Goal: Information Seeking & Learning: Learn about a topic

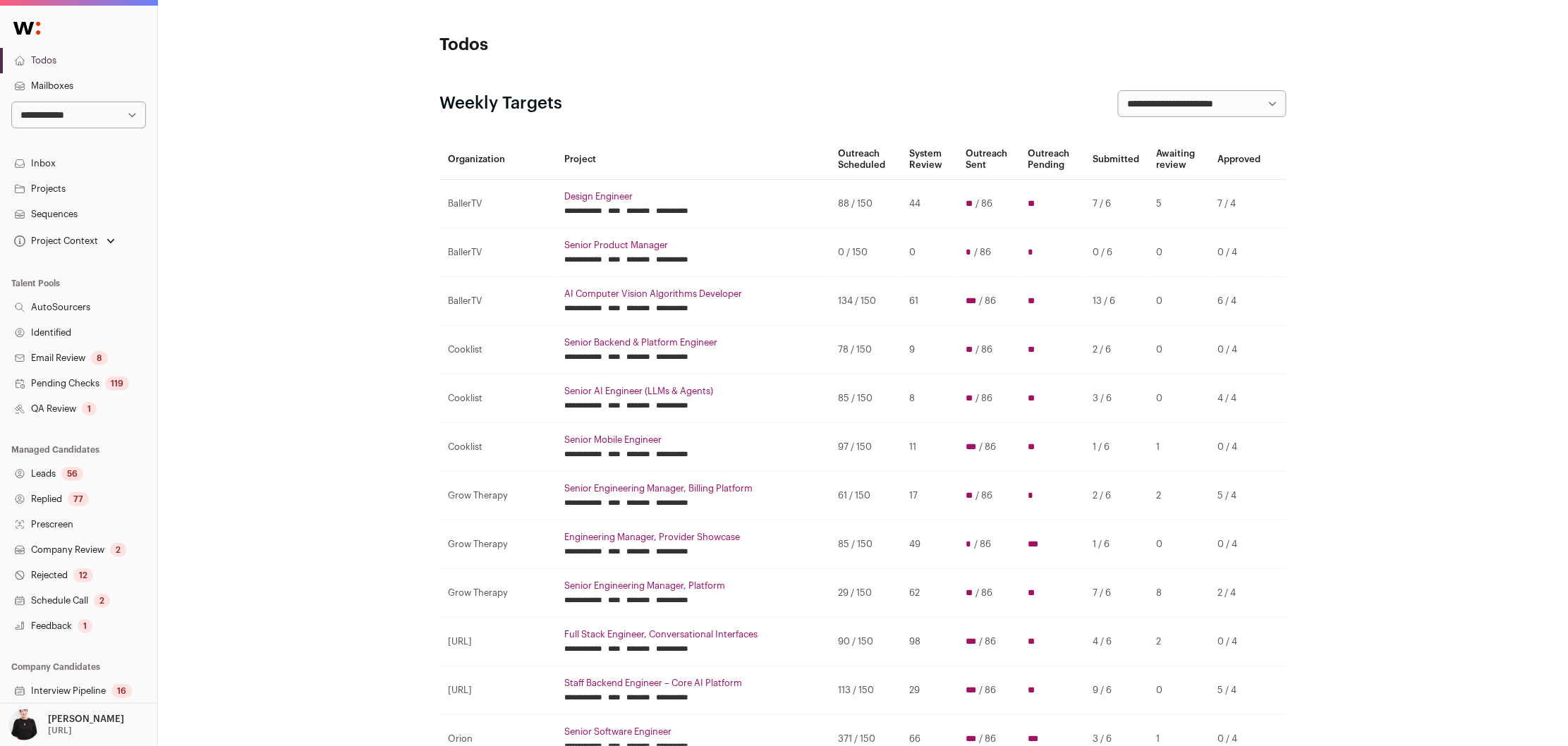
click at [134, 114] on select "**********" at bounding box center [79, 114] width 134 height 27
select select "***"
click at [12, 101] on select "**********" at bounding box center [79, 114] width 134 height 27
click at [47, 190] on link "Projects" at bounding box center [79, 188] width 158 height 25
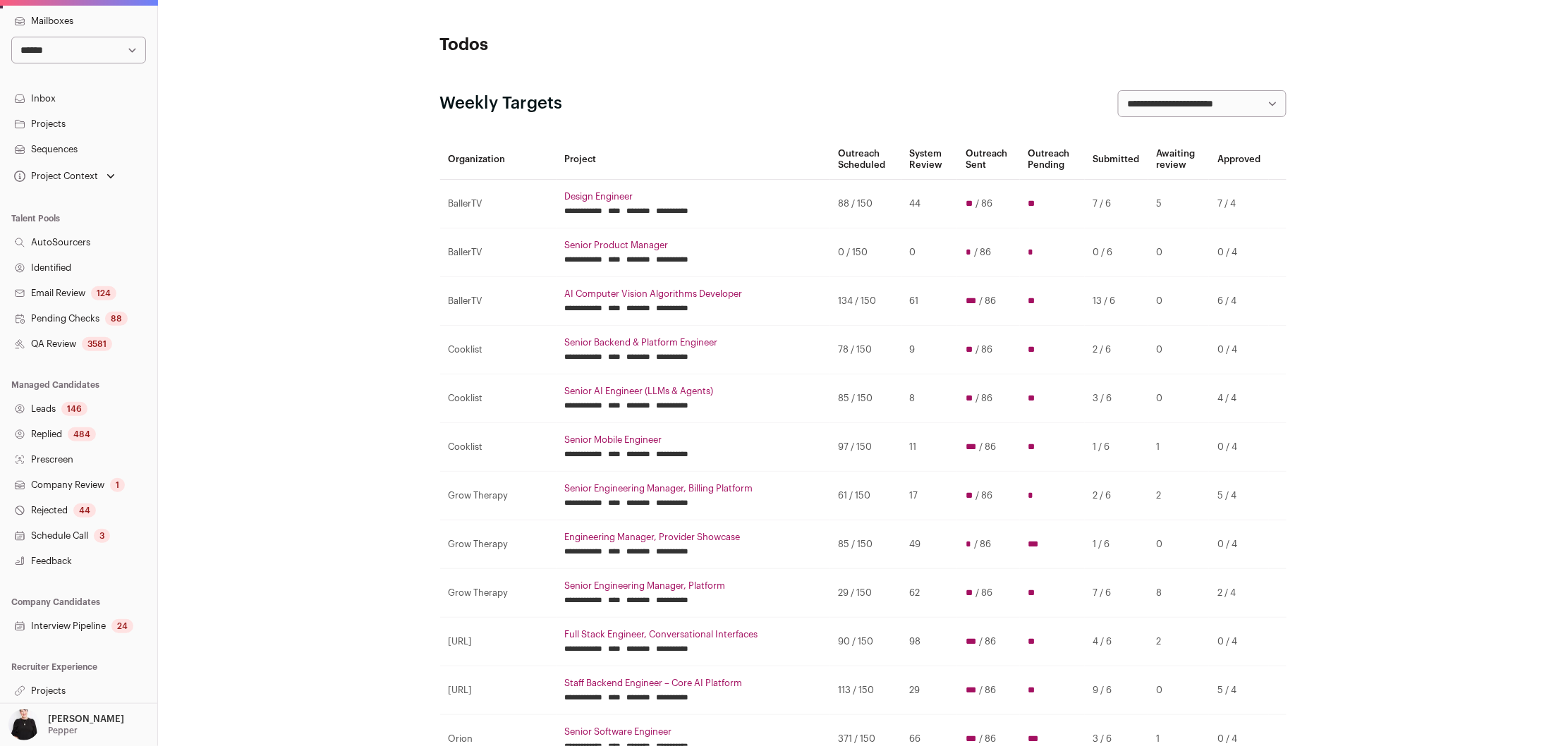
click at [45, 693] on link "Projects" at bounding box center [79, 690] width 158 height 25
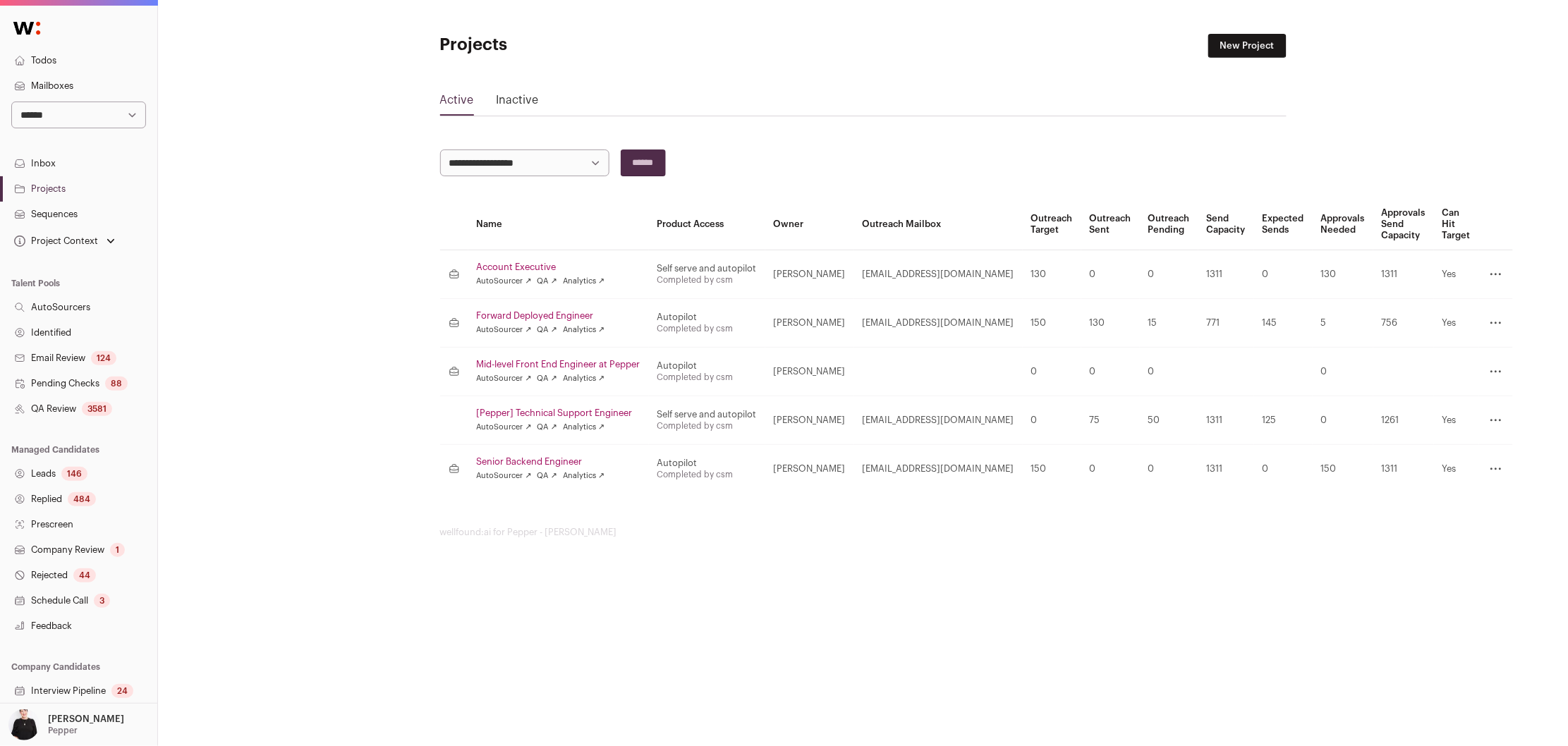
click at [591, 366] on link "Mid-level Front End Engineer at Pepper" at bounding box center [558, 365] width 164 height 12
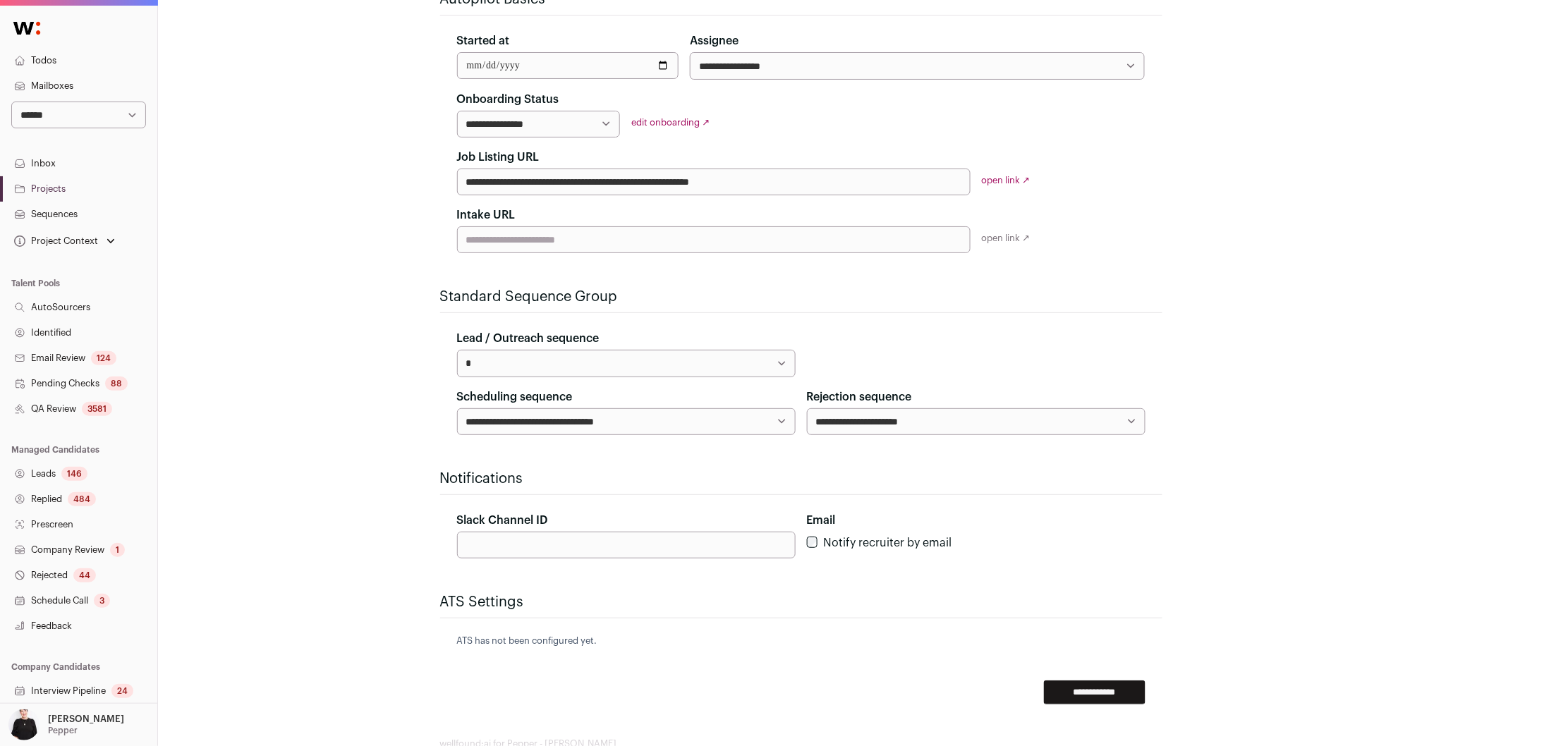
scroll to position [283, 0]
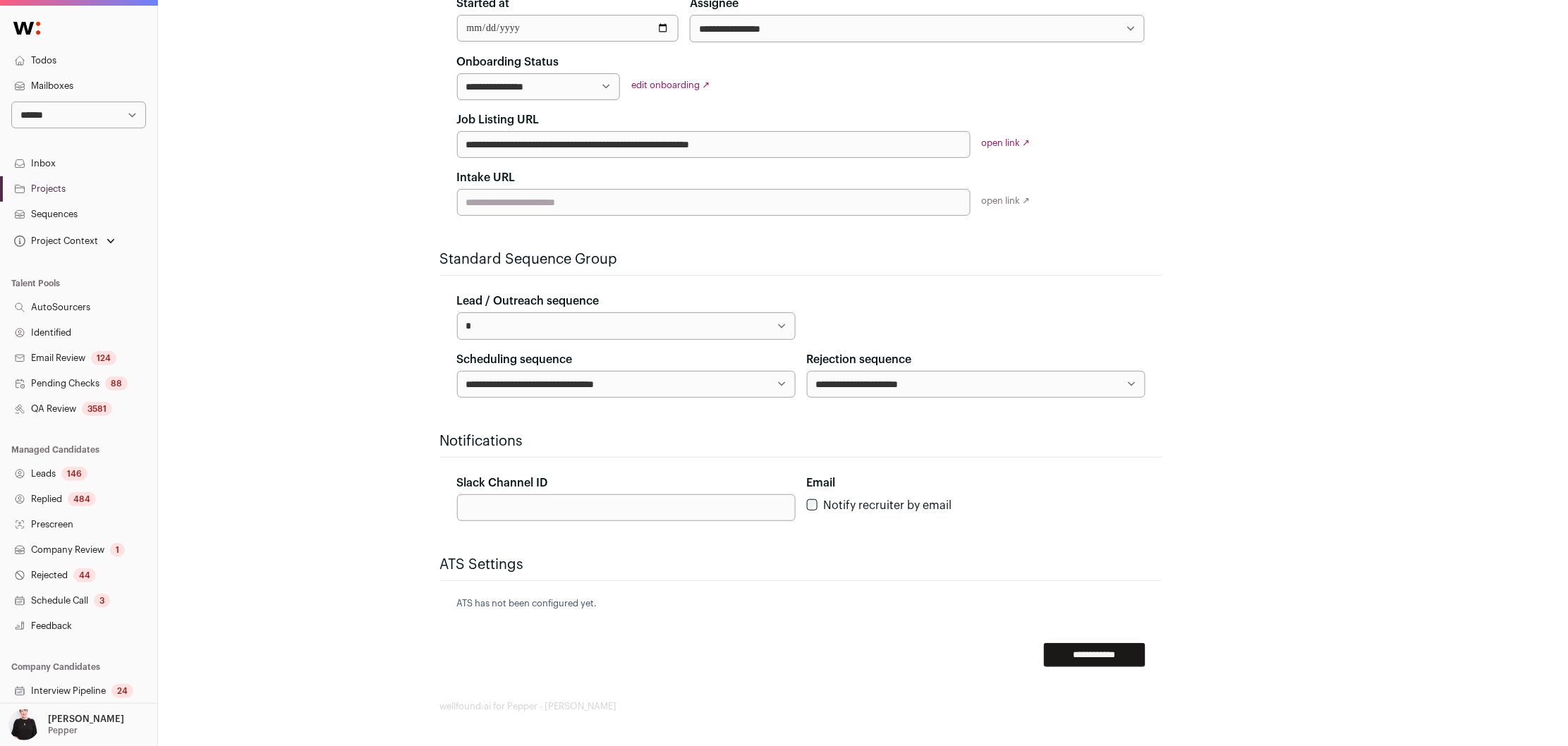
click at [518, 511] on input "Slack Channel ID" at bounding box center [626, 507] width 338 height 27
paste input "**********"
type input "**********"
click at [1086, 650] on input "**********" at bounding box center [1094, 655] width 101 height 24
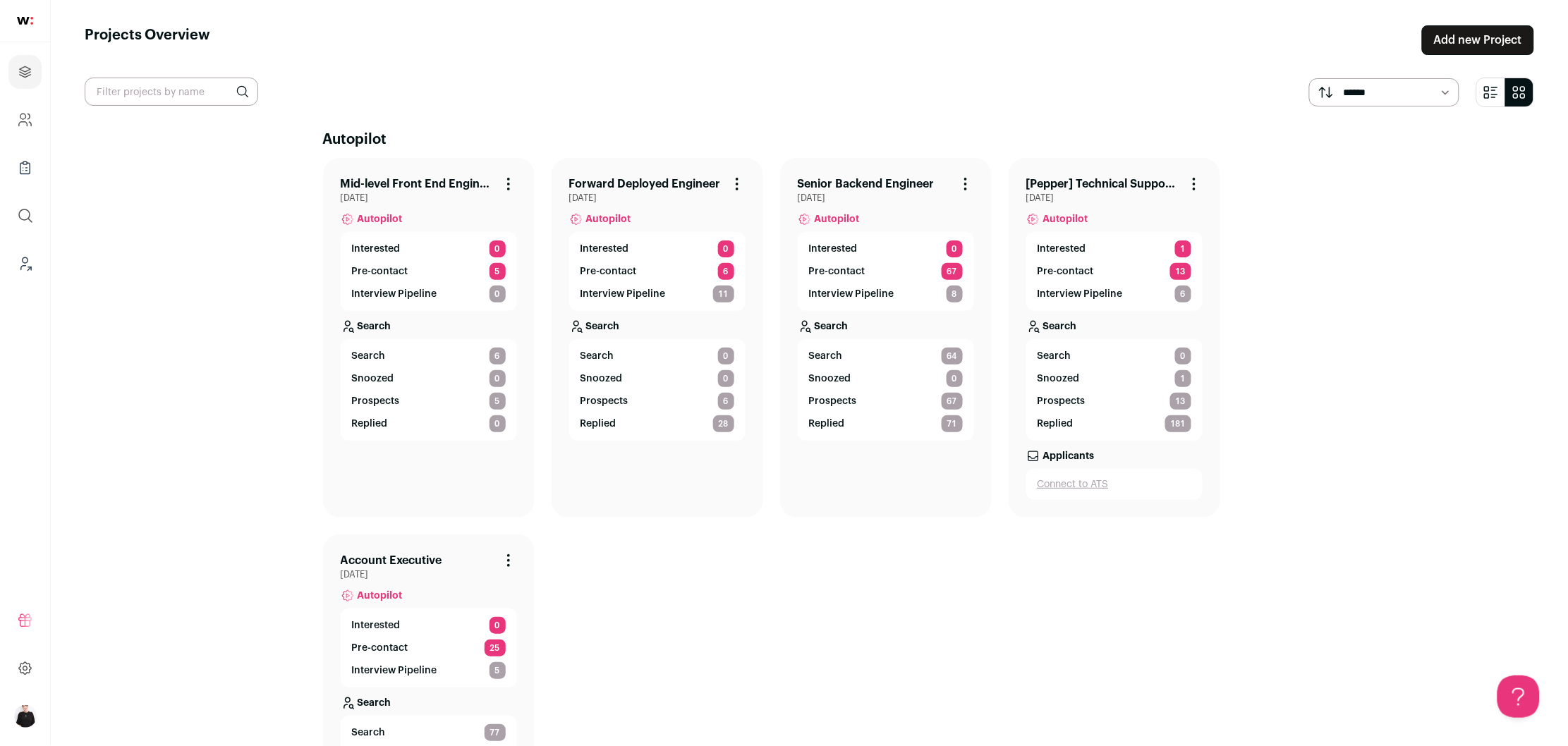
click at [385, 178] on link "Mid-level Front End Engineer at Pepper" at bounding box center [417, 184] width 154 height 17
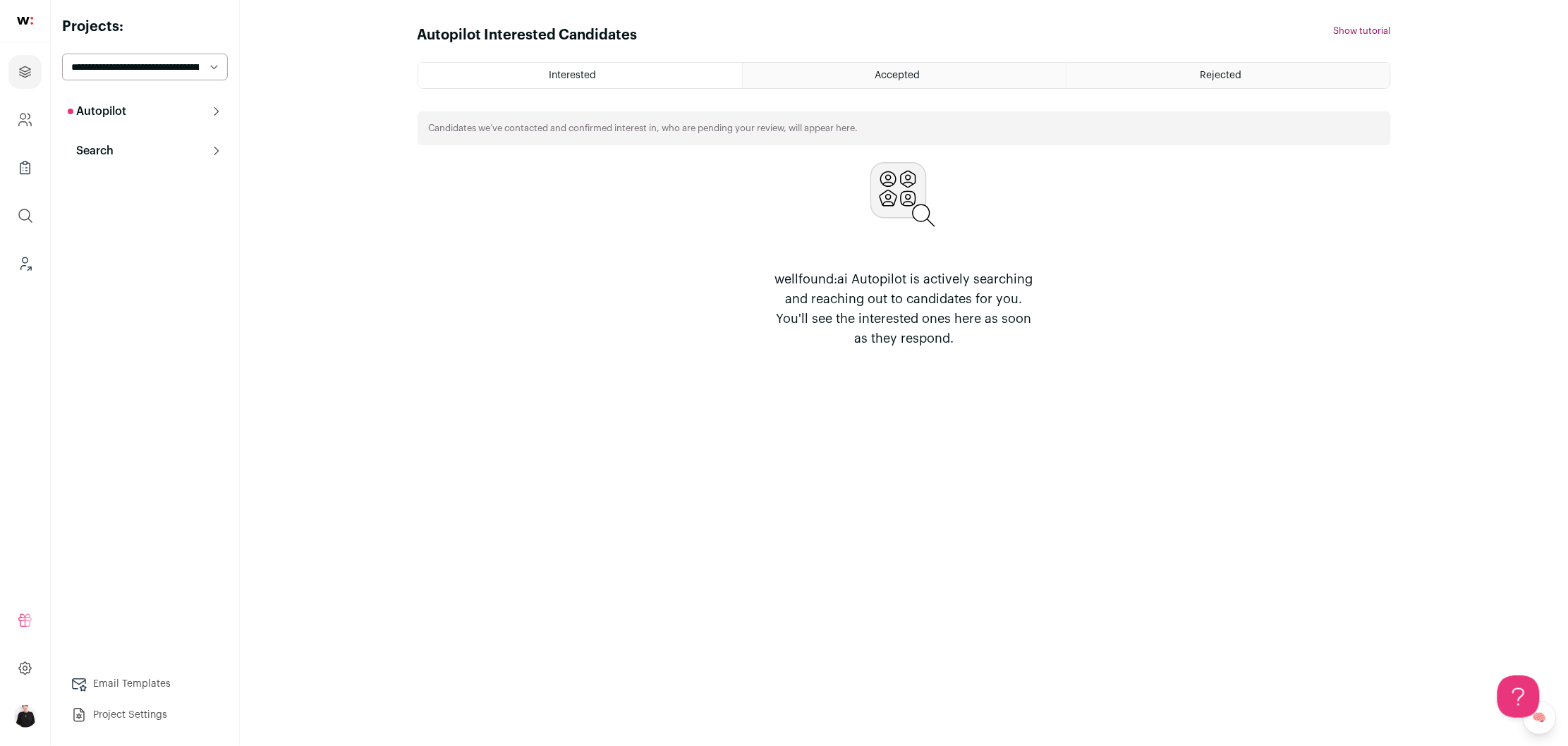
click at [133, 155] on button "Search" at bounding box center [144, 151] width 166 height 29
click at [124, 107] on p "Autopilot" at bounding box center [97, 111] width 59 height 17
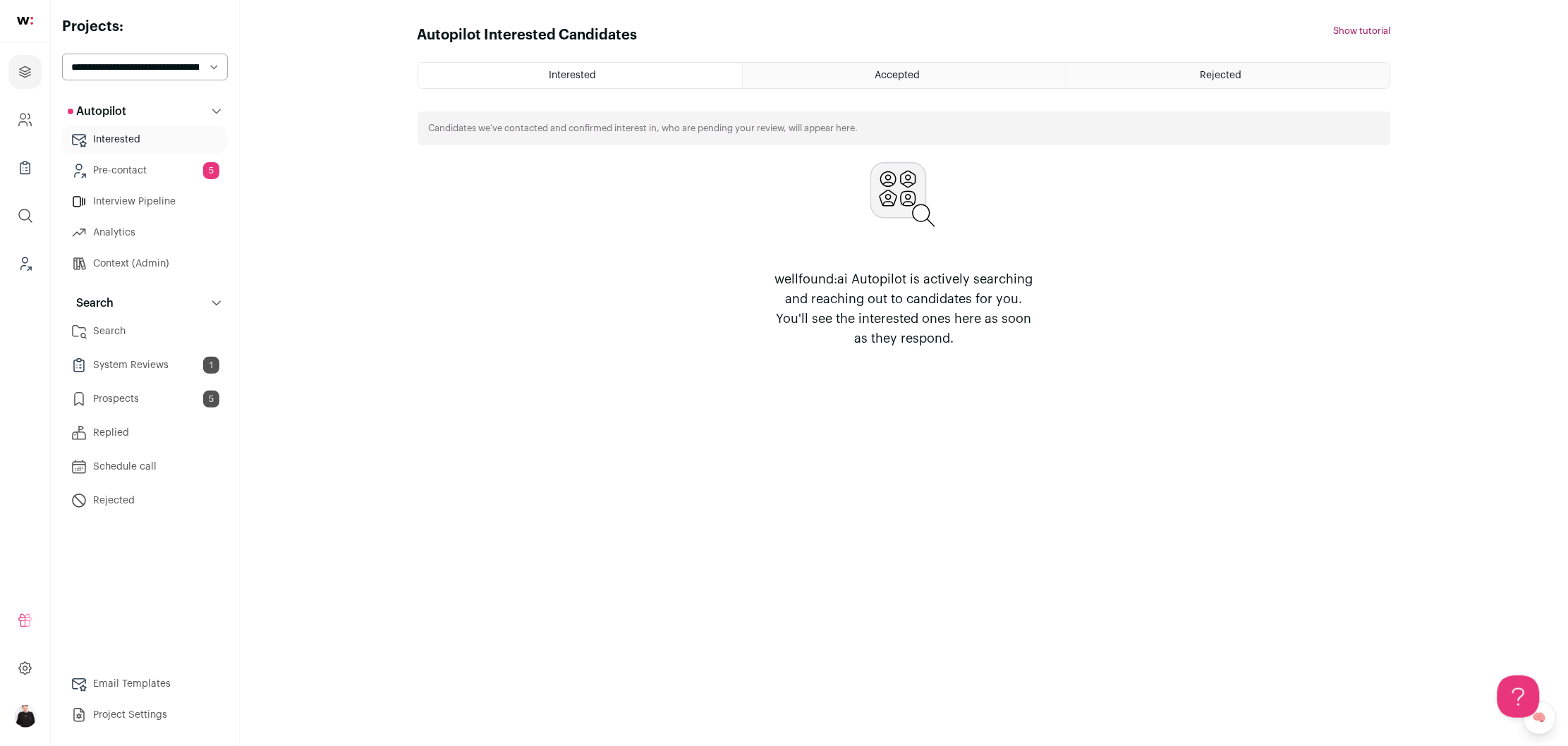
click at [127, 676] on link "Email Templates" at bounding box center [144, 683] width 166 height 29
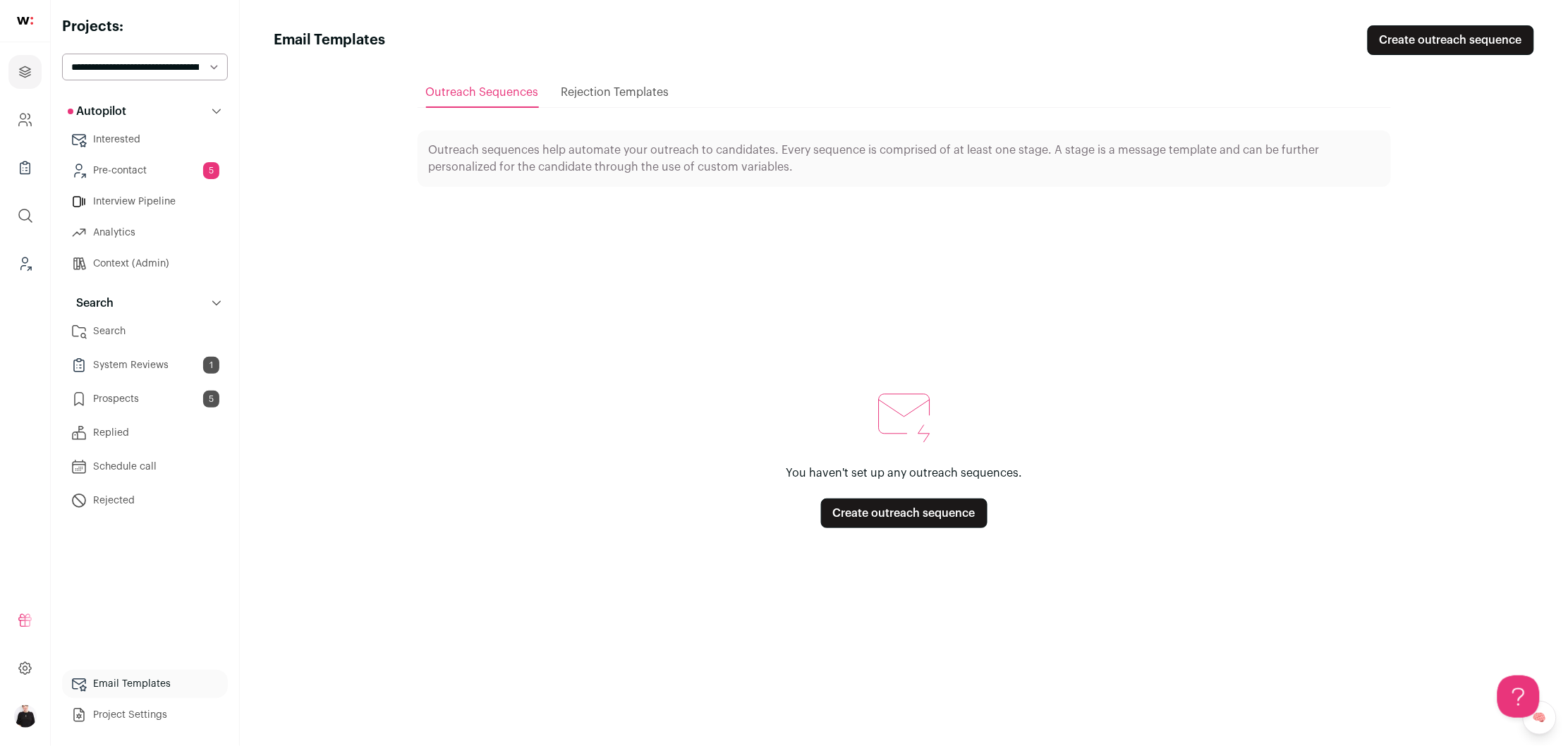
click at [881, 515] on link "Create outreach sequence" at bounding box center [904, 514] width 166 height 29
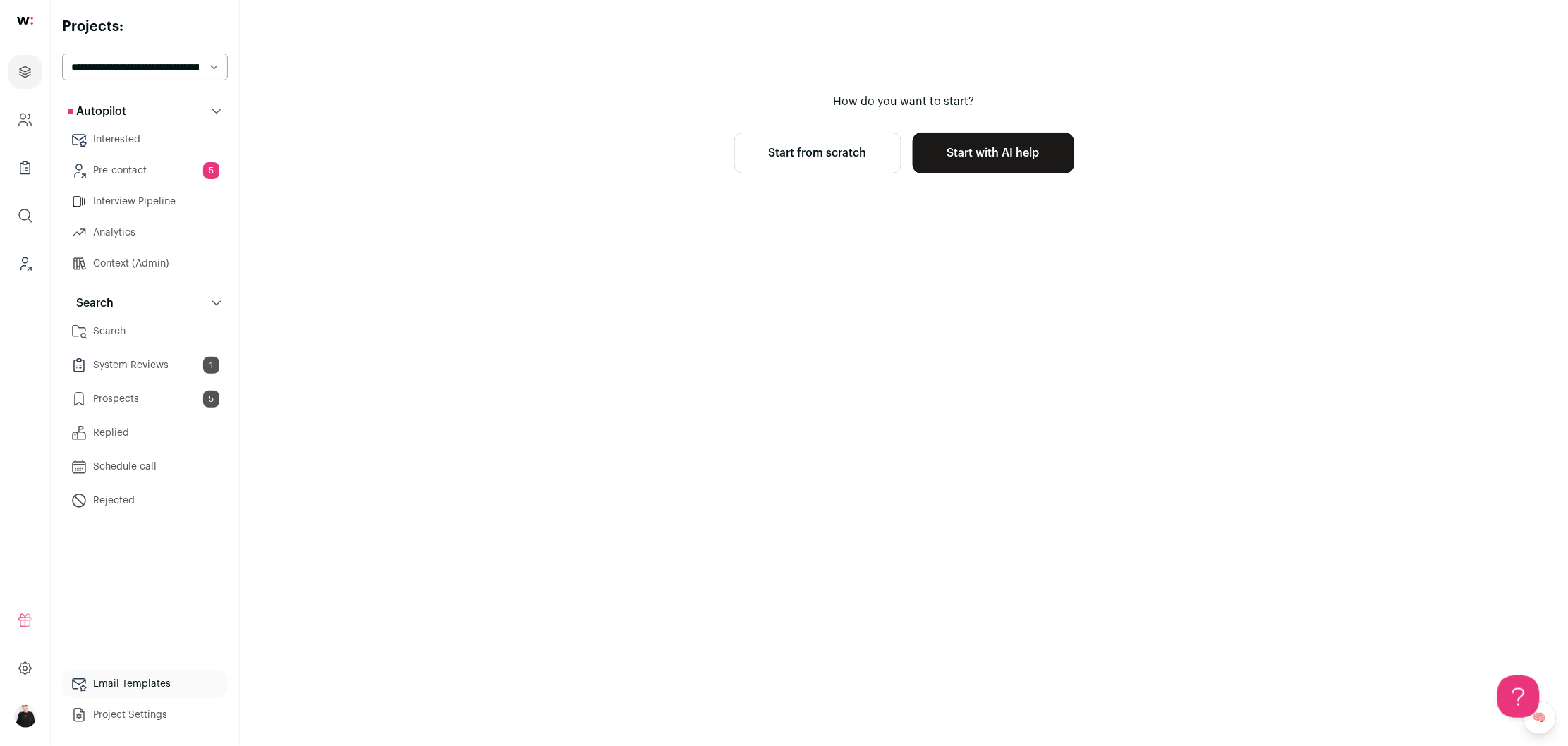
click at [1023, 160] on link "Start with AI help" at bounding box center [993, 153] width 161 height 41
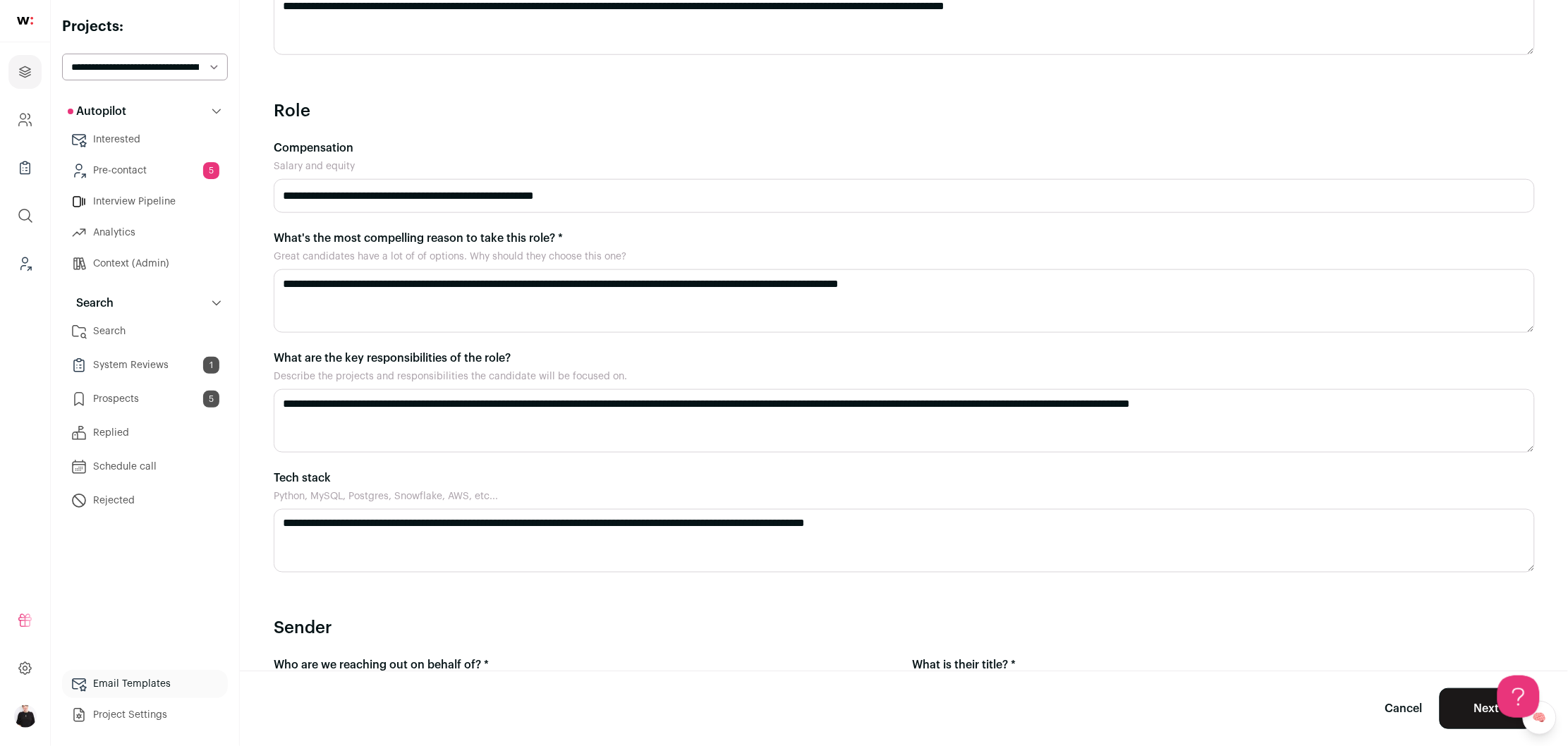
scroll to position [580, 0]
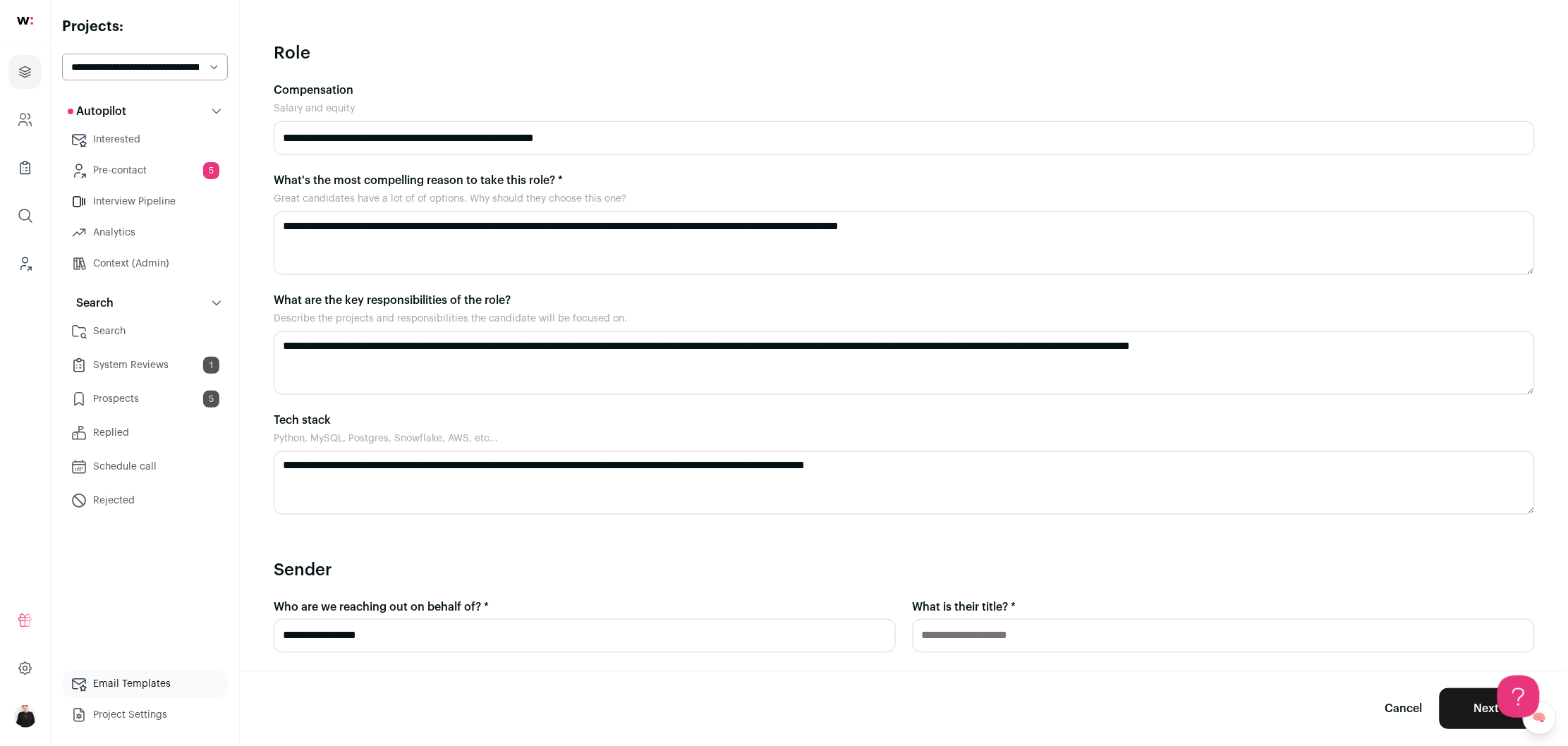
click at [1034, 640] on input "What is their title? *" at bounding box center [1224, 636] width 622 height 34
type input "*********"
click at [1474, 702] on button "Next" at bounding box center [1487, 708] width 94 height 41
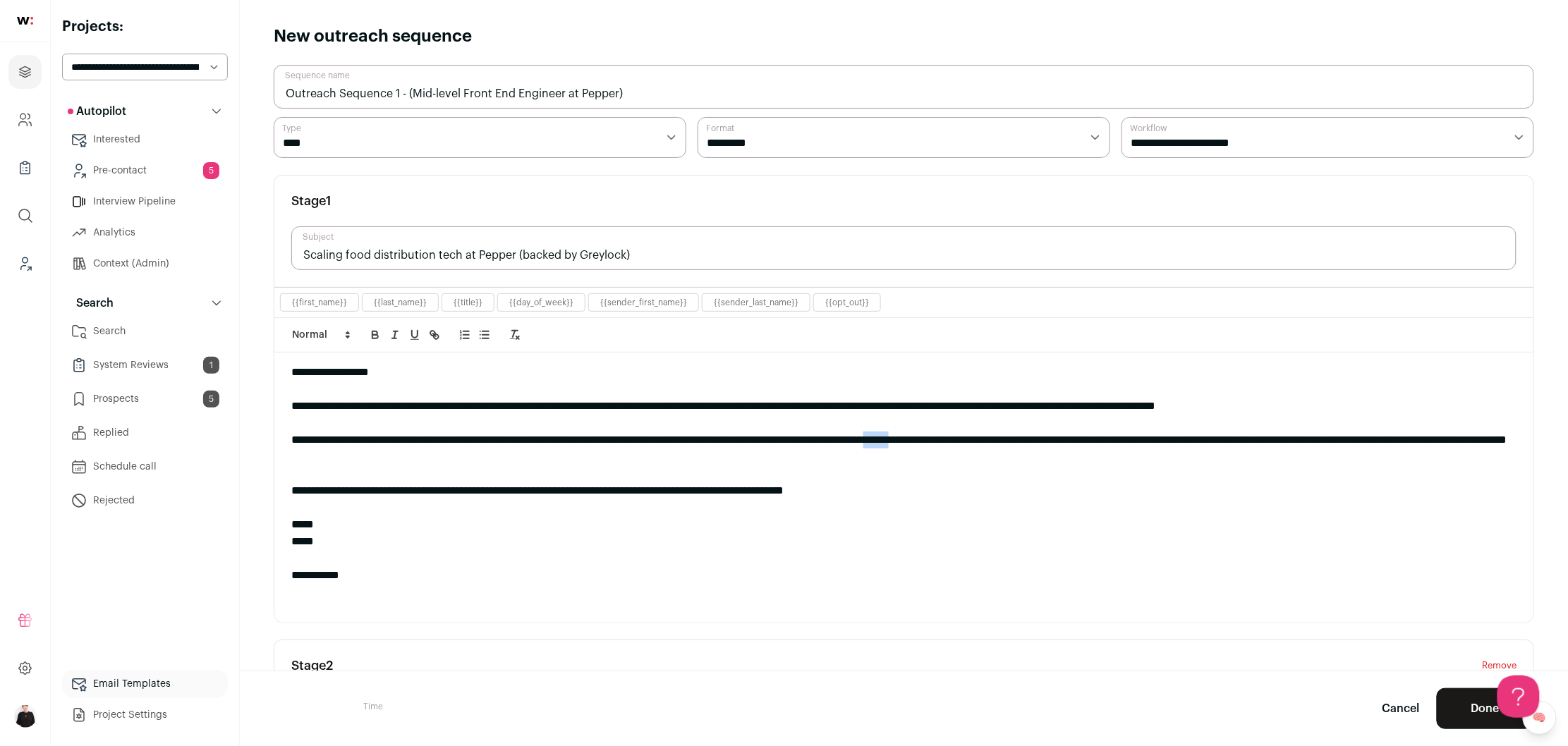
drag, startPoint x: 1032, startPoint y: 440, endPoint x: 999, endPoint y: 442, distance: 33.1
click at [999, 442] on div "**********" at bounding box center [904, 449] width 1225 height 34
drag, startPoint x: 1095, startPoint y: 443, endPoint x: 1001, endPoint y: 441, distance: 94.0
click at [1001, 441] on div "**********" at bounding box center [904, 449] width 1225 height 34
click at [436, 337] on icon "button" at bounding box center [436, 337] width 5 height 5
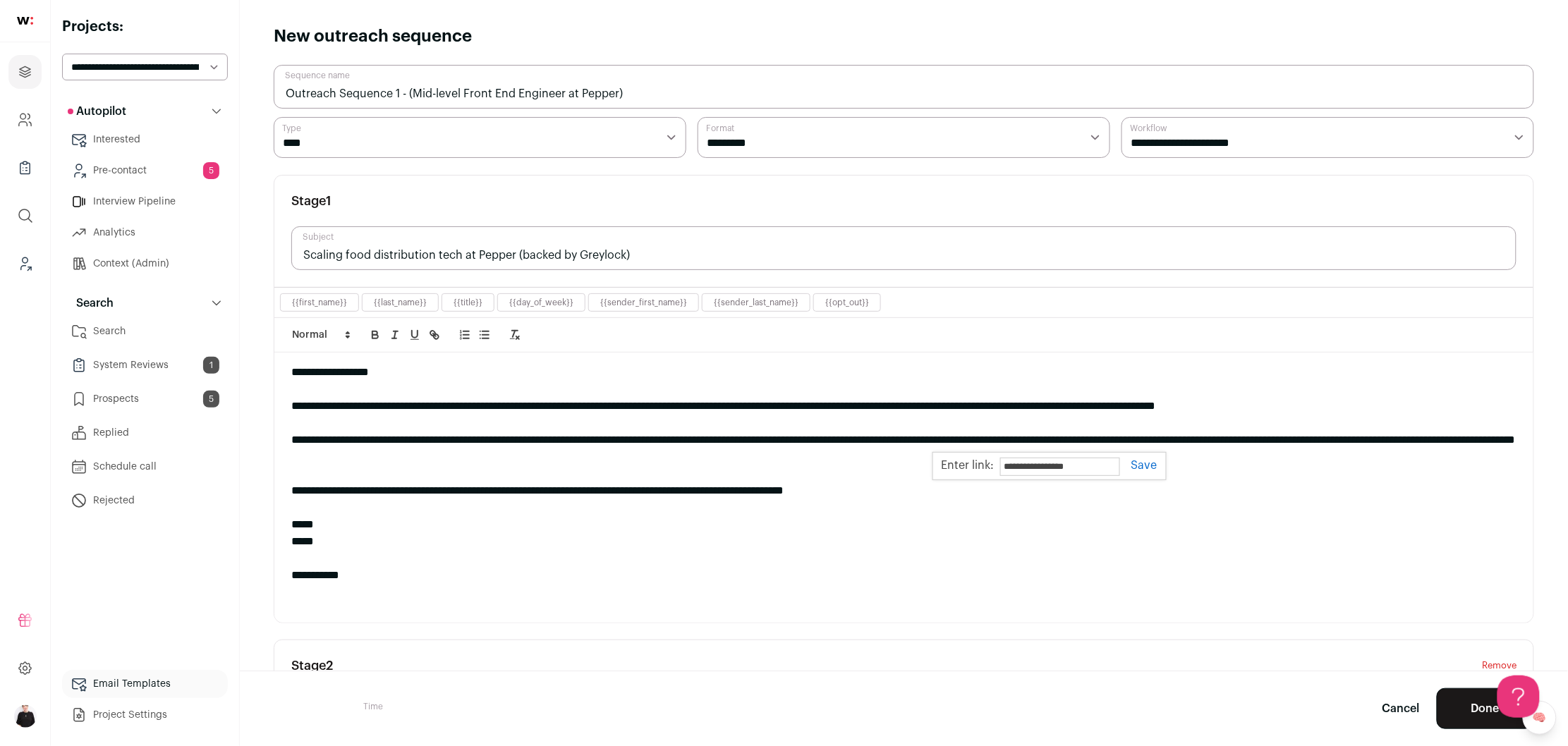
paste input "**********"
type input "**********"
click at [1144, 464] on link at bounding box center [1139, 465] width 37 height 12
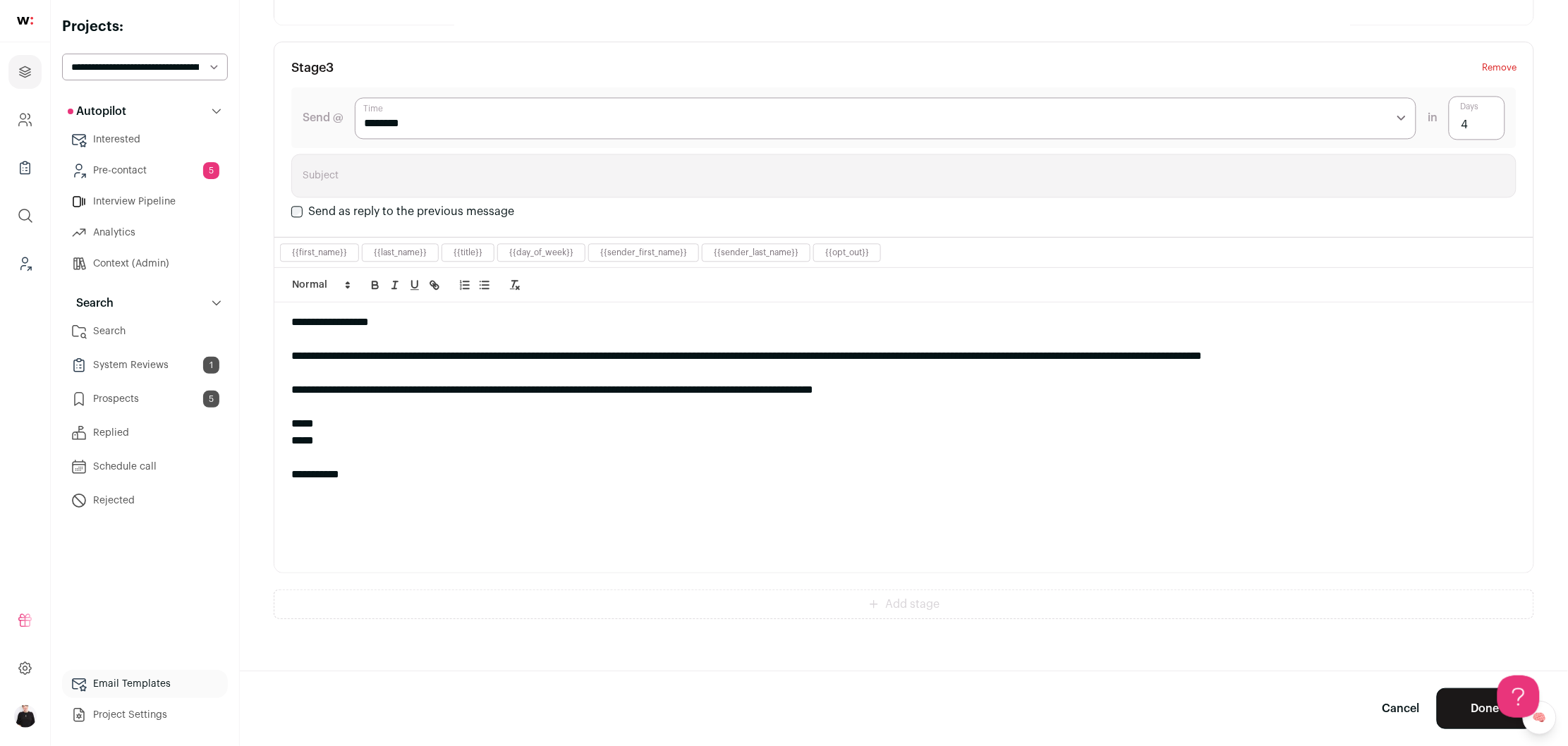
scroll to position [1150, 0]
click at [1468, 718] on button "Done" at bounding box center [1485, 708] width 97 height 41
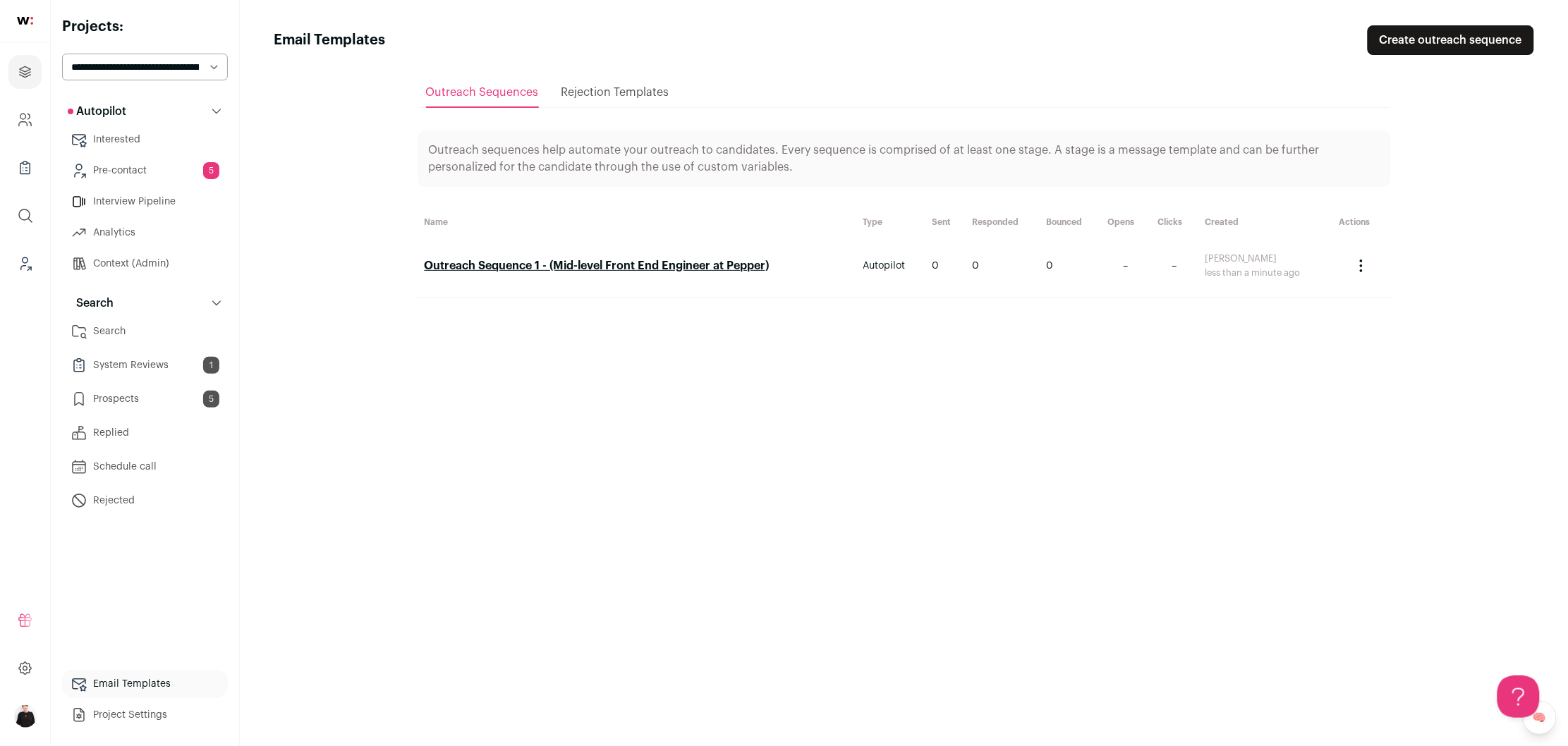
click at [141, 173] on link "Pre-contact 5" at bounding box center [144, 171] width 166 height 29
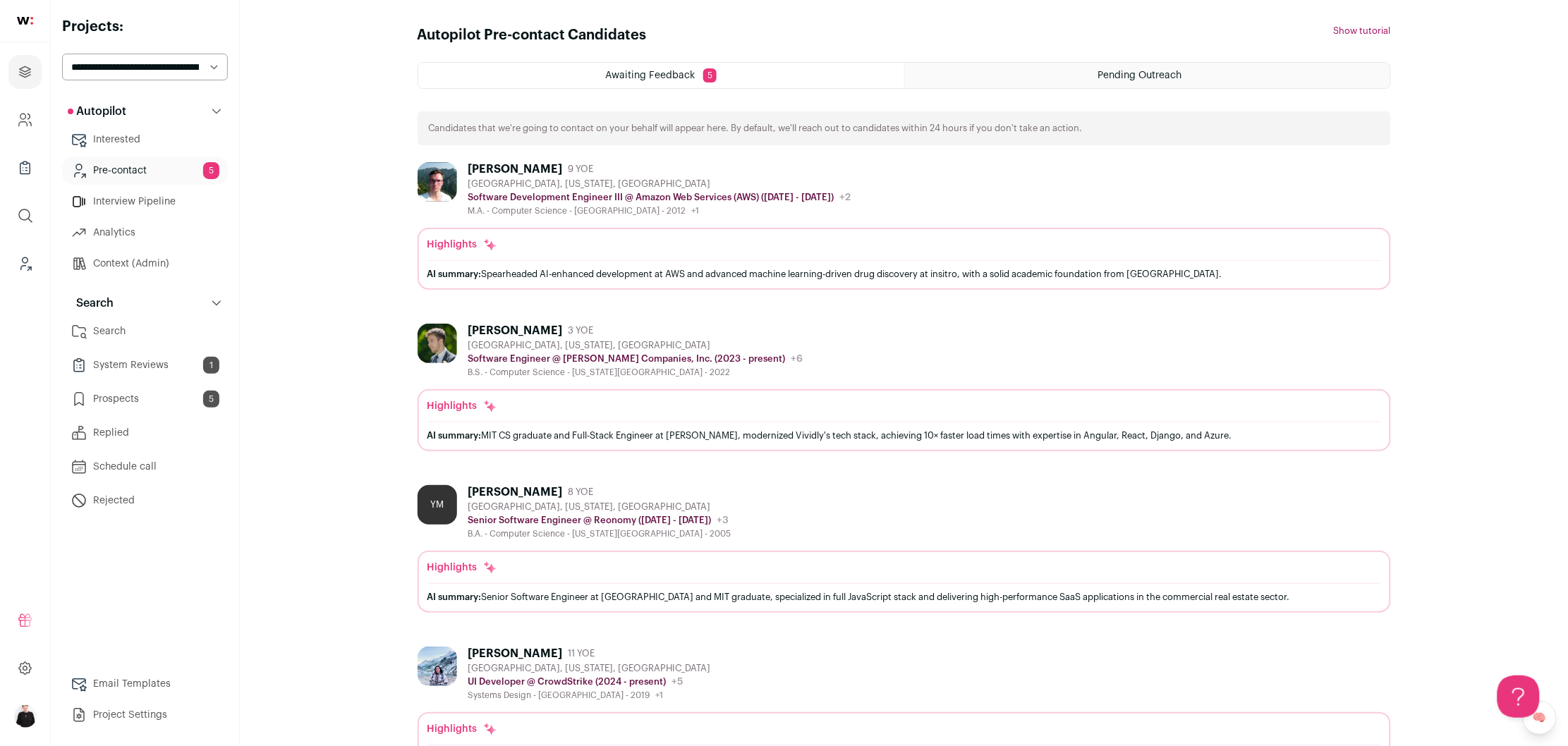
click at [1097, 75] on div "Pending Outreach" at bounding box center [1148, 75] width 485 height 25
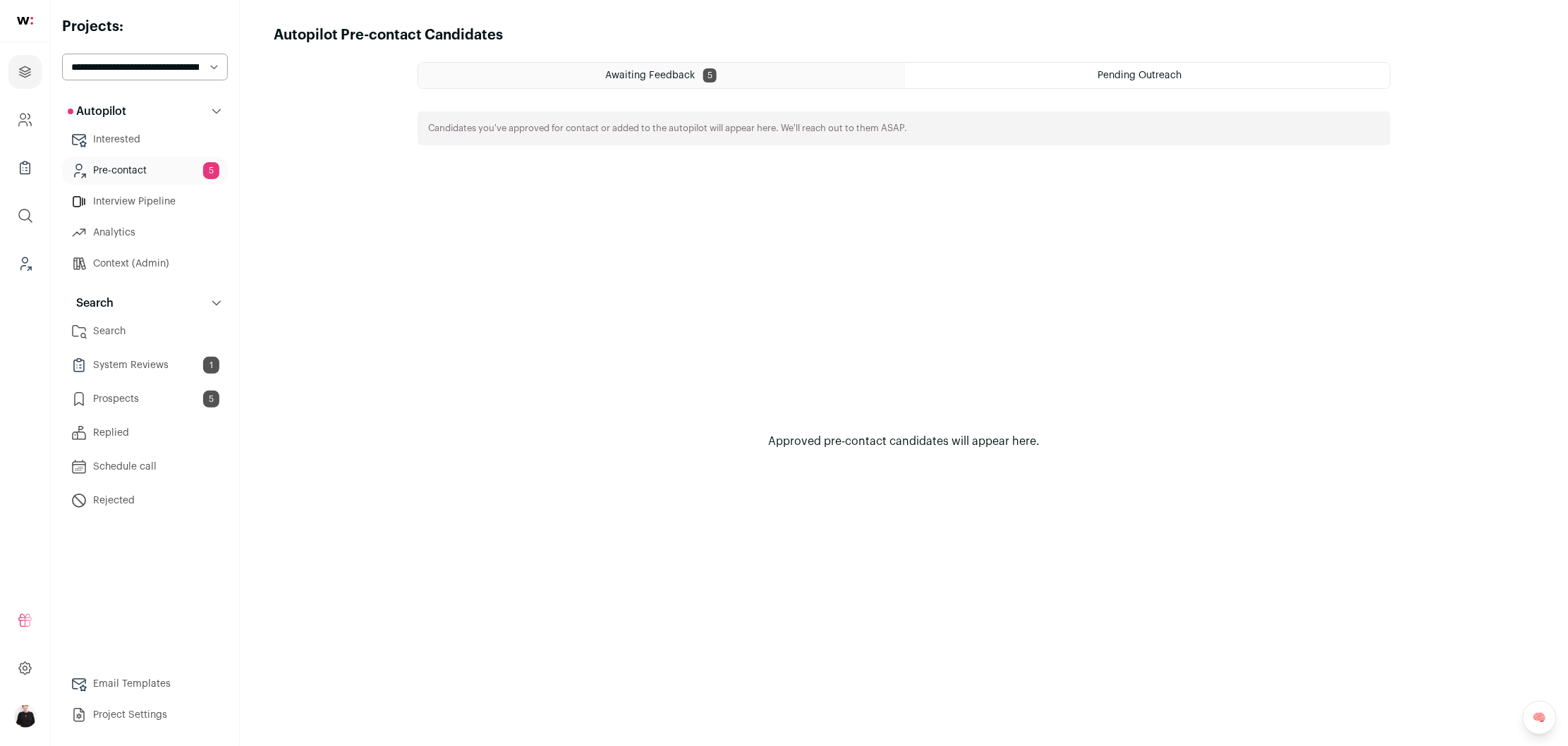
click at [770, 78] on html "Projects Company and ATS Settings Company Lists (Experimental) Global Search Le…" at bounding box center [784, 373] width 1568 height 746
click at [103, 327] on link "Search" at bounding box center [144, 331] width 166 height 29
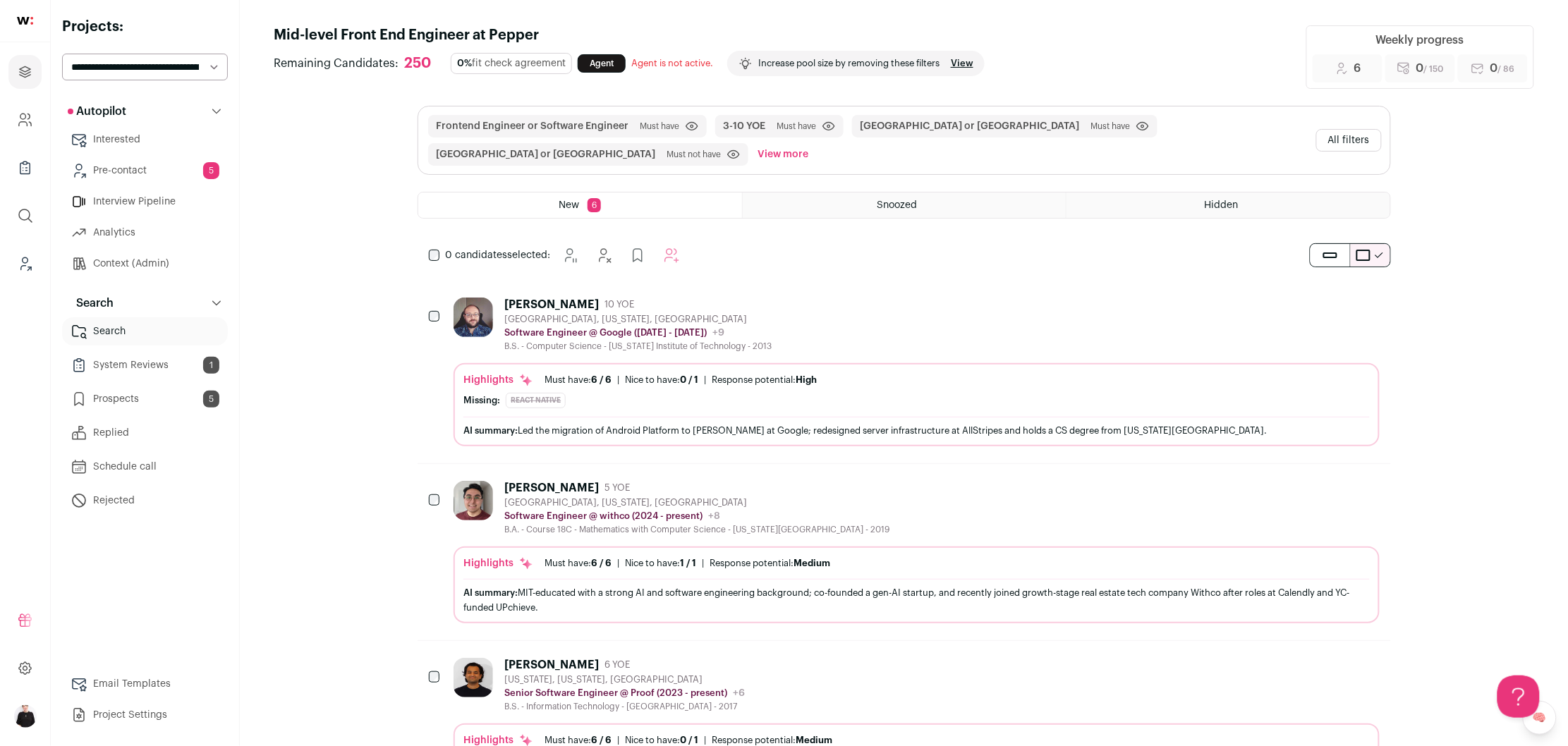
click at [107, 198] on link "Interview Pipeline" at bounding box center [144, 202] width 166 height 29
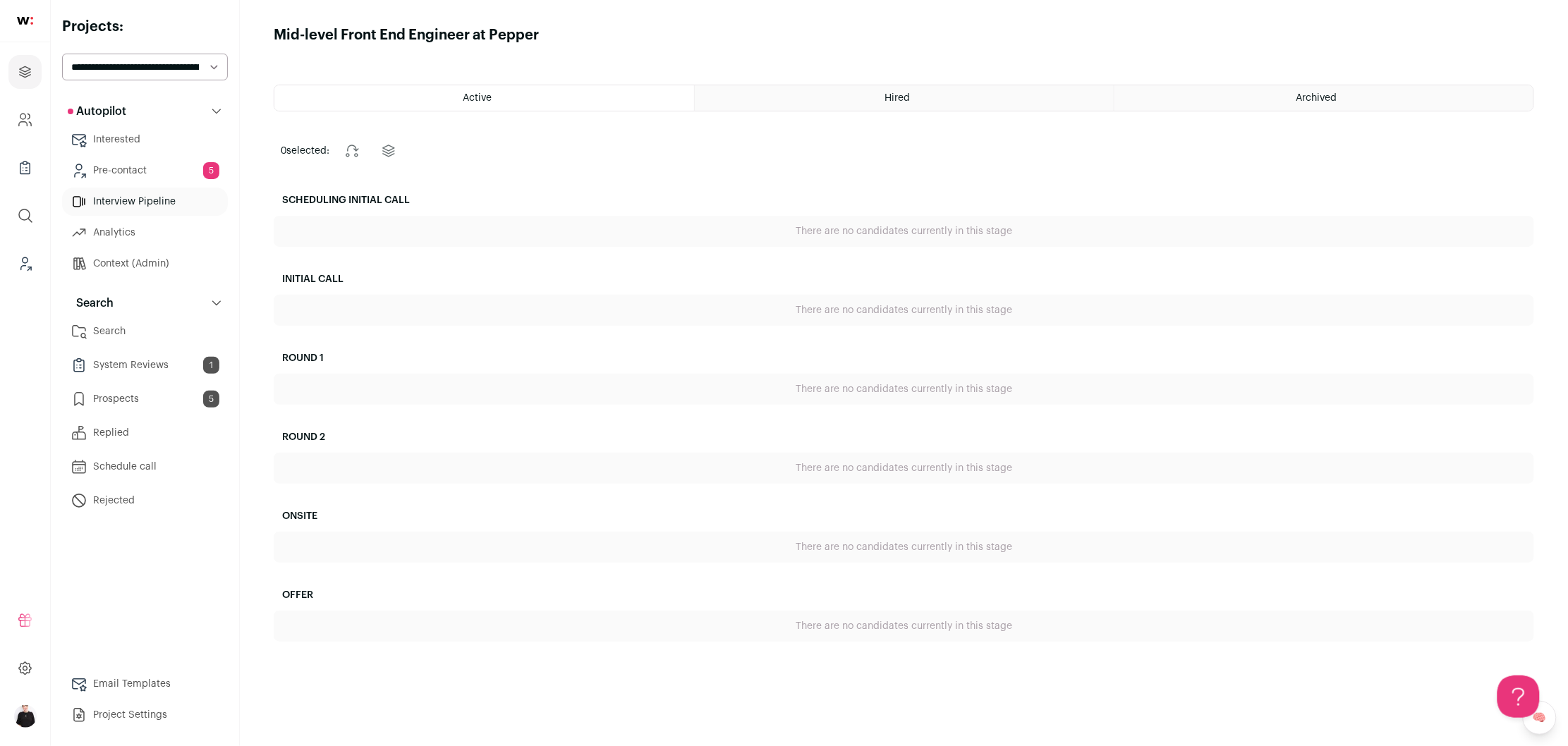
click at [905, 103] on div "Hired" at bounding box center [904, 97] width 419 height 25
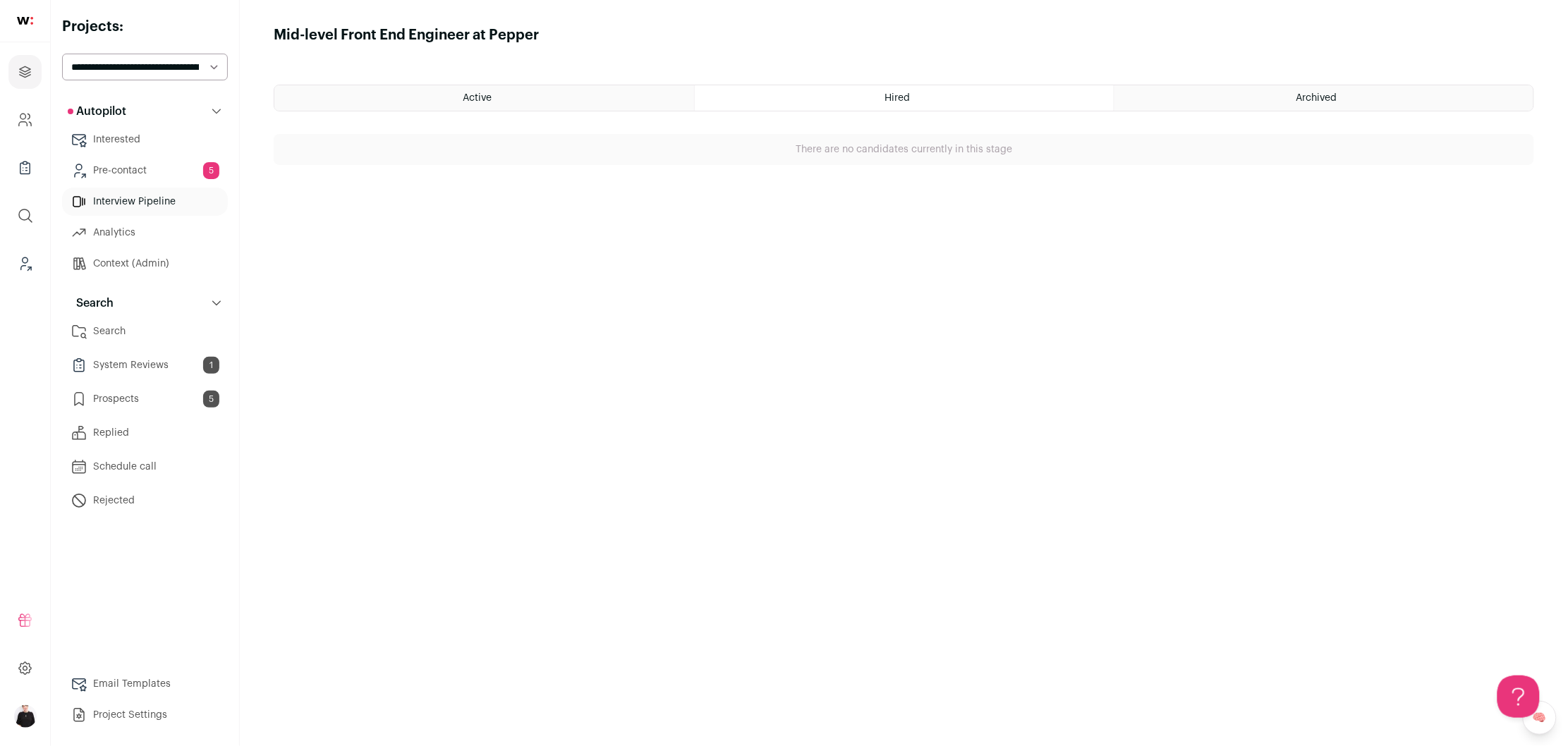
click at [1173, 102] on div "Archived" at bounding box center [1324, 97] width 419 height 25
click at [557, 85] on div "Active" at bounding box center [484, 97] width 419 height 25
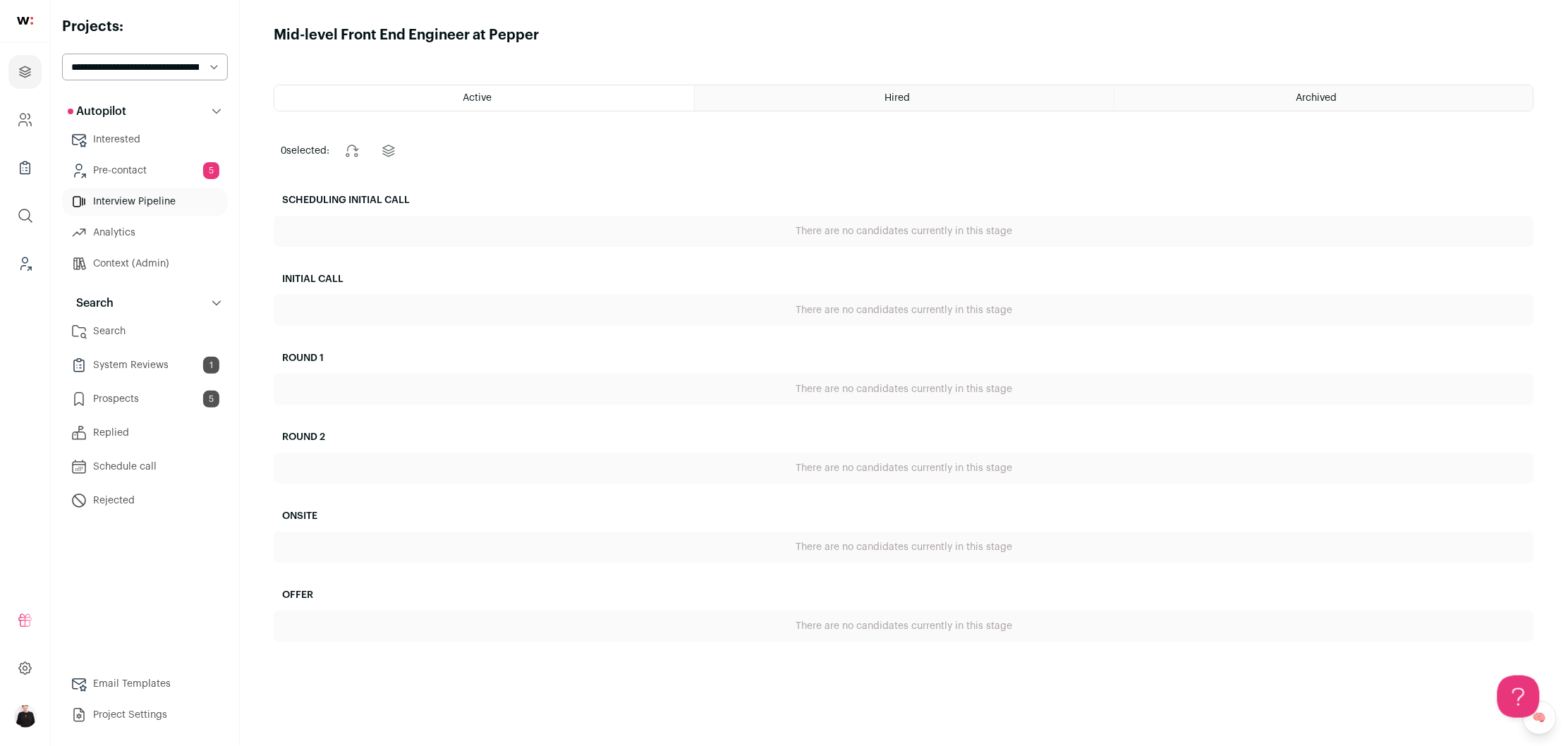
click at [99, 136] on link "Interested" at bounding box center [144, 140] width 166 height 29
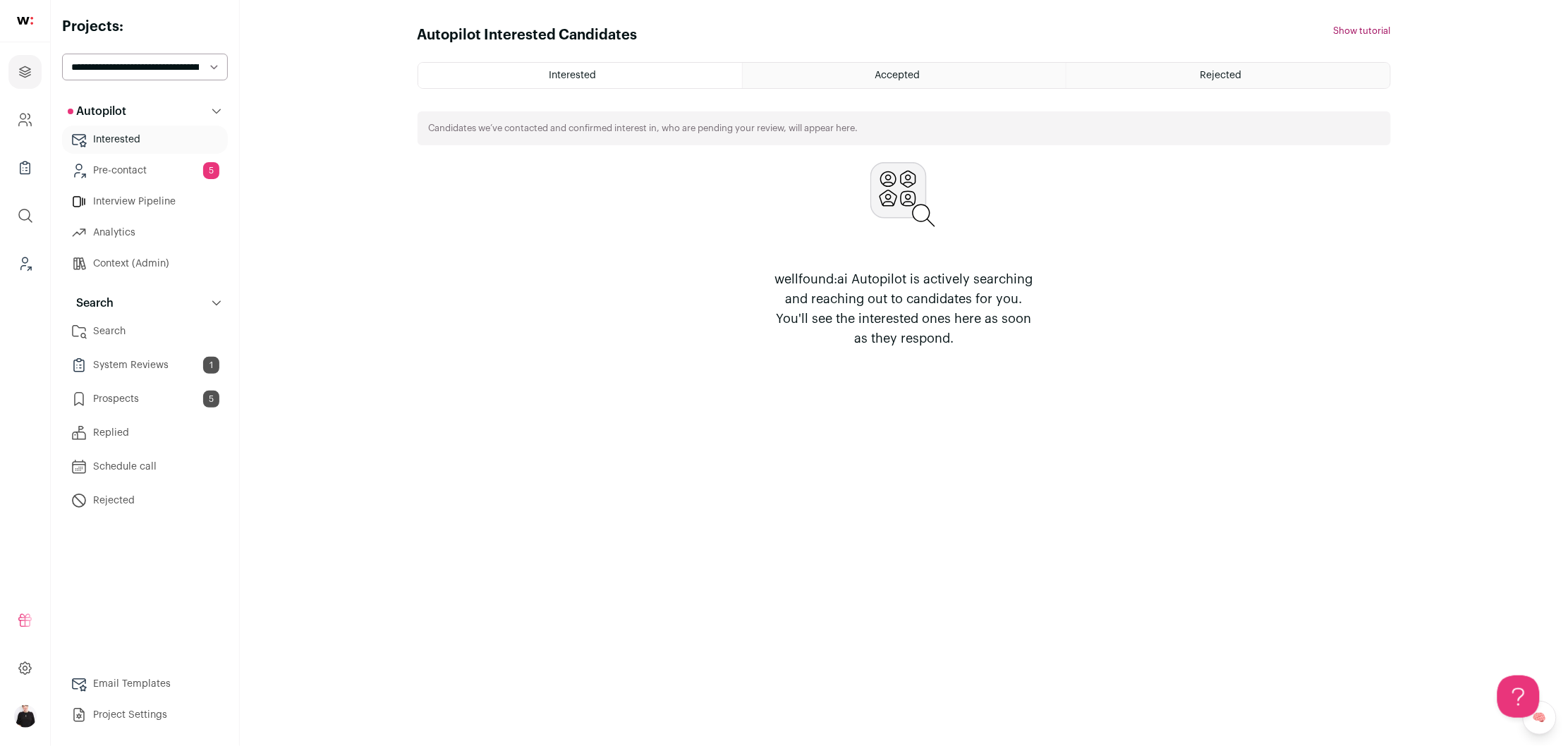
click at [119, 329] on link "Search" at bounding box center [144, 331] width 166 height 29
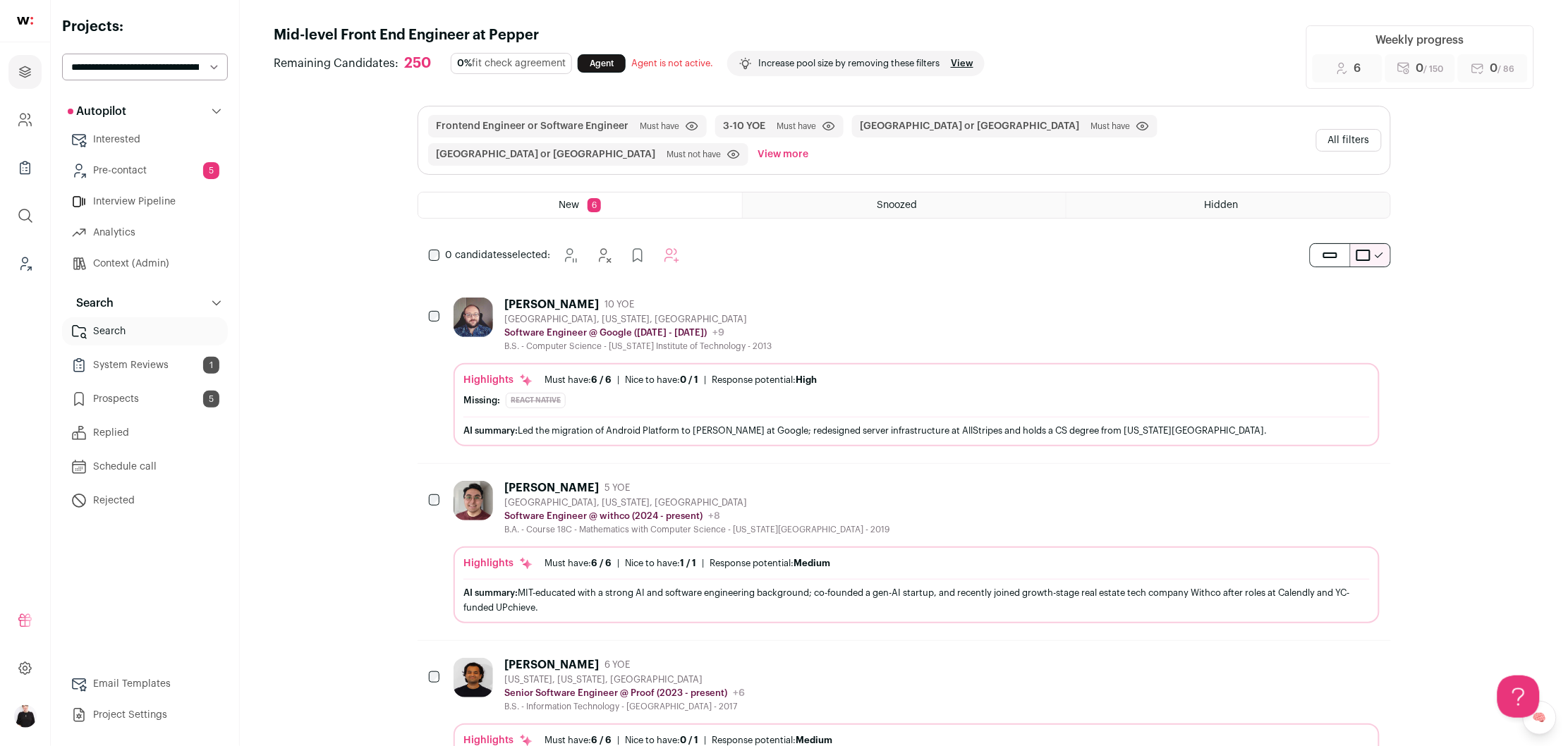
click at [1350, 143] on button "All filters" at bounding box center [1349, 140] width 66 height 22
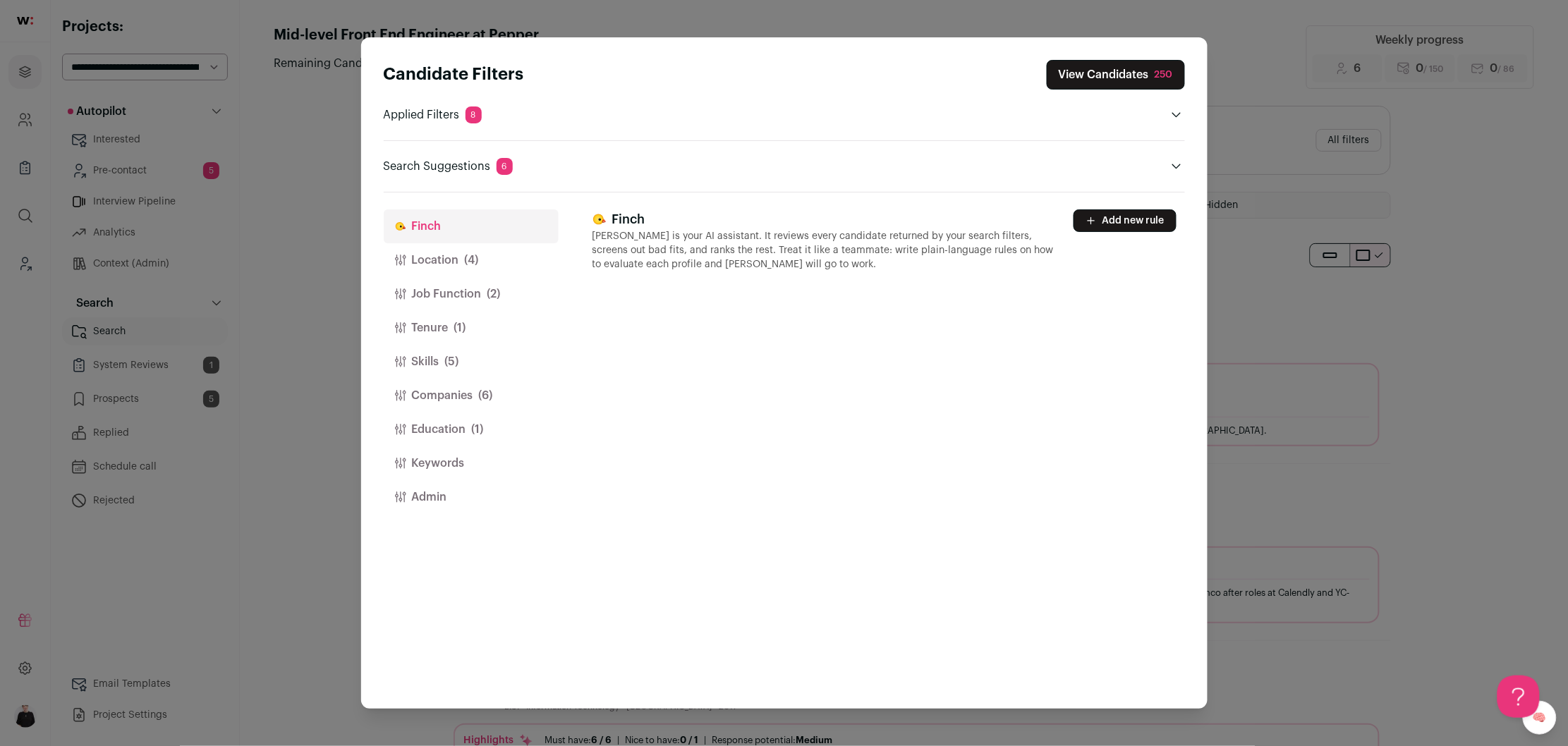
drag, startPoint x: 399, startPoint y: 266, endPoint x: 413, endPoint y: 266, distance: 14.0
click at [404, 269] on button "Location (4)" at bounding box center [471, 260] width 175 height 34
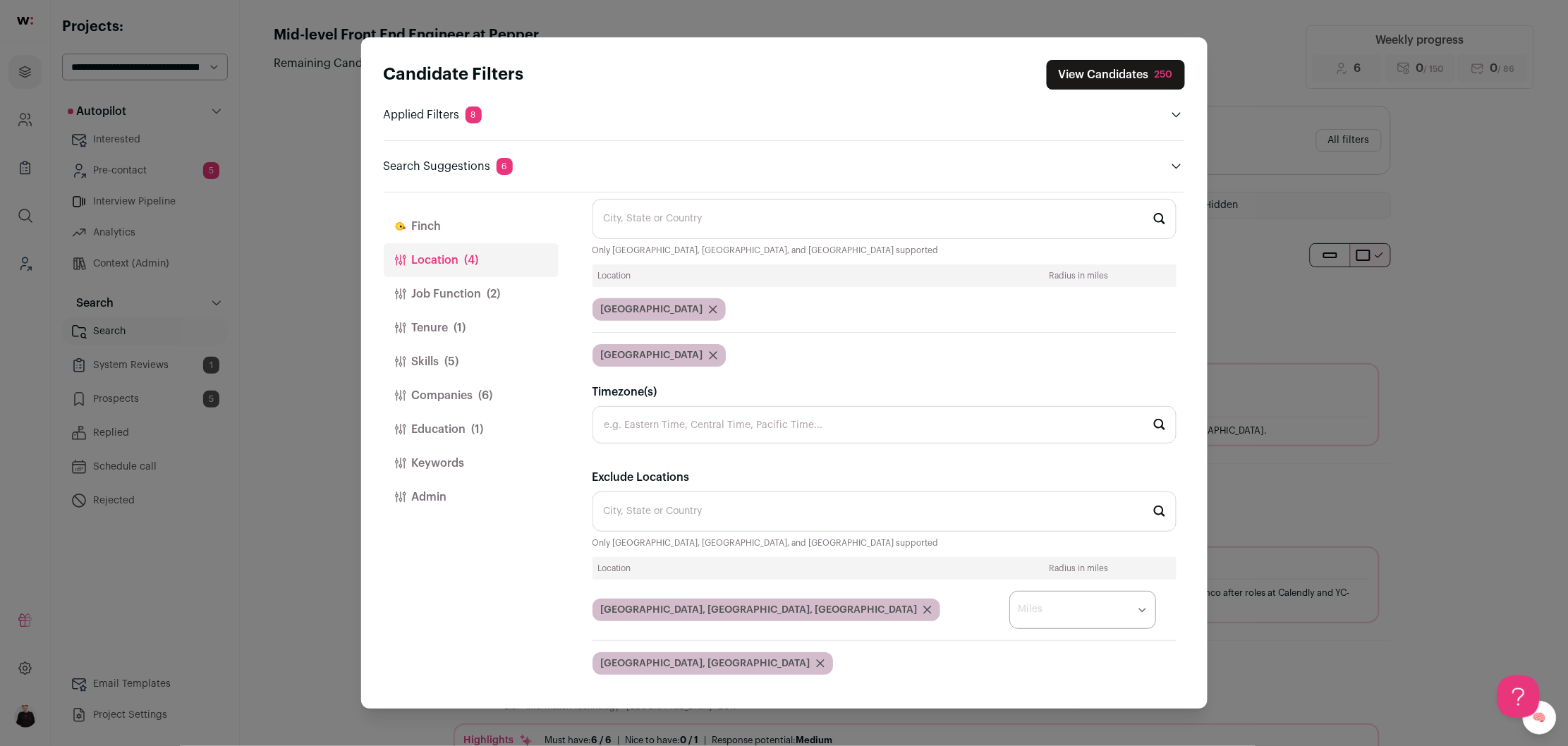
scroll to position [32, 0]
click at [480, 293] on button "Job Function (2)" at bounding box center [471, 294] width 175 height 34
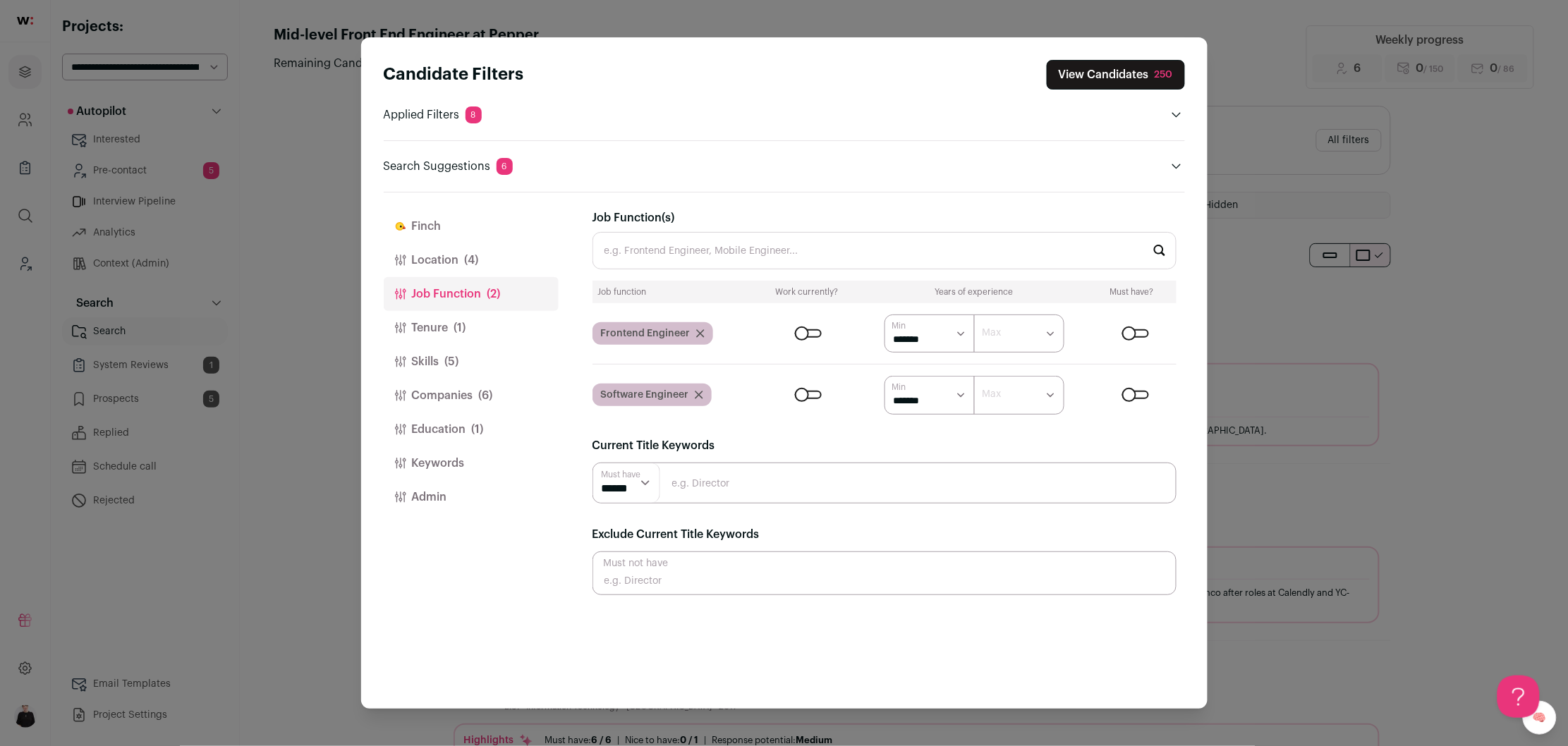
scroll to position [0, 0]
click at [426, 458] on button "Keywords" at bounding box center [471, 463] width 175 height 34
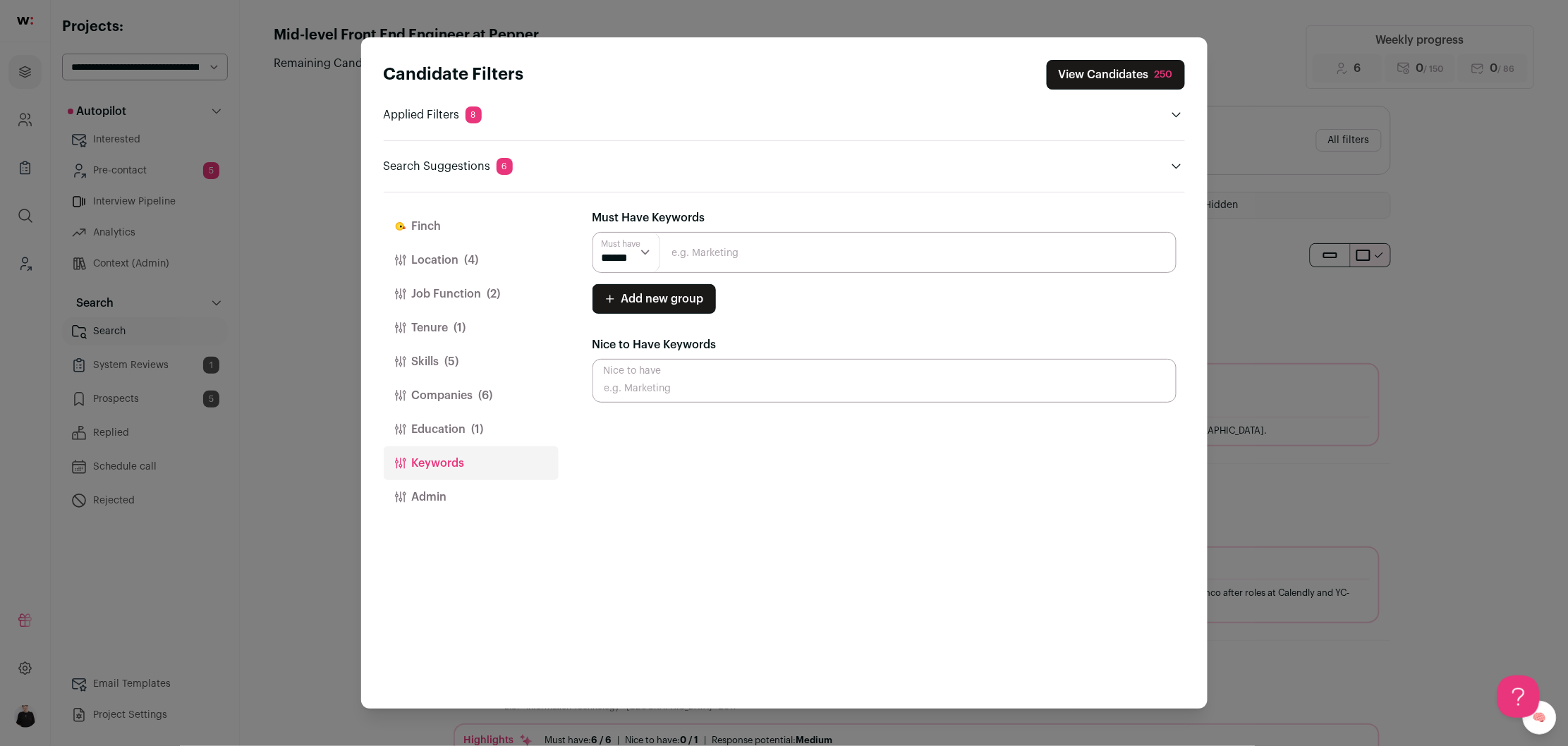
click at [433, 351] on button "Skills (5)" at bounding box center [471, 362] width 175 height 34
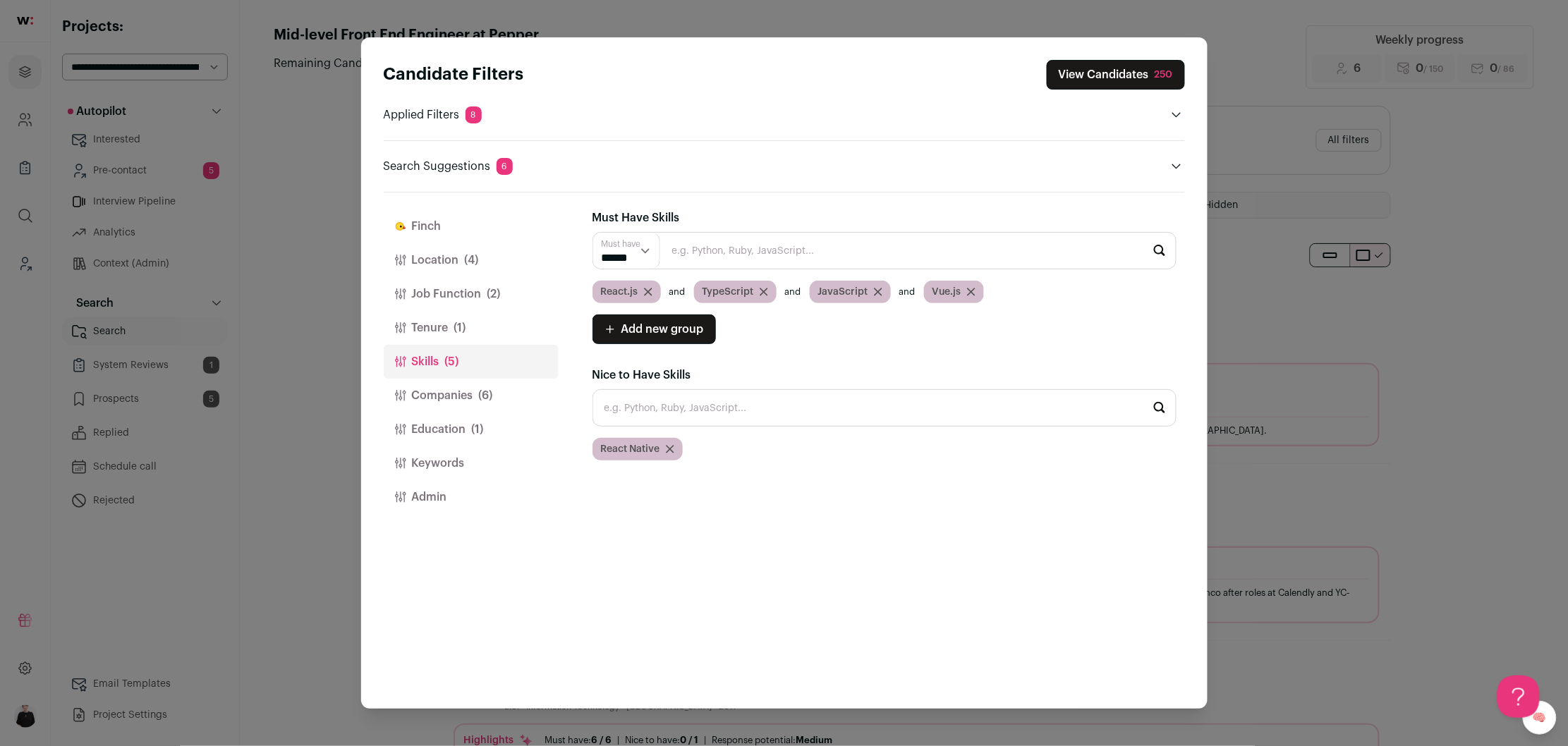
click at [645, 256] on select "****** ******" at bounding box center [627, 250] width 68 height 36
select select "**"
click at [593, 232] on select "****** ******" at bounding box center [627, 250] width 68 height 36
click at [677, 333] on span "Add new group" at bounding box center [662, 329] width 83 height 17
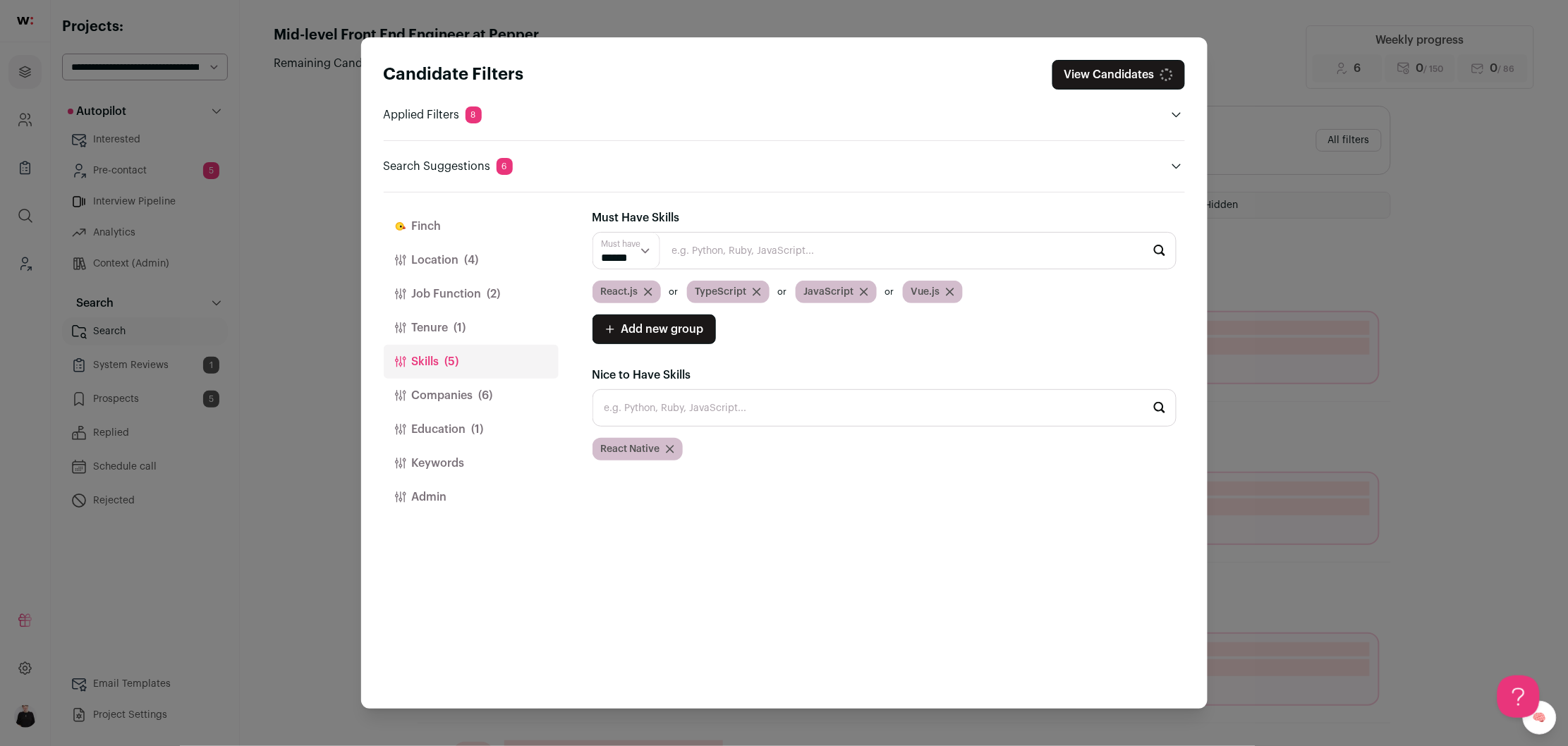
click at [672, 327] on span "Add new group" at bounding box center [662, 329] width 83 height 17
click at [700, 334] on input "Close modal via background" at bounding box center [884, 333] width 584 height 37
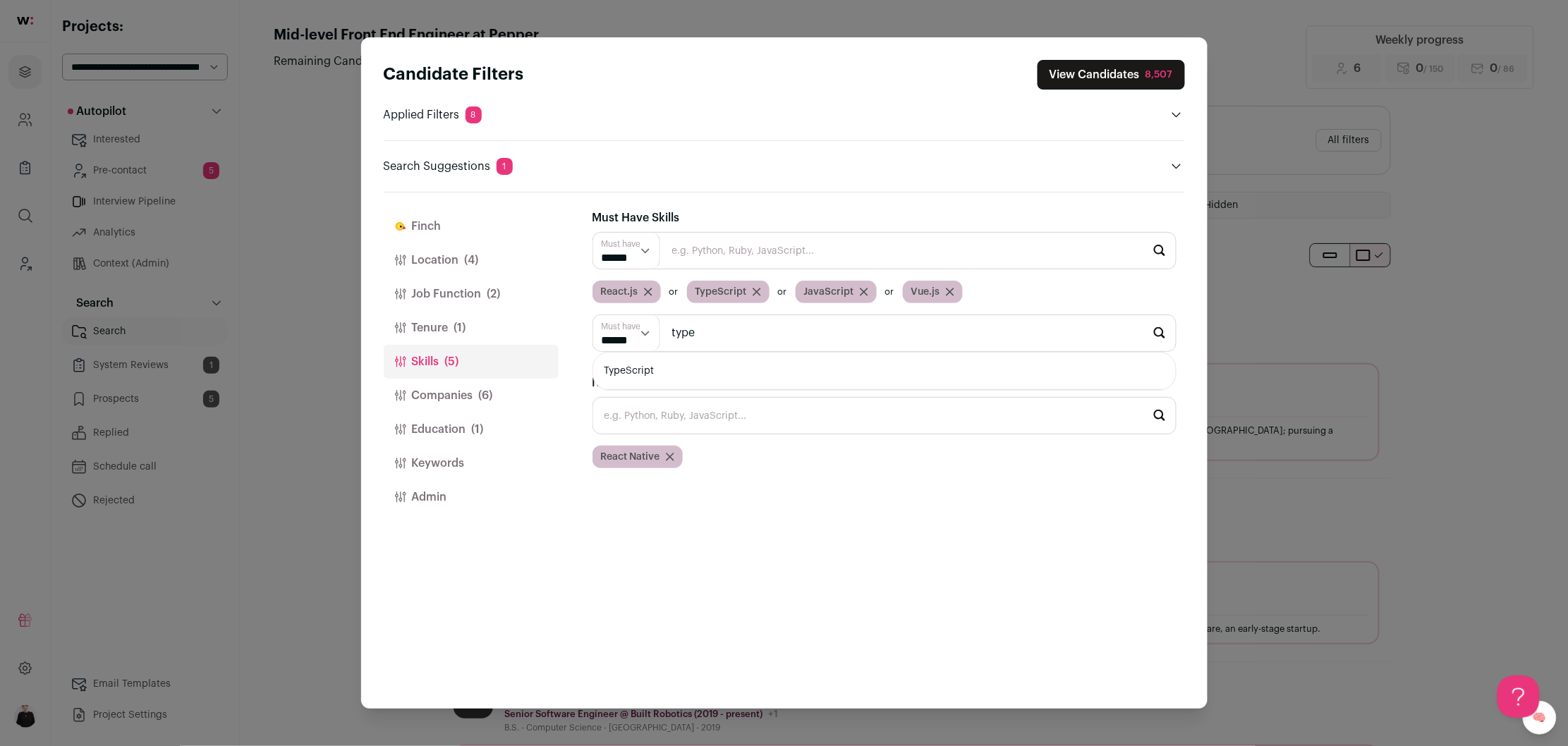
click at [653, 372] on li "TypeScript" at bounding box center [884, 371] width 582 height 37
type input "TypeScript"
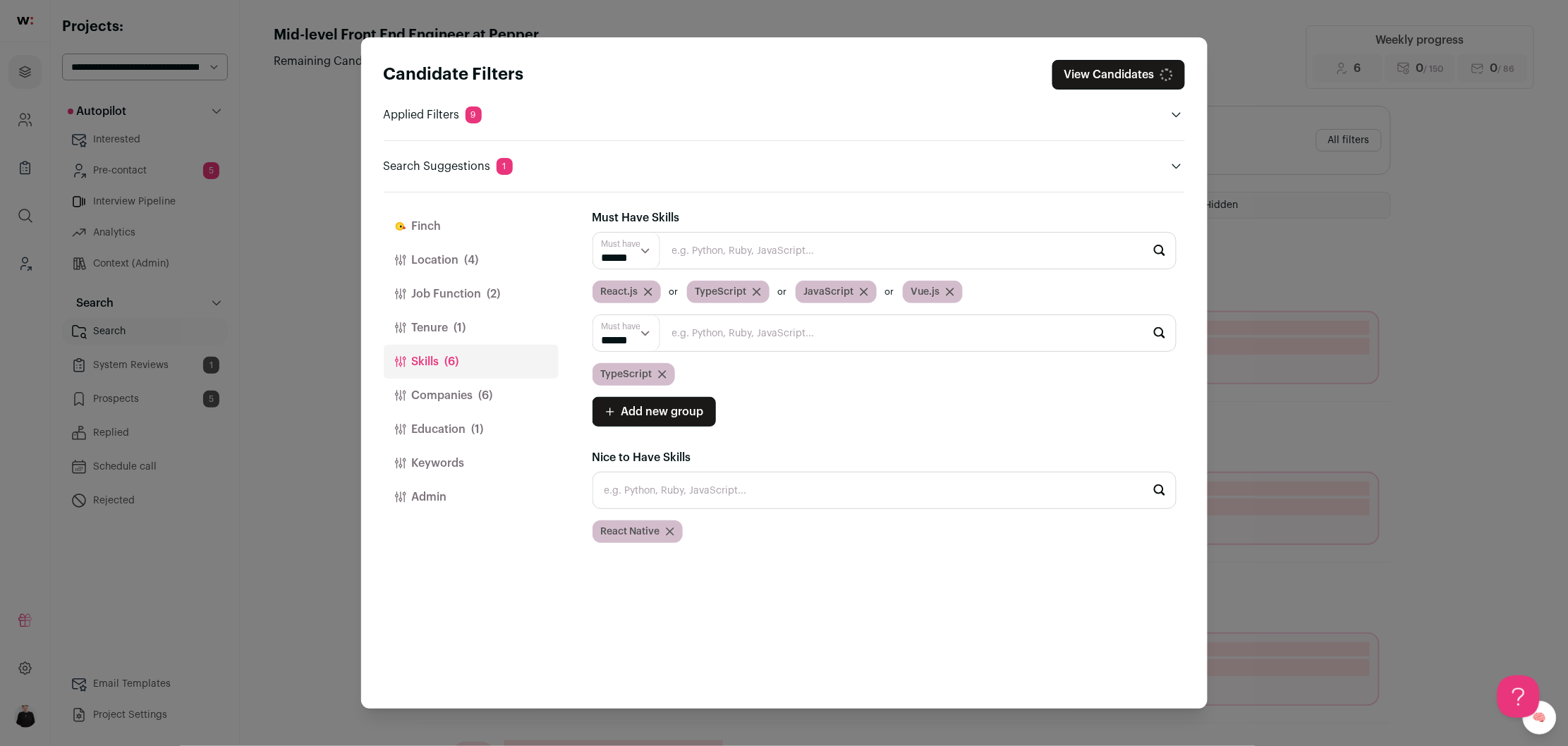
click at [641, 334] on select "****** ******" at bounding box center [627, 333] width 68 height 36
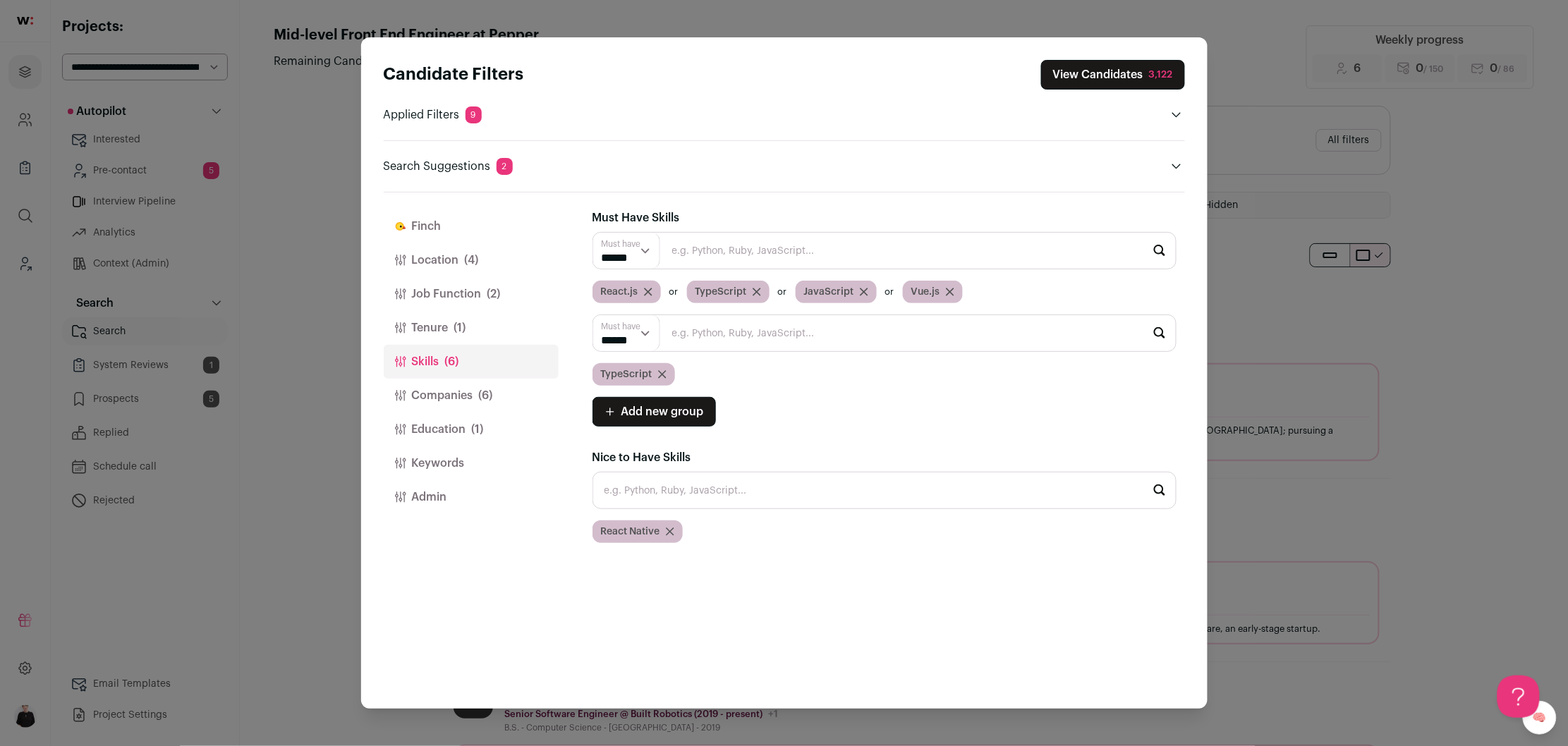
click at [754, 297] on icon "Close modal via background" at bounding box center [756, 292] width 8 height 8
click at [710, 256] on input "Close modal via background" at bounding box center [884, 250] width 584 height 37
click at [679, 287] on li "React Native" at bounding box center [884, 289] width 582 height 37
type input "React Native"
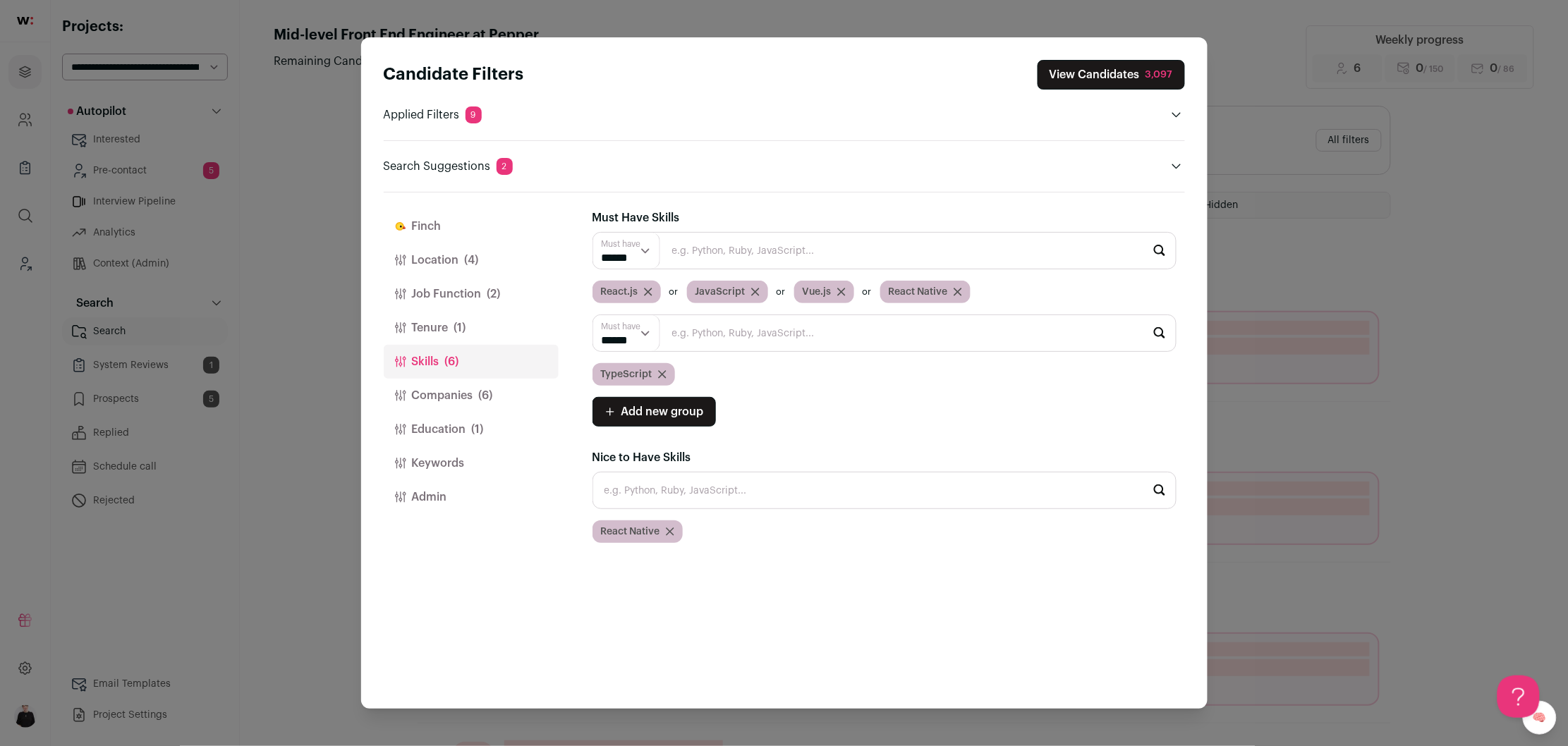
click at [669, 533] on icon "Close modal via background" at bounding box center [670, 531] width 7 height 7
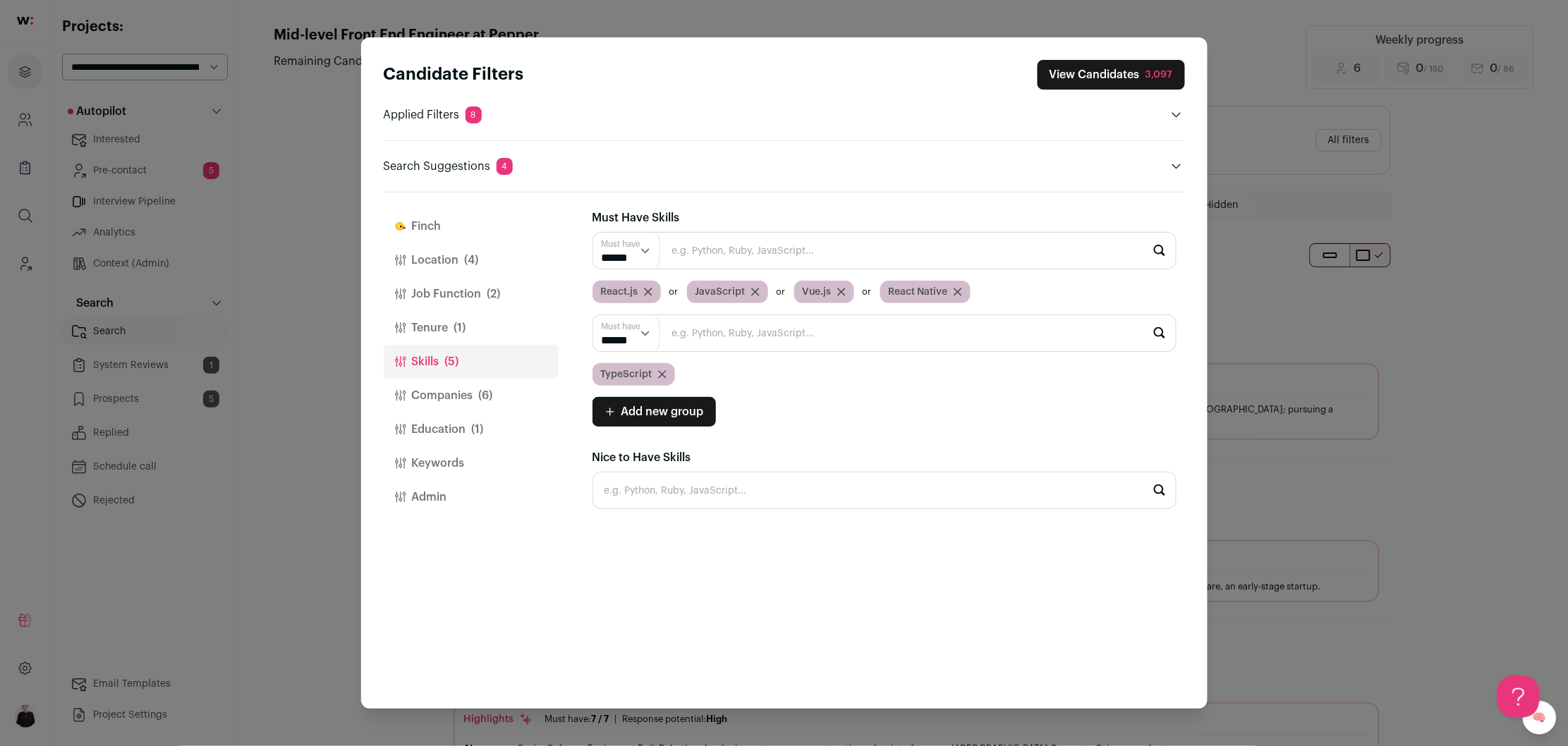
click at [462, 393] on button "Companies (6)" at bounding box center [471, 395] width 175 height 34
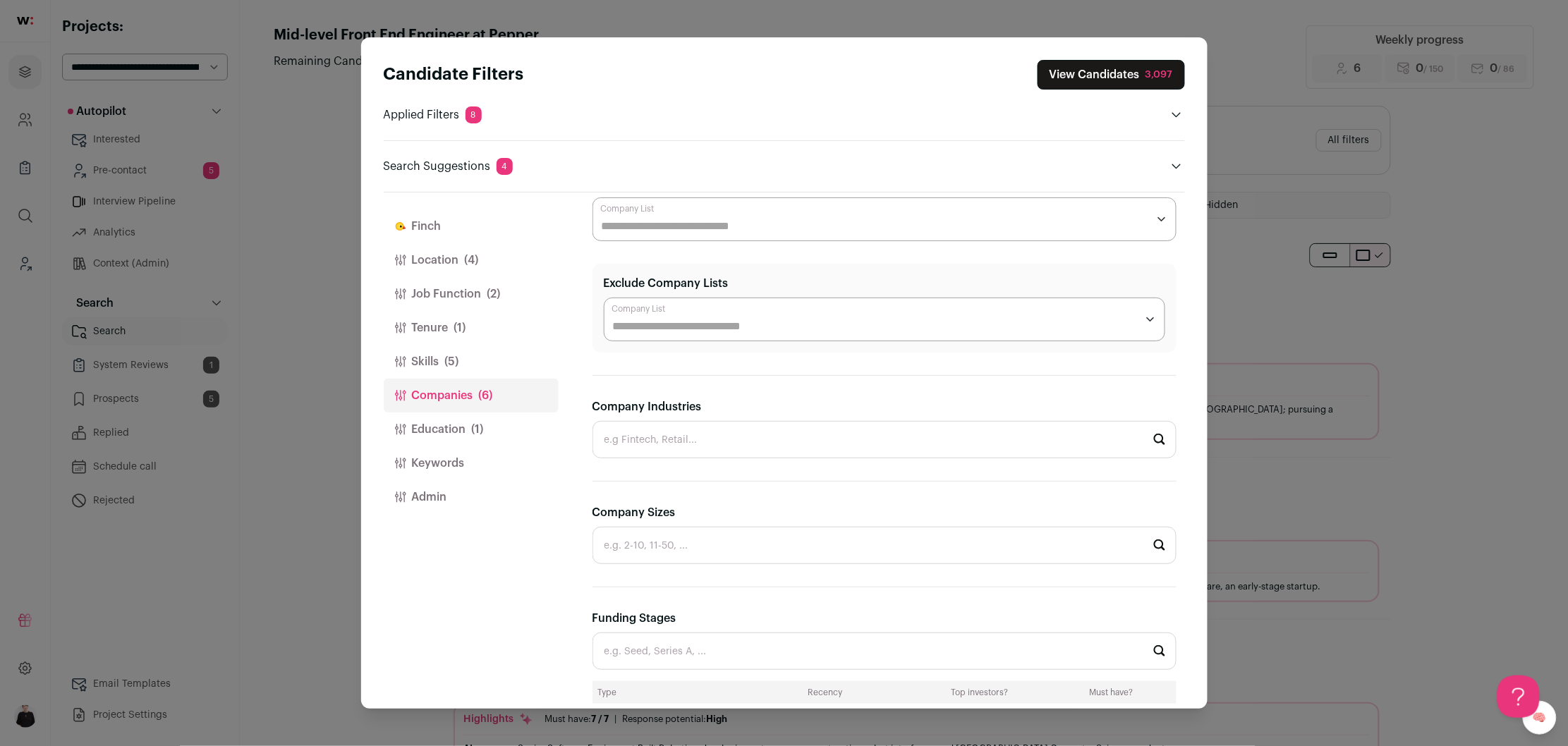
scroll to position [75, 0]
click at [650, 441] on input "Company Industries" at bounding box center [884, 436] width 584 height 37
type input "e"
click at [634, 475] on li "E-commerce" at bounding box center [884, 474] width 582 height 37
type input "E-commerce"
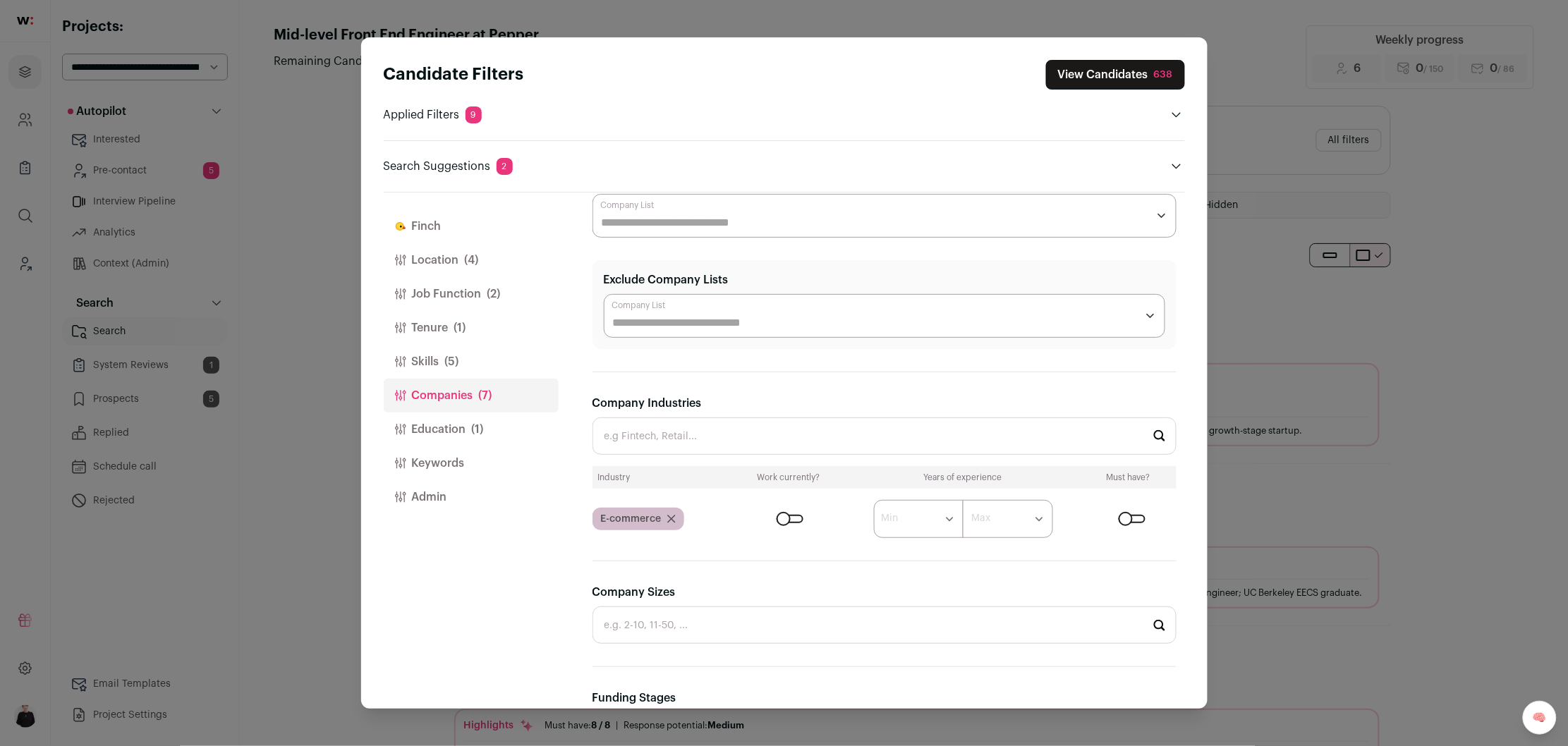
click at [449, 355] on span "(5)" at bounding box center [452, 361] width 14 height 17
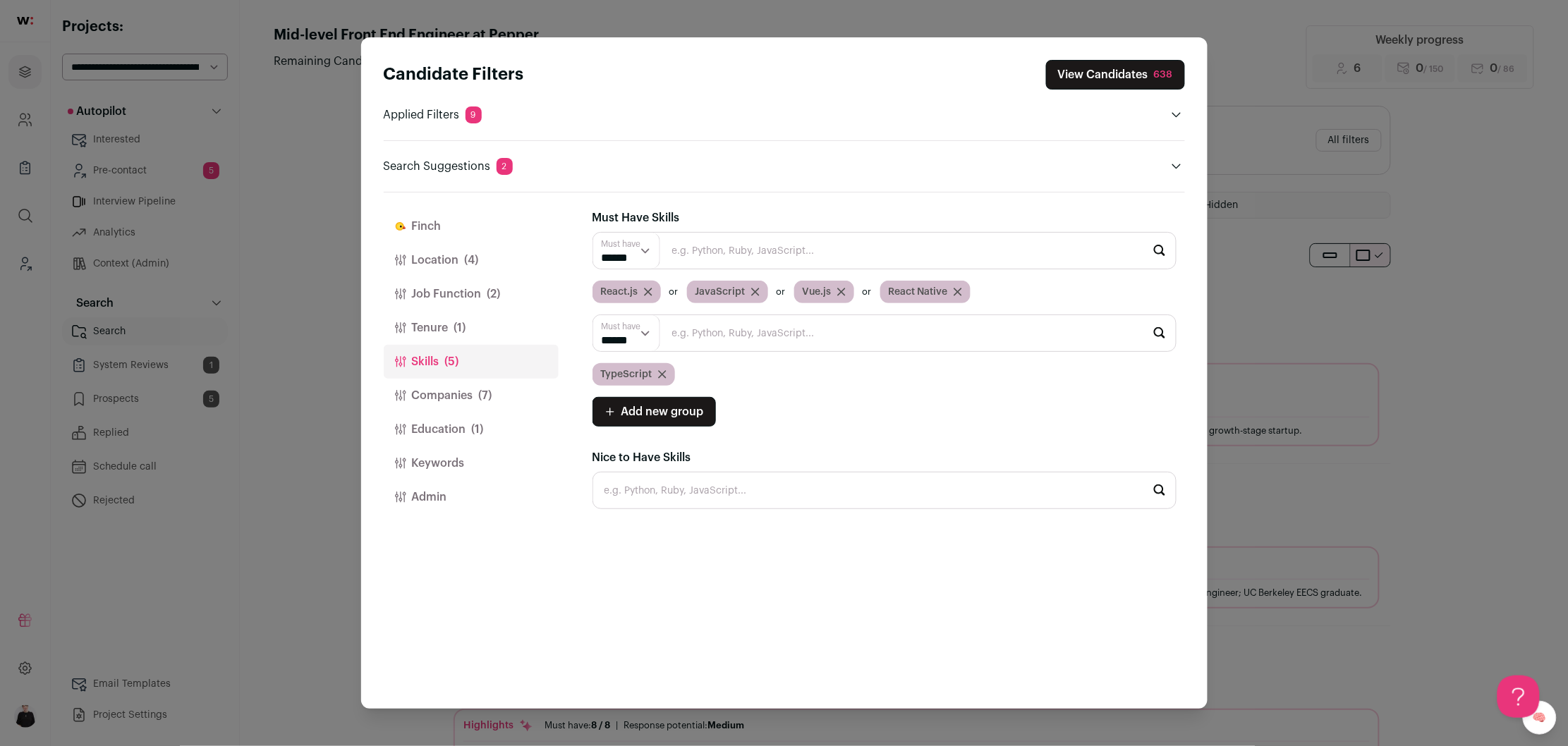
scroll to position [0, 0]
click at [430, 323] on button "Tenure (1)" at bounding box center [471, 328] width 175 height 34
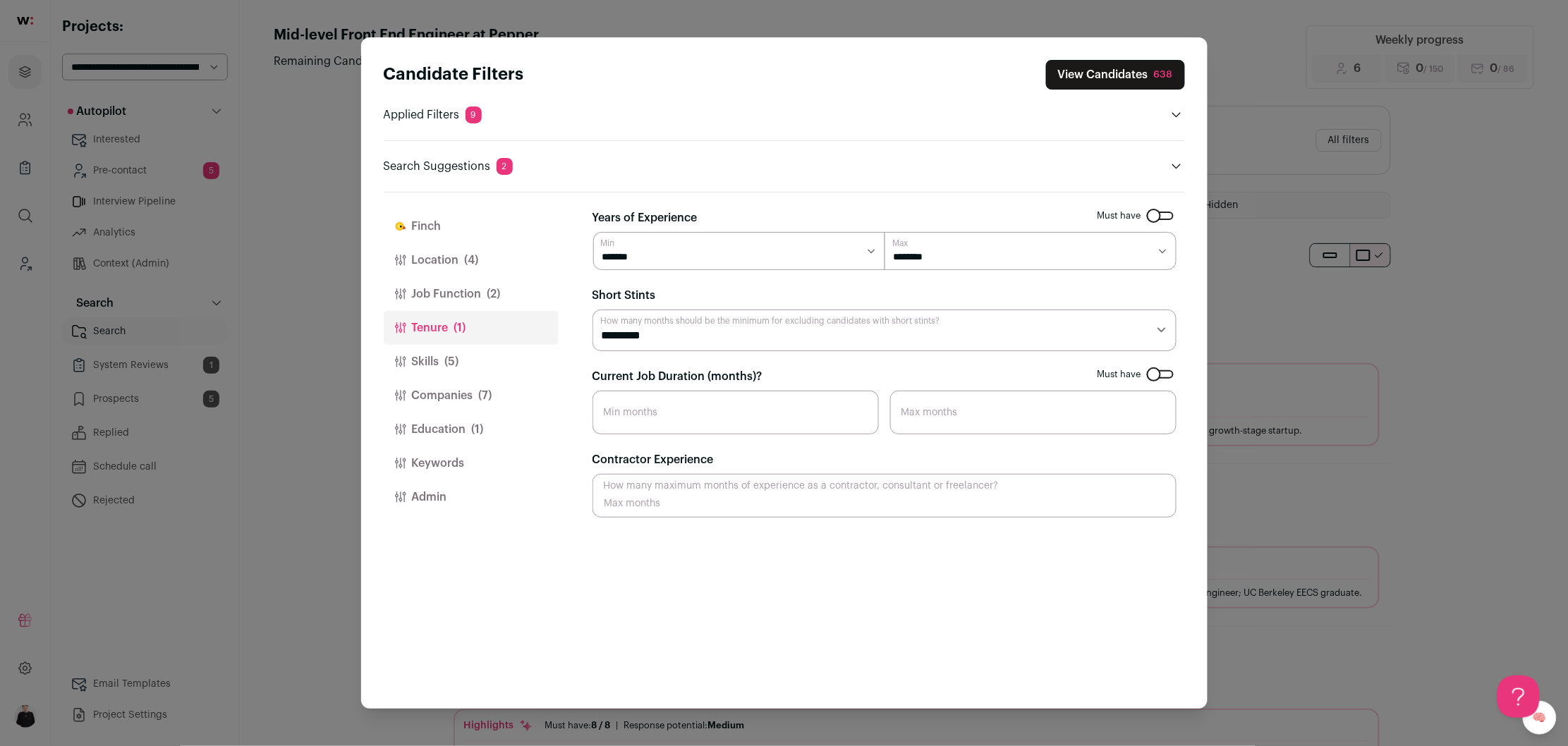
click at [440, 397] on button "Companies (7)" at bounding box center [471, 395] width 175 height 34
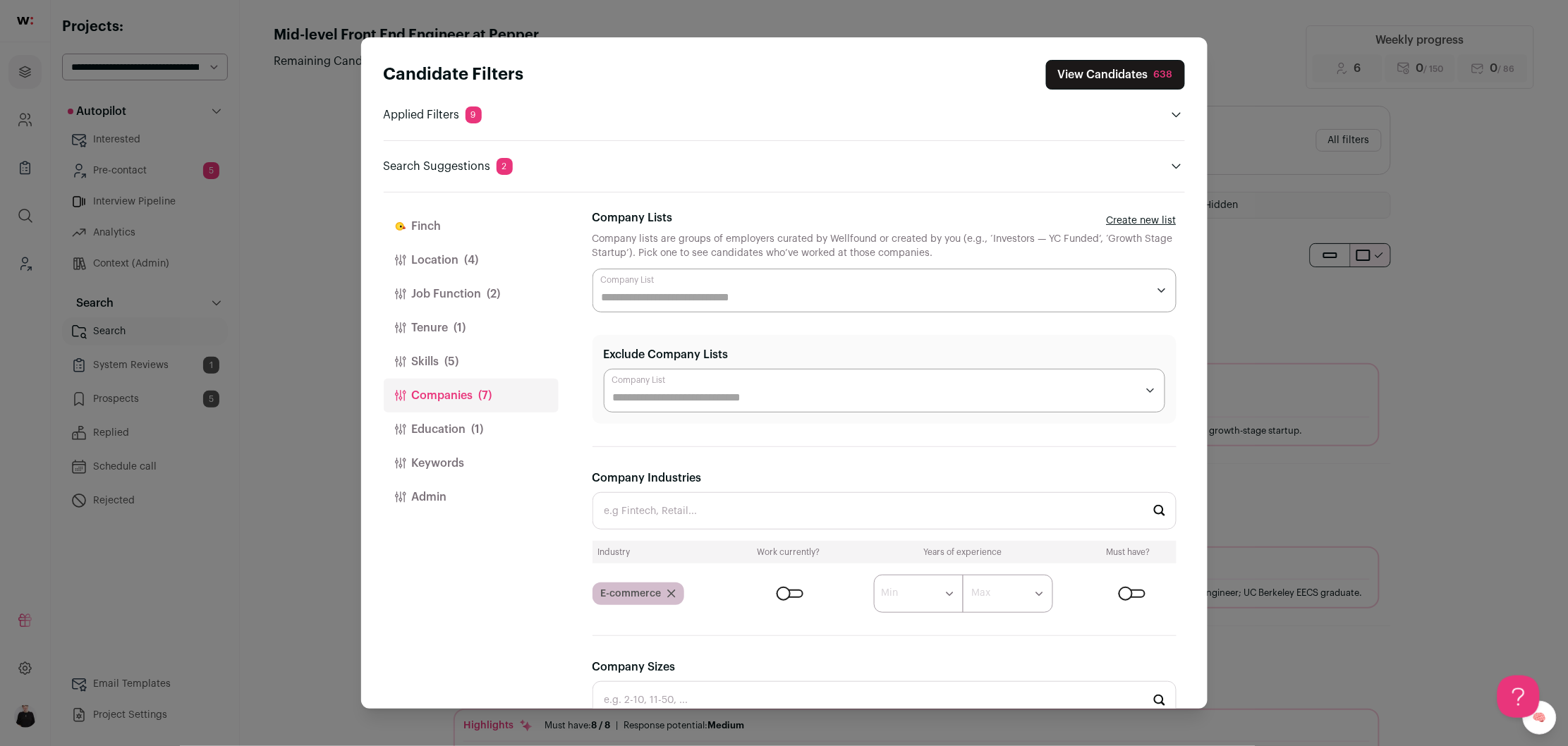
click at [439, 422] on button "Education (1)" at bounding box center [471, 429] width 175 height 34
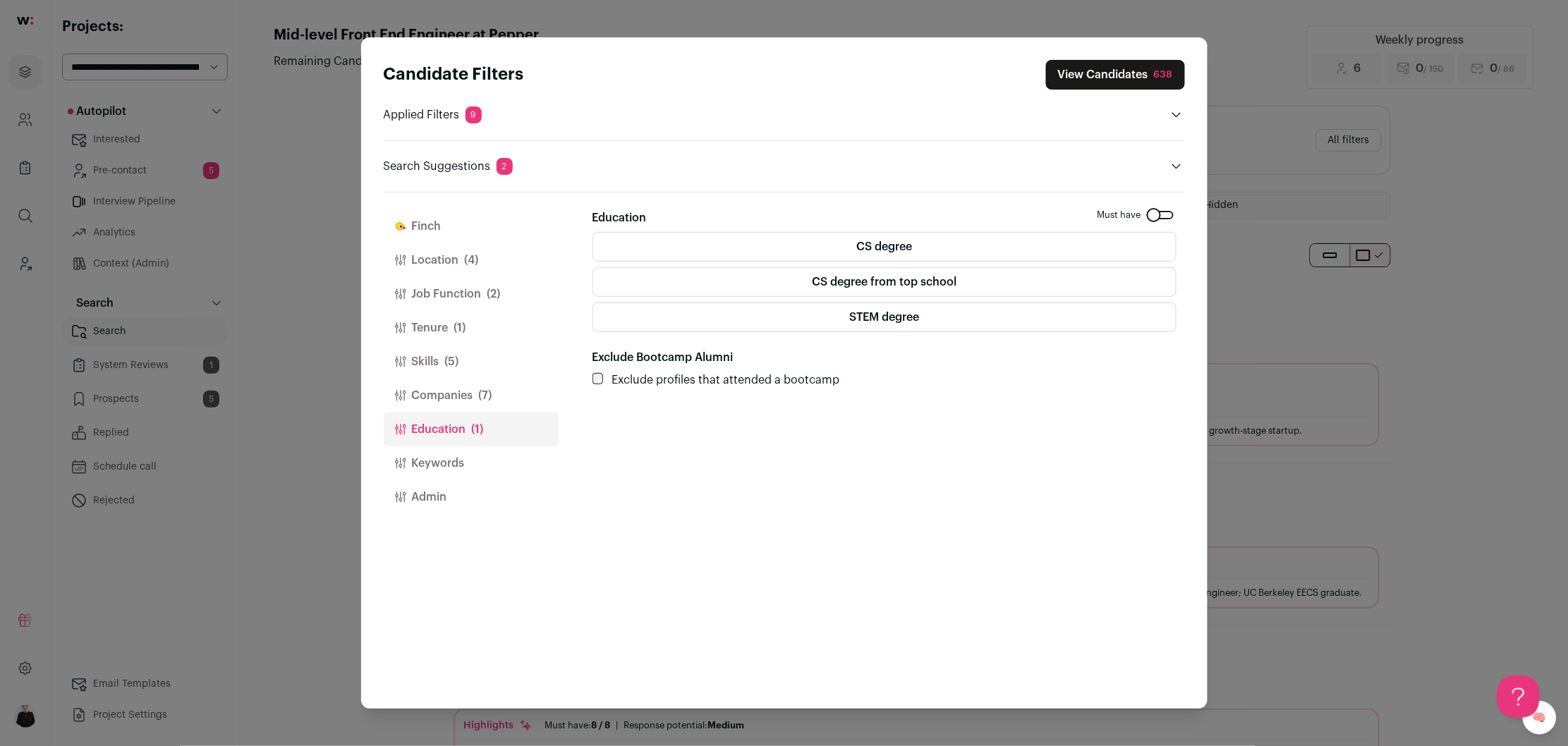
click at [433, 394] on button "Companies (7)" at bounding box center [471, 395] width 175 height 34
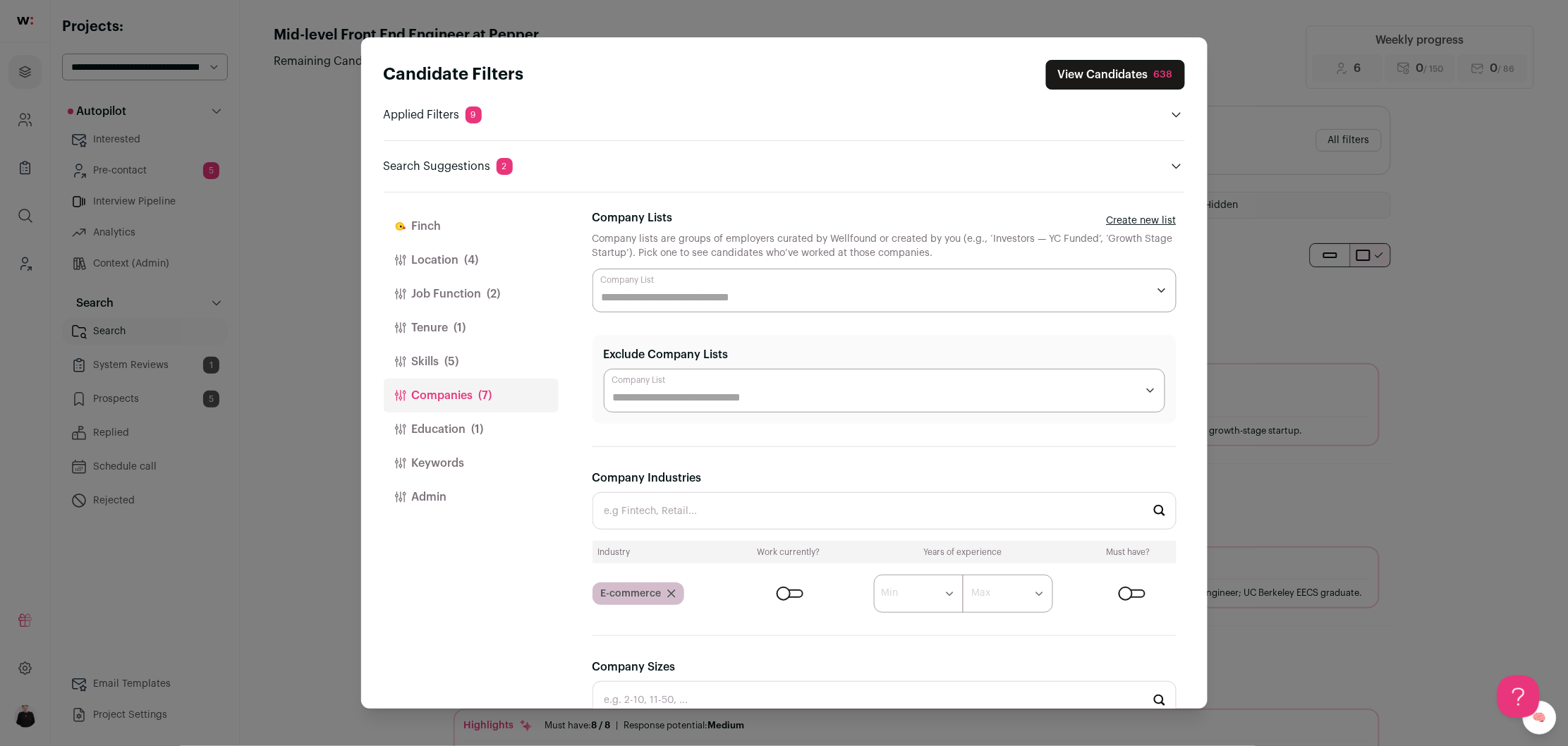
click at [708, 504] on input "Company Industries" at bounding box center [884, 510] width 584 height 37
click at [698, 554] on li "Food & Beverage" at bounding box center [884, 549] width 582 height 37
type input "Food & Beverage"
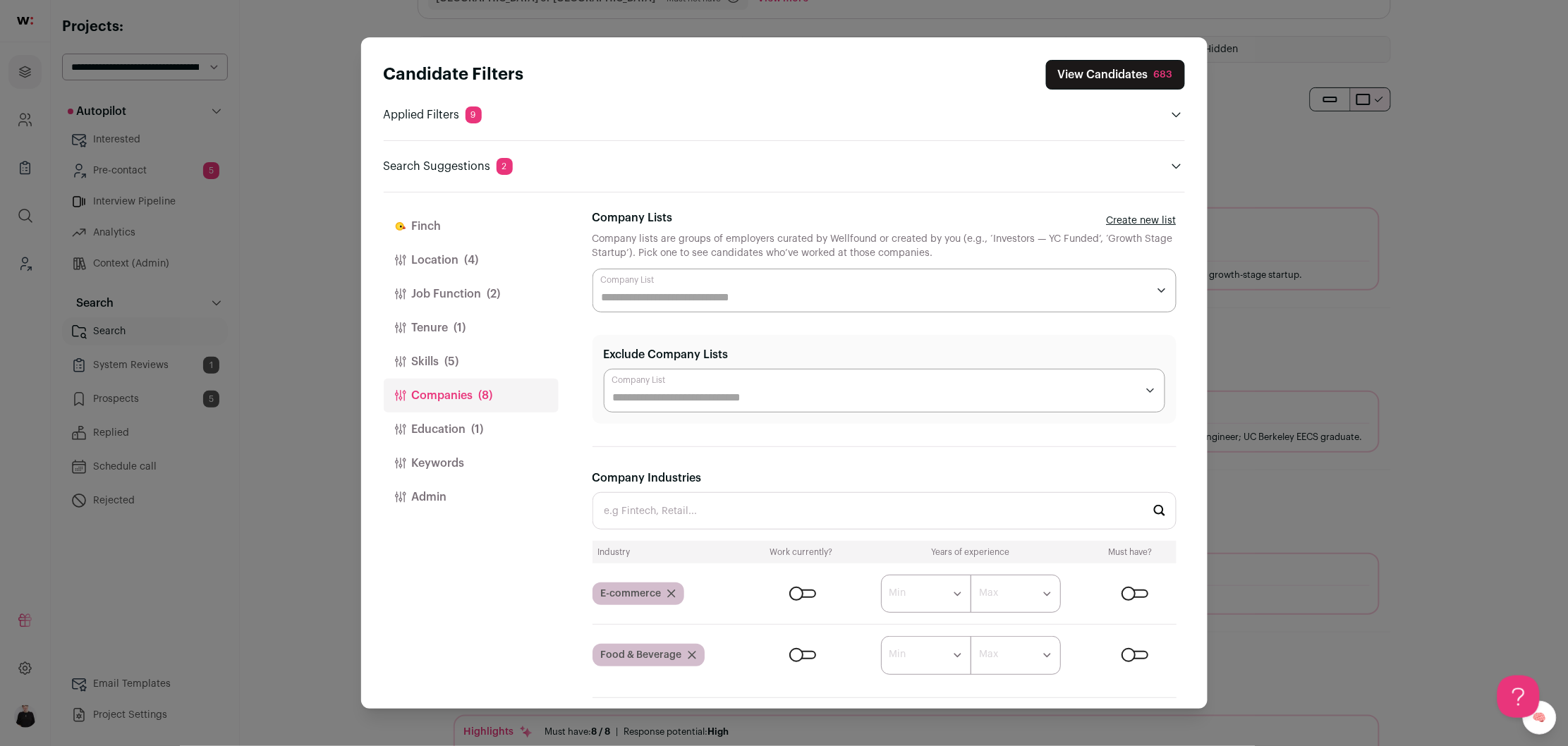
scroll to position [161, 0]
click at [434, 371] on button "Skills (5)" at bounding box center [471, 362] width 175 height 34
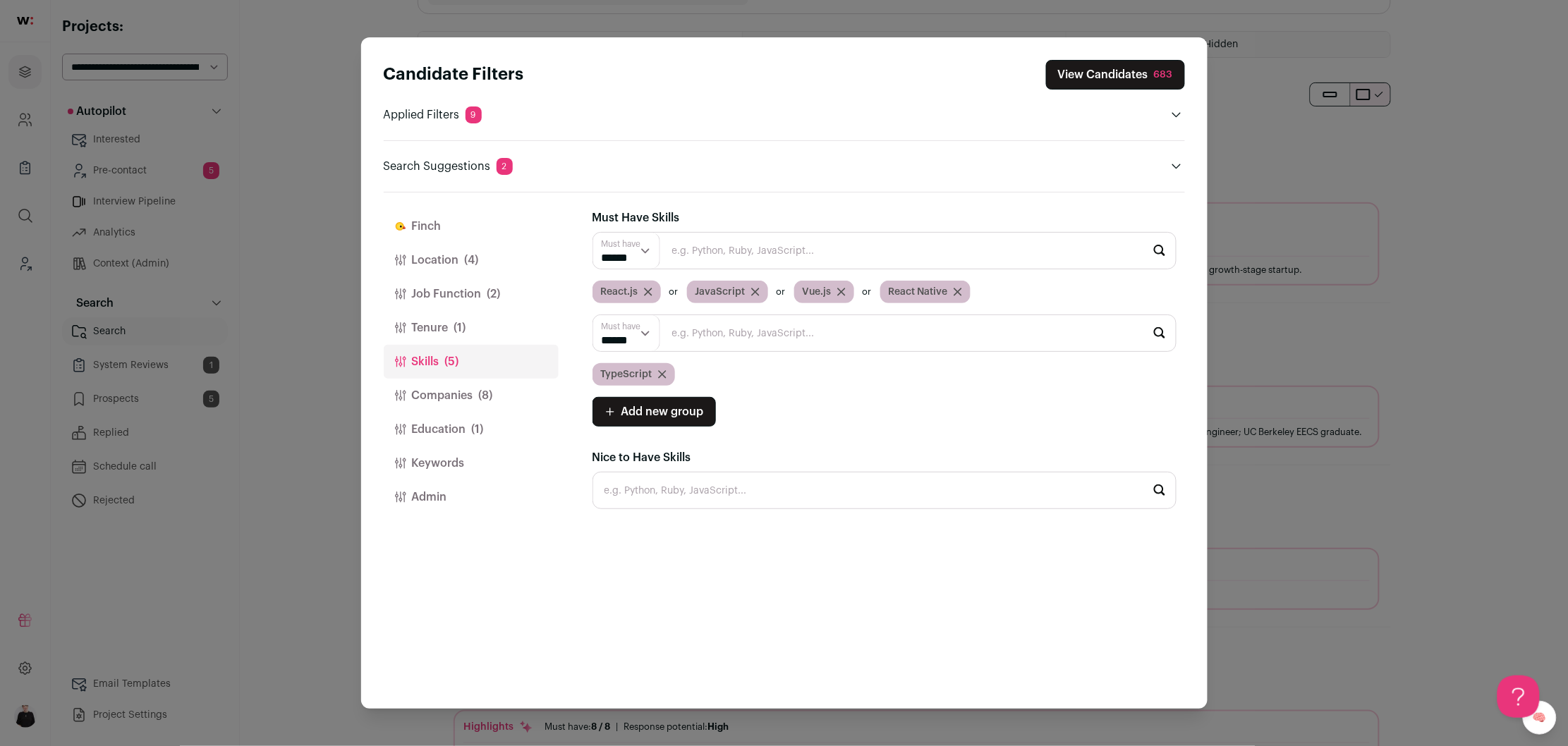
click at [420, 332] on button "Tenure (1)" at bounding box center [471, 328] width 175 height 34
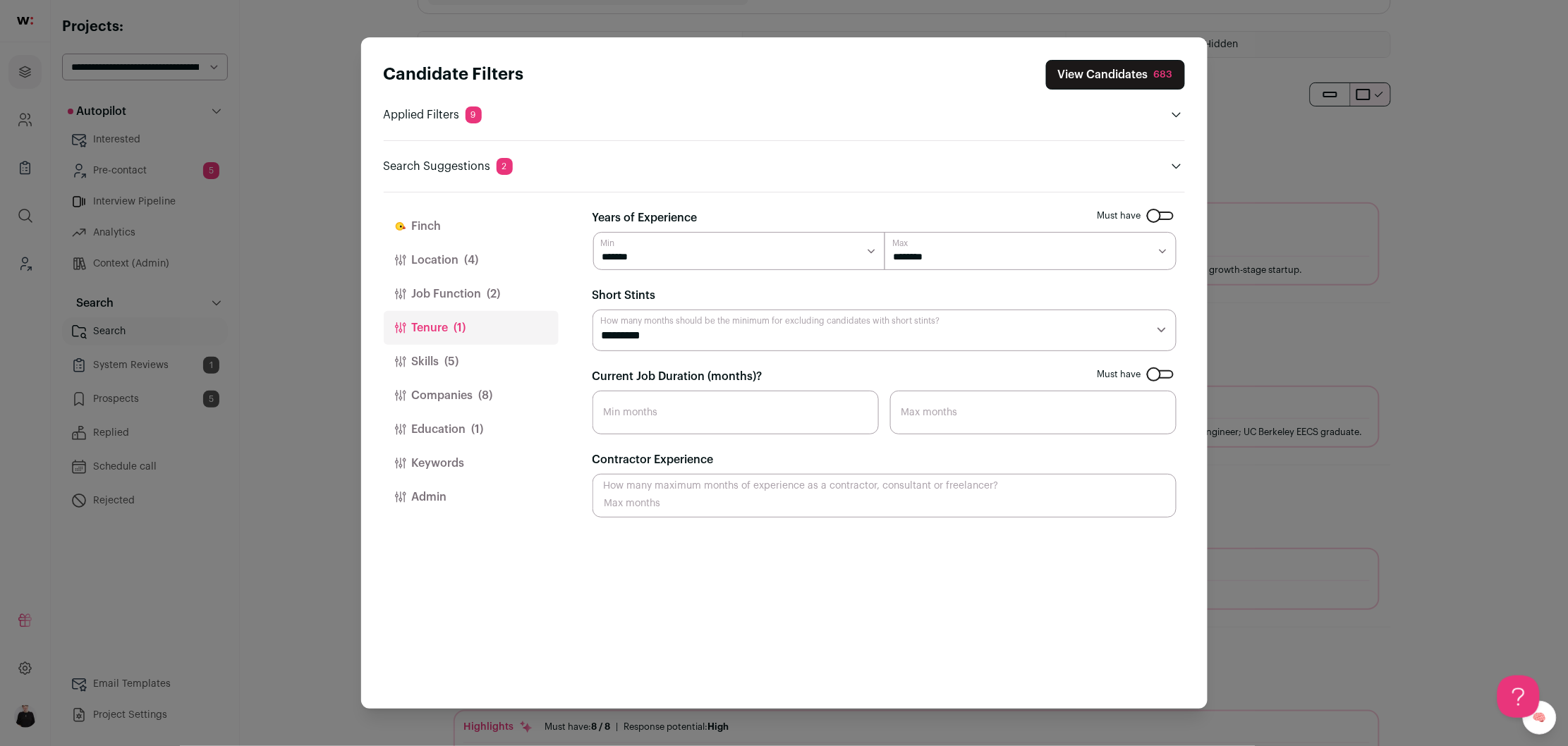
click at [1003, 252] on select "******* ******* ******* ******* ******* ******* ******** ******** ******** ****…" at bounding box center [1030, 250] width 292 height 38
click at [884, 232] on select "******* ******* ******* ******* ******* ******* ******** ******** ******** ****…" at bounding box center [1030, 250] width 292 height 38
click at [997, 259] on select "******* ******* ******* ******* ******* ******* ******** ******** ******** ****…" at bounding box center [1030, 250] width 292 height 38
select select "*"
click at [884, 232] on select "******* ******* ******* ******* ******* ******* ******** ******** ******** ****…" at bounding box center [1030, 250] width 292 height 38
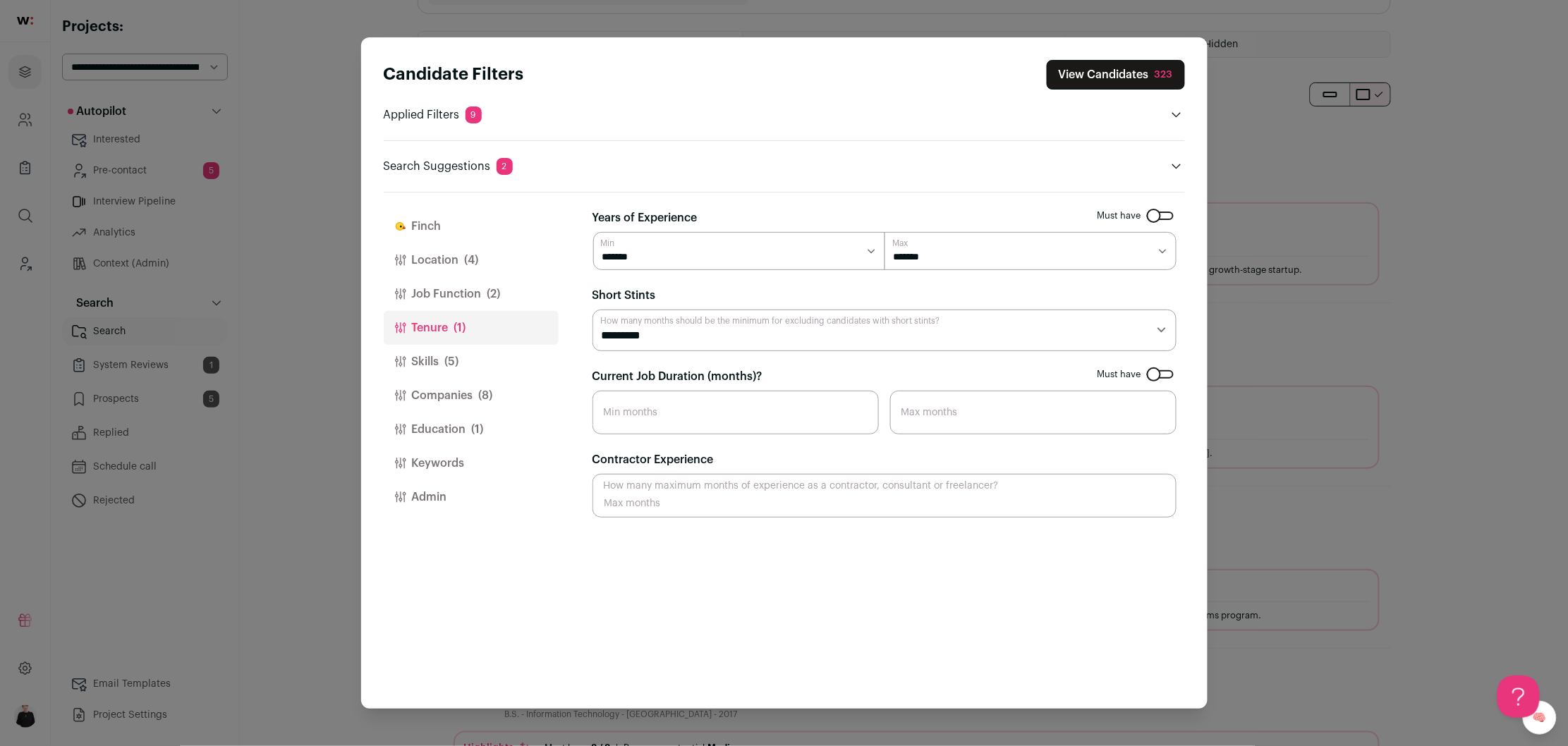
scroll to position [0, 0]
click at [1160, 332] on select "********* ******** ******* ******** ******** ******** ******** ******** *******…" at bounding box center [884, 330] width 584 height 41
select select "**"
click at [592, 310] on select "********* ******** ******* ******** ******** ******** ******** ******** *******…" at bounding box center [884, 330] width 584 height 41
click at [724, 421] on input "Current Job Duration (months)?" at bounding box center [735, 412] width 287 height 44
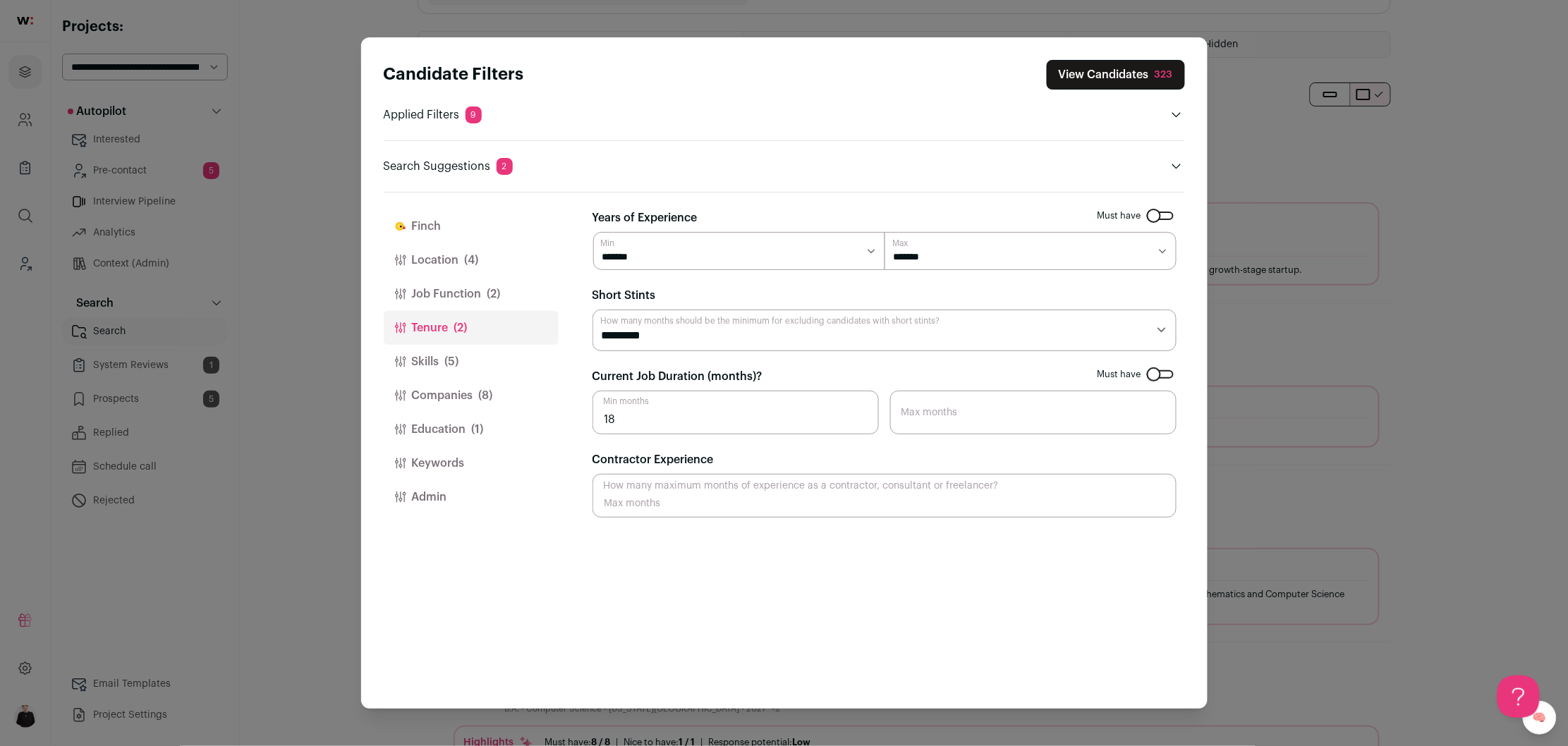
type input "18"
click at [808, 371] on fieldset "Current Job Duration (months)? Must have 18 Min months Max months" at bounding box center [884, 402] width 584 height 66
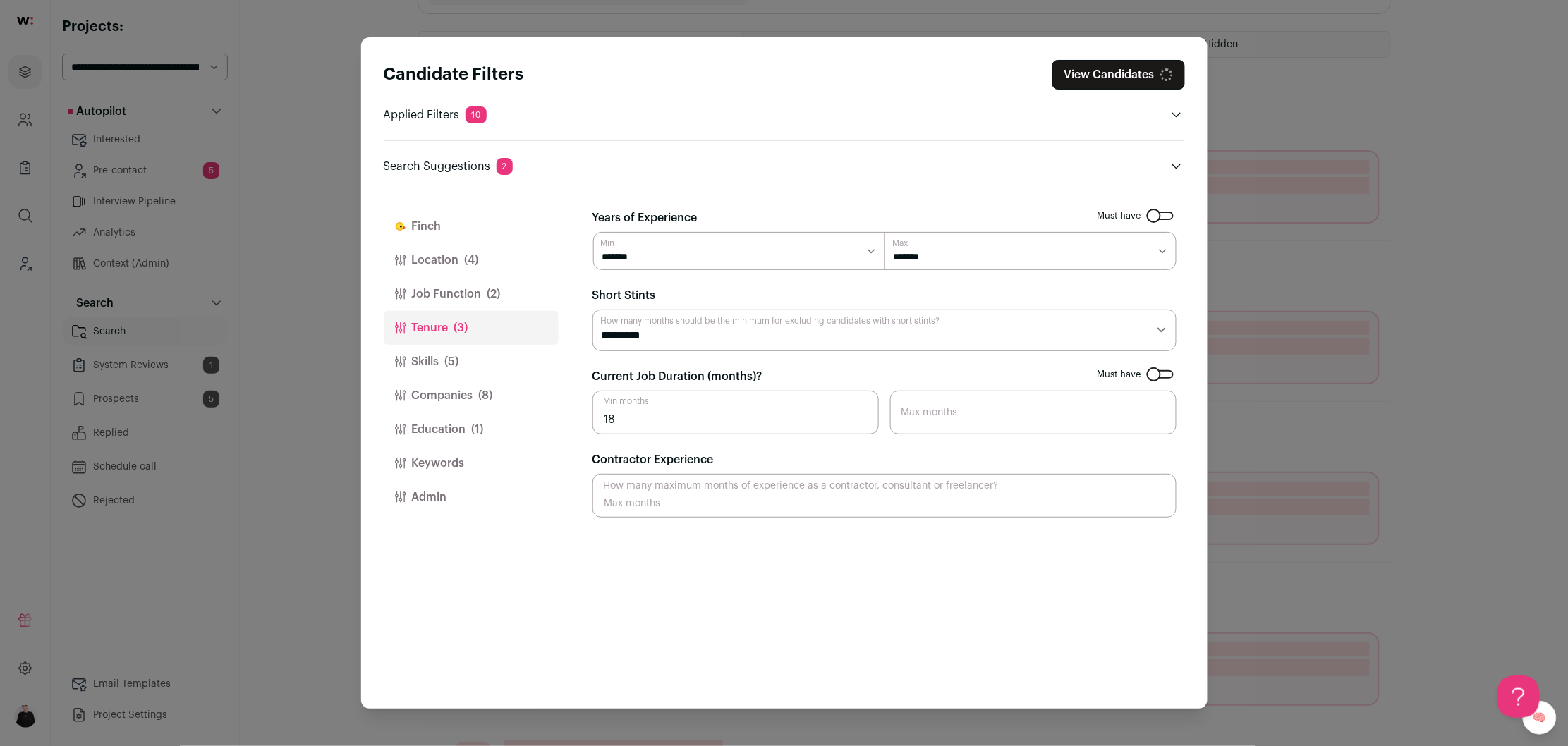
click at [1166, 325] on select "********* ******** ******* ******** ******** ******** ******** ******** *******…" at bounding box center [884, 330] width 584 height 41
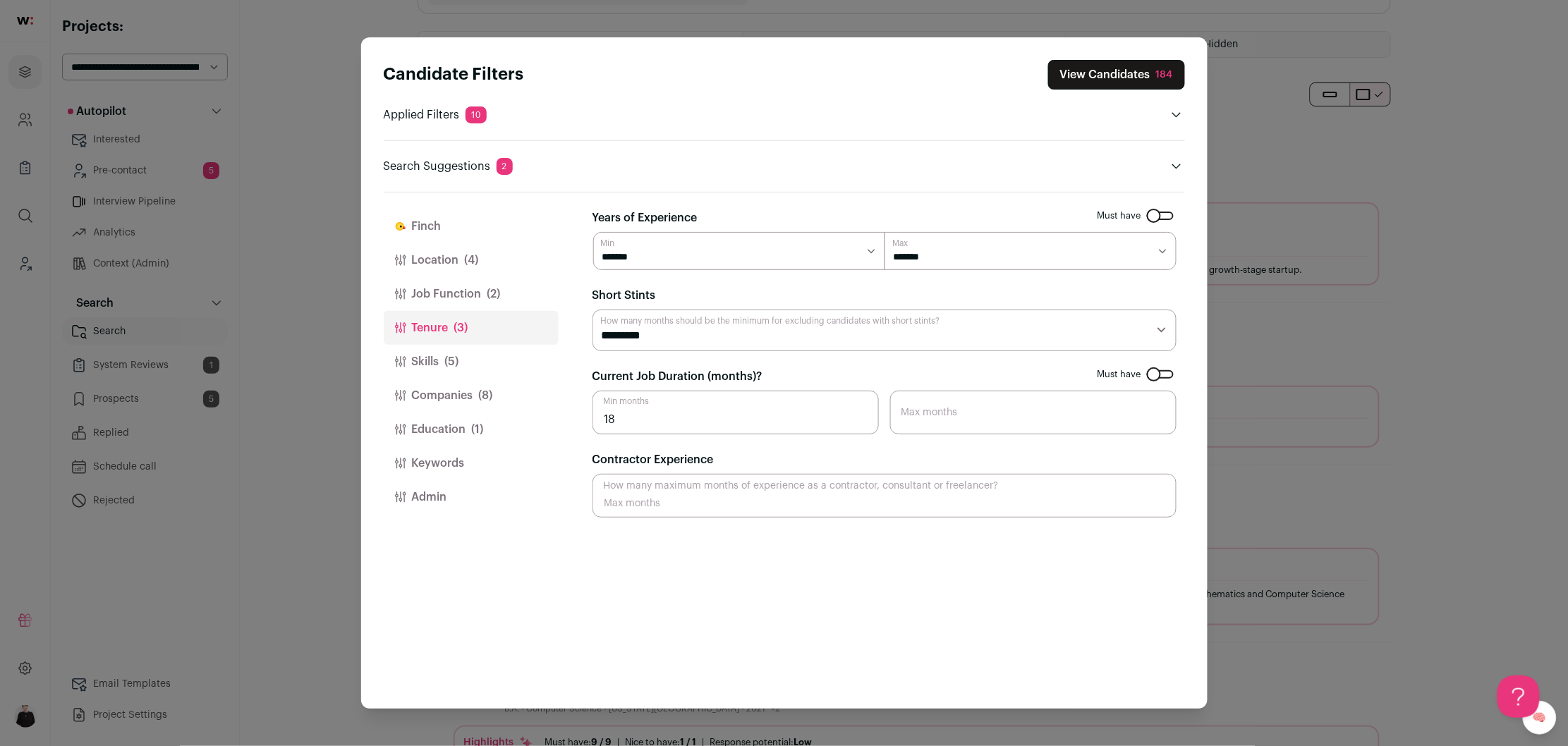
select select "*"
click at [592, 310] on select "********* ******** ******* ******** ******** ******** ******** ******** *******…" at bounding box center [884, 330] width 584 height 41
click at [452, 426] on button "Education (1)" at bounding box center [471, 429] width 175 height 34
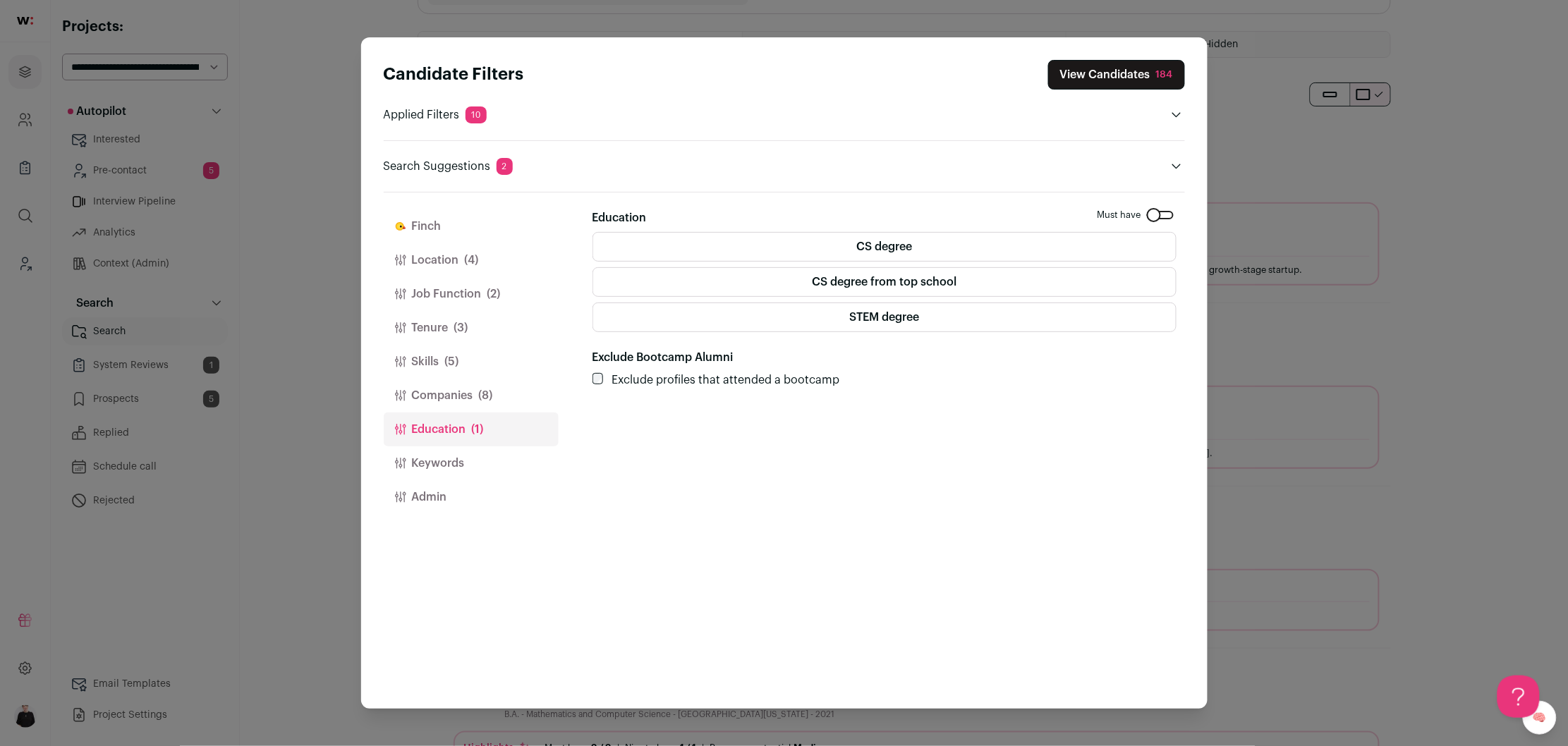
click at [901, 249] on label "CS degree" at bounding box center [884, 246] width 584 height 29
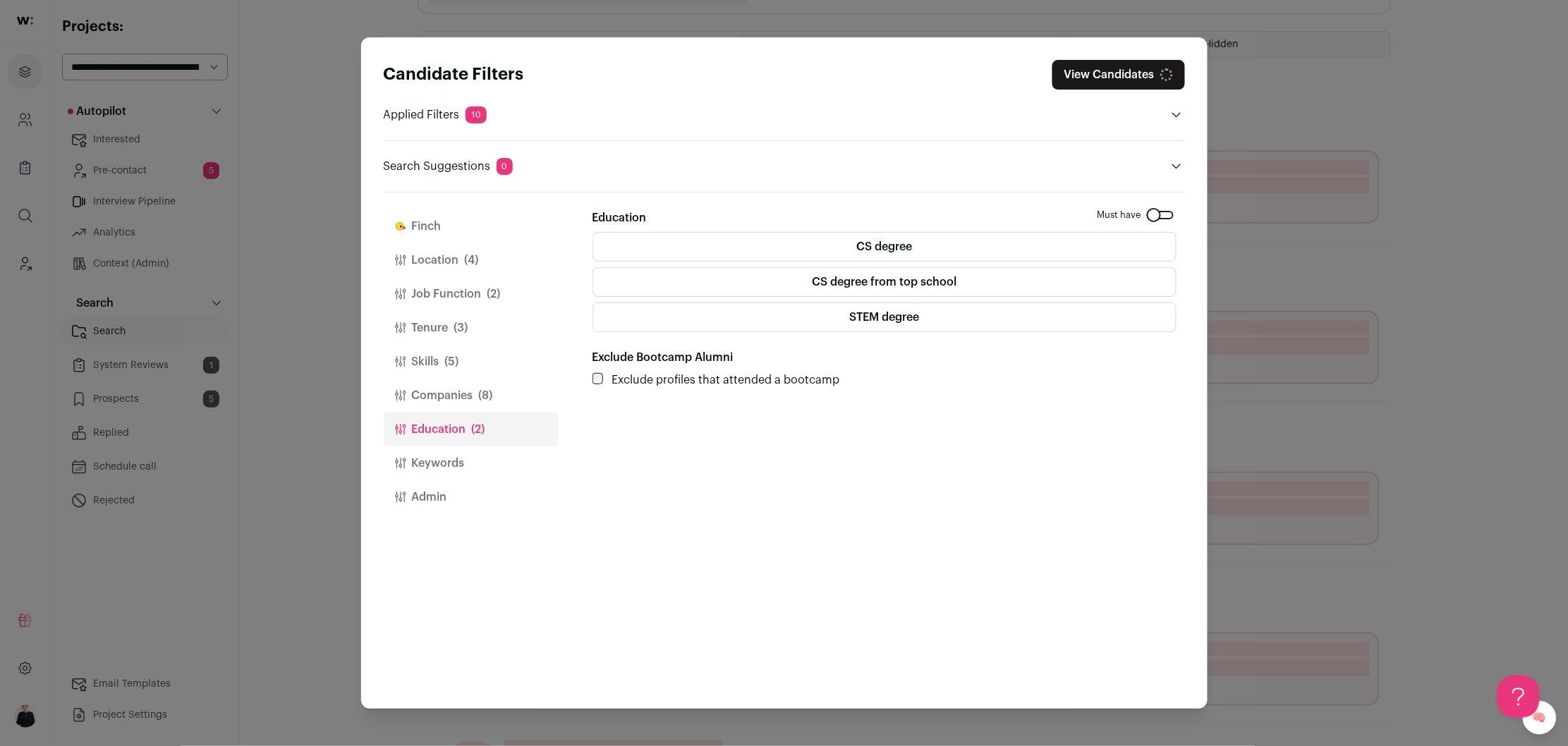
click at [888, 318] on label "STEM degree" at bounding box center [884, 317] width 584 height 29
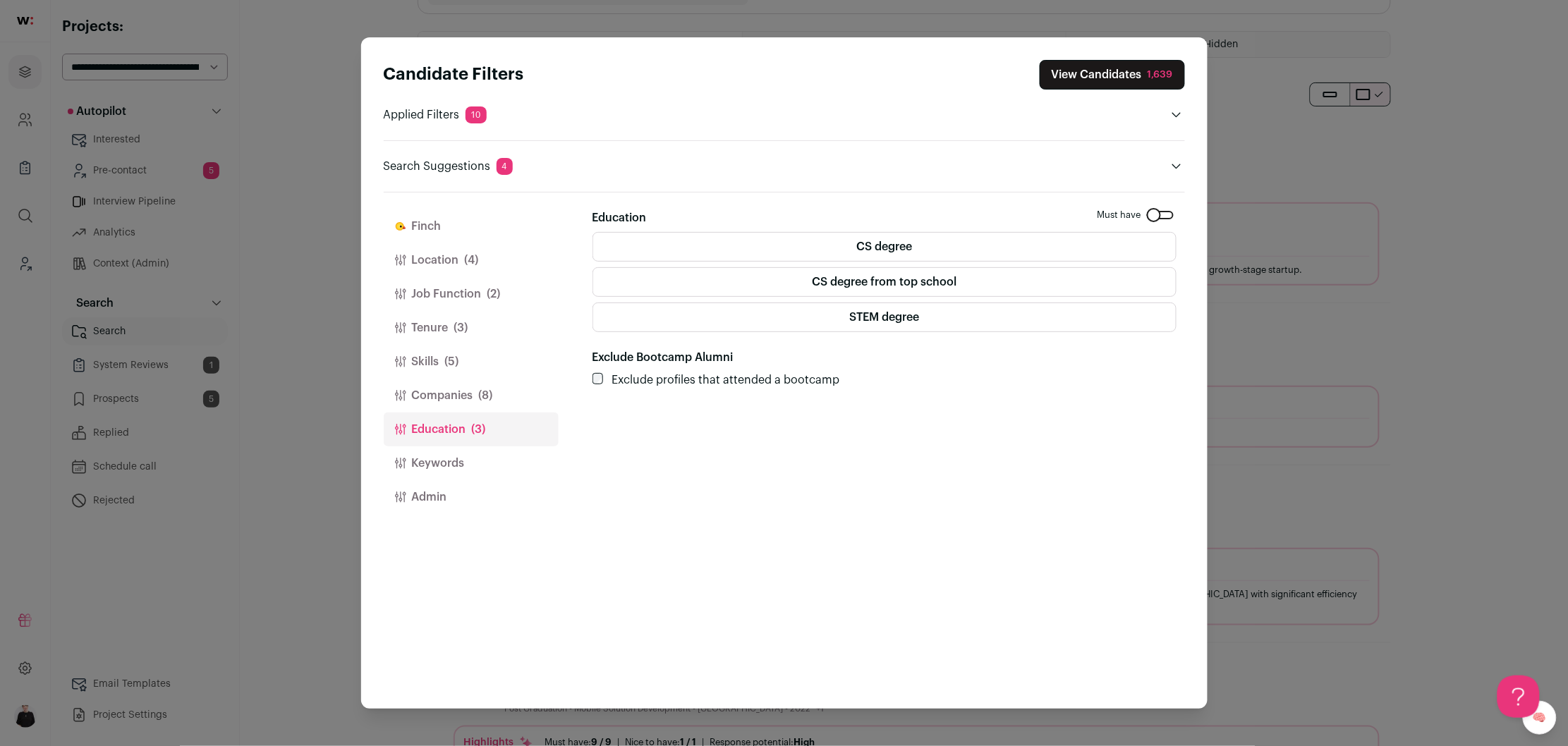
click at [1075, 76] on button "View Candidates 1,639" at bounding box center [1112, 75] width 145 height 29
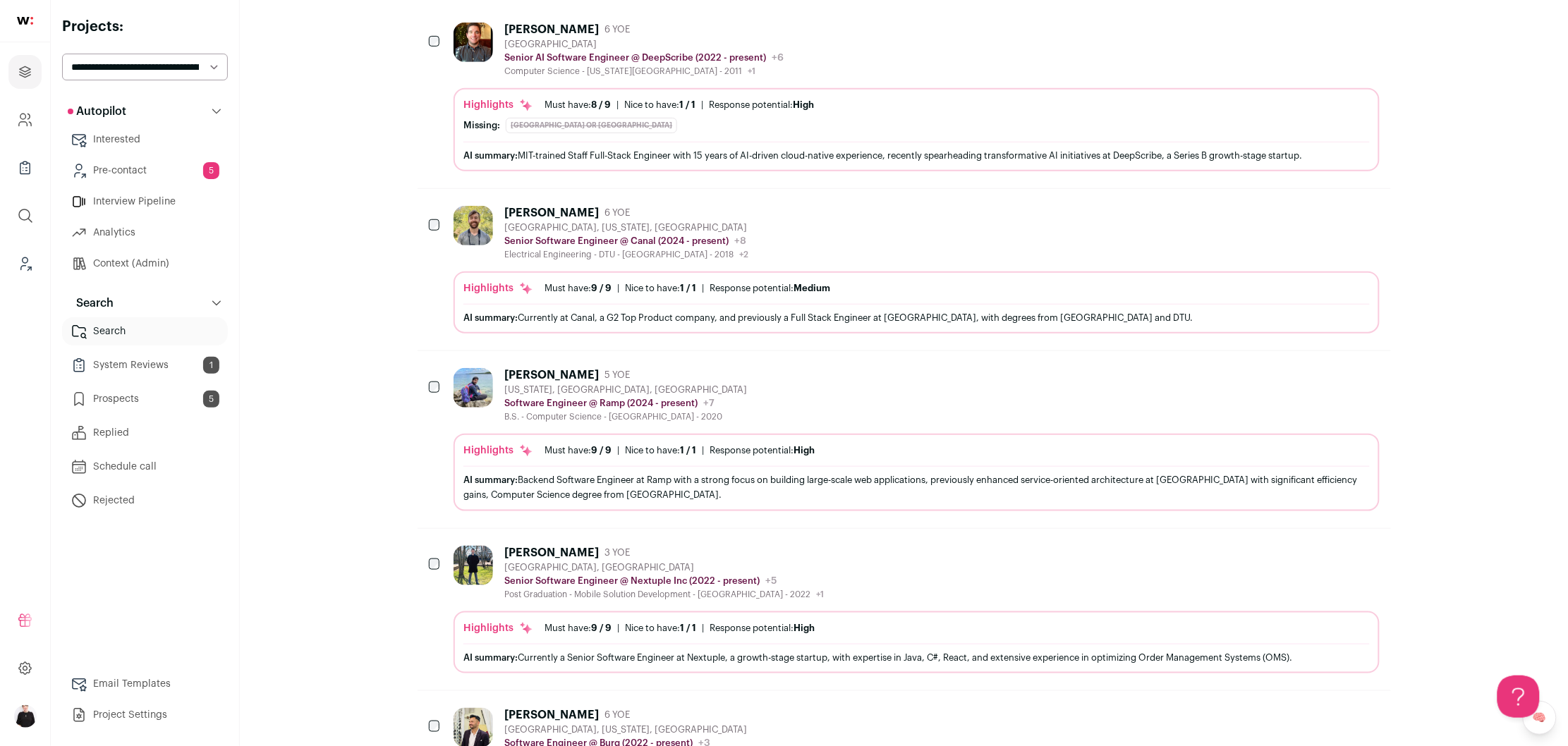
scroll to position [276, 0]
click at [138, 170] on link "Pre-contact 5" at bounding box center [144, 171] width 166 height 29
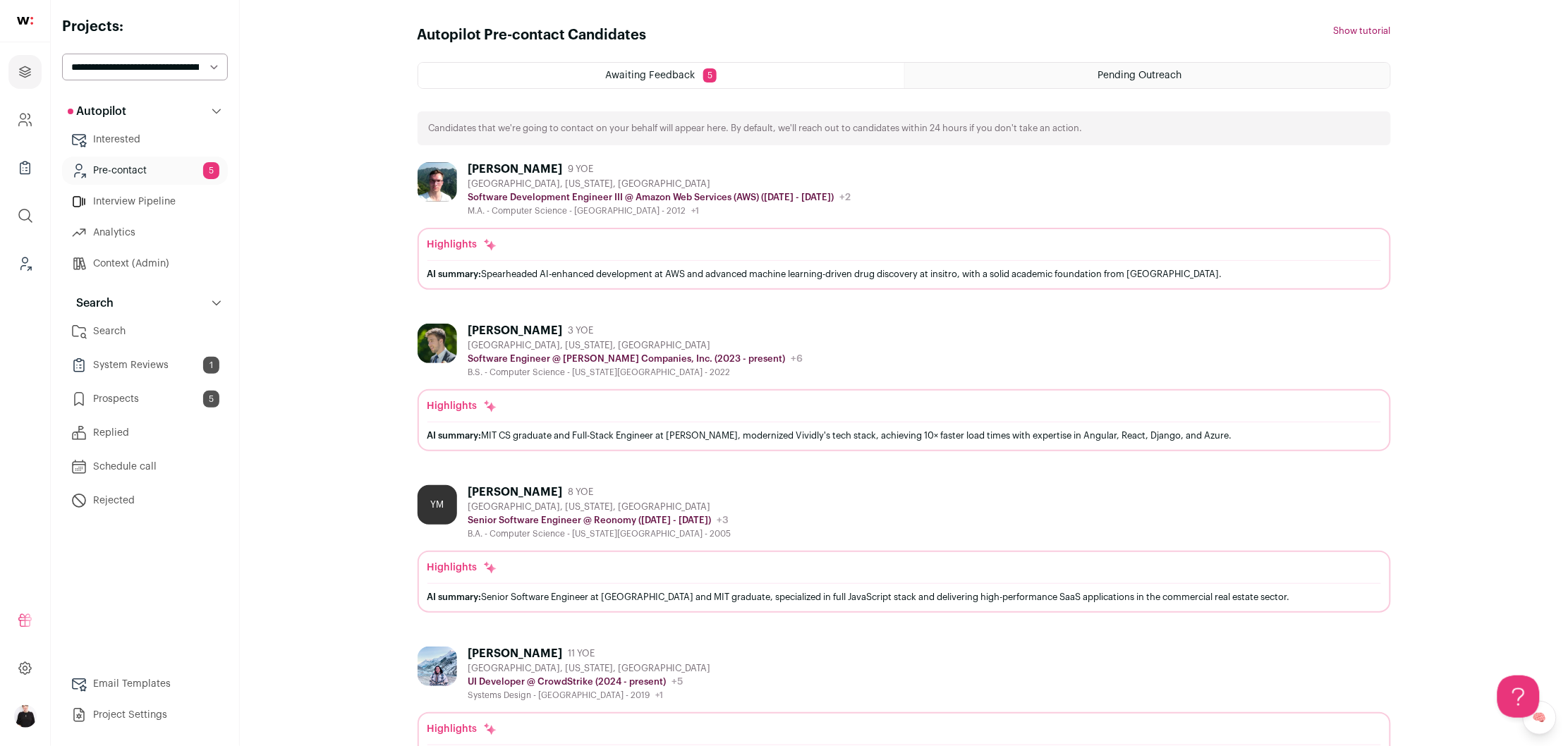
click at [630, 168] on div "Ervin Teng 9 YOE" at bounding box center [660, 169] width 383 height 14
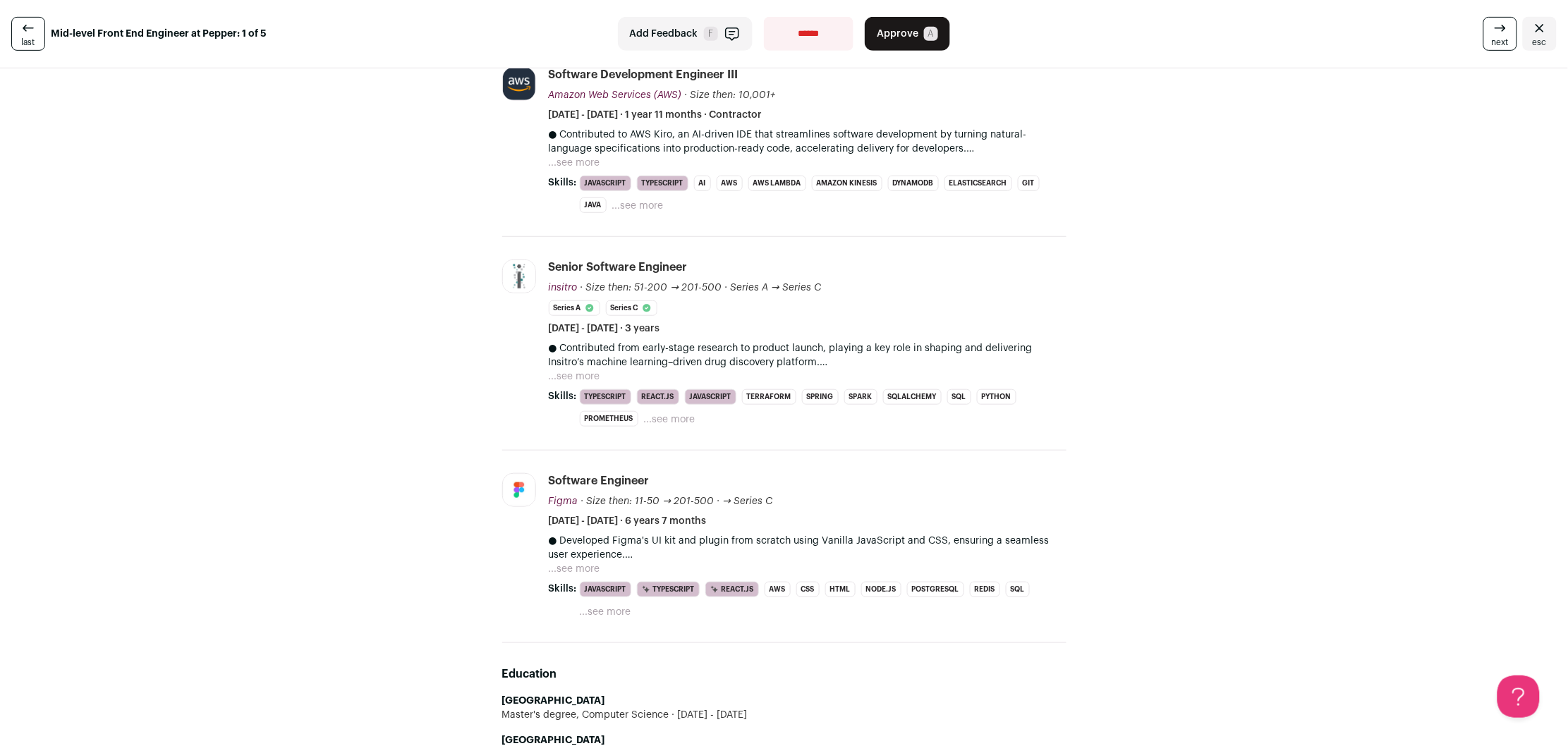
scroll to position [273, 0]
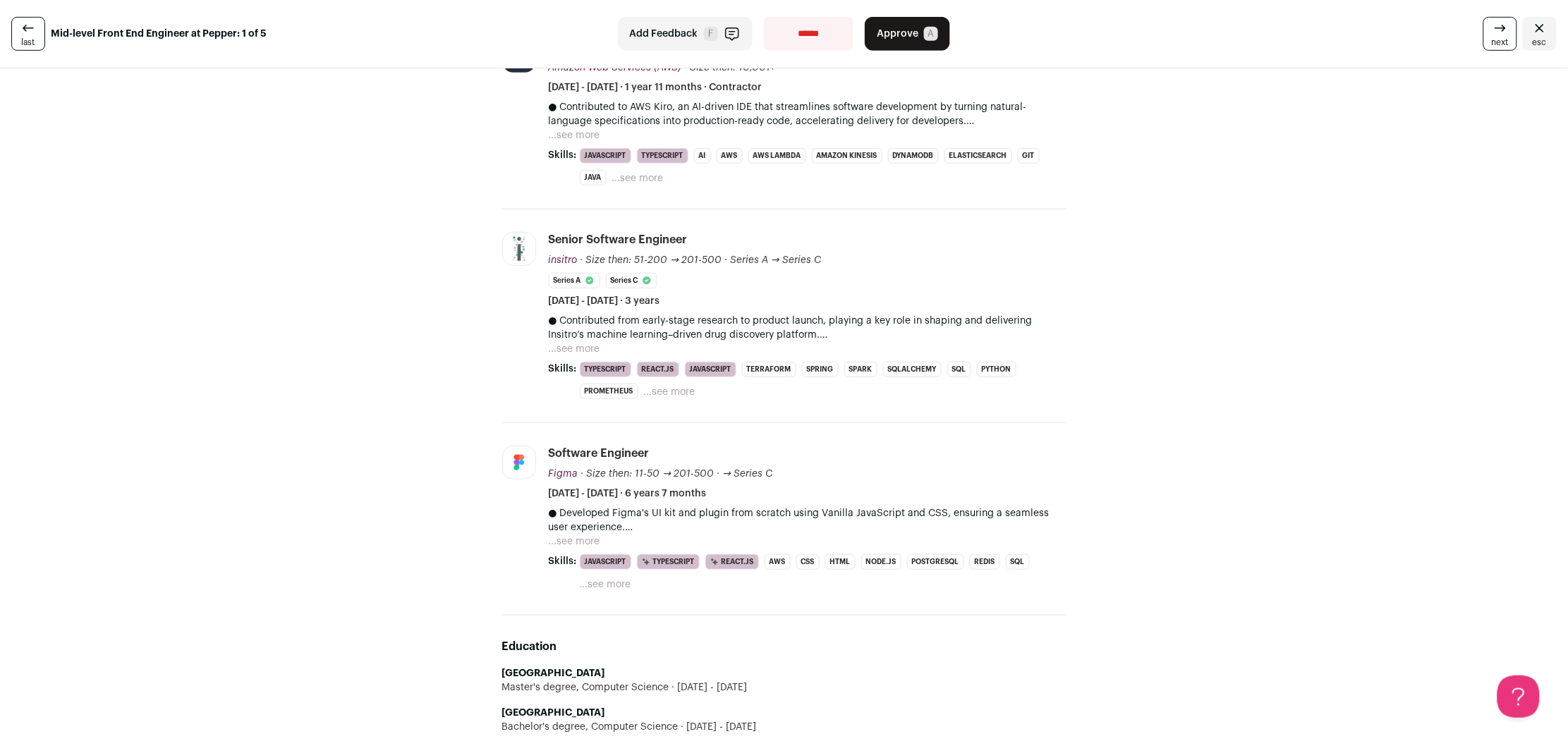
click at [585, 544] on button "...see more" at bounding box center [574, 541] width 52 height 14
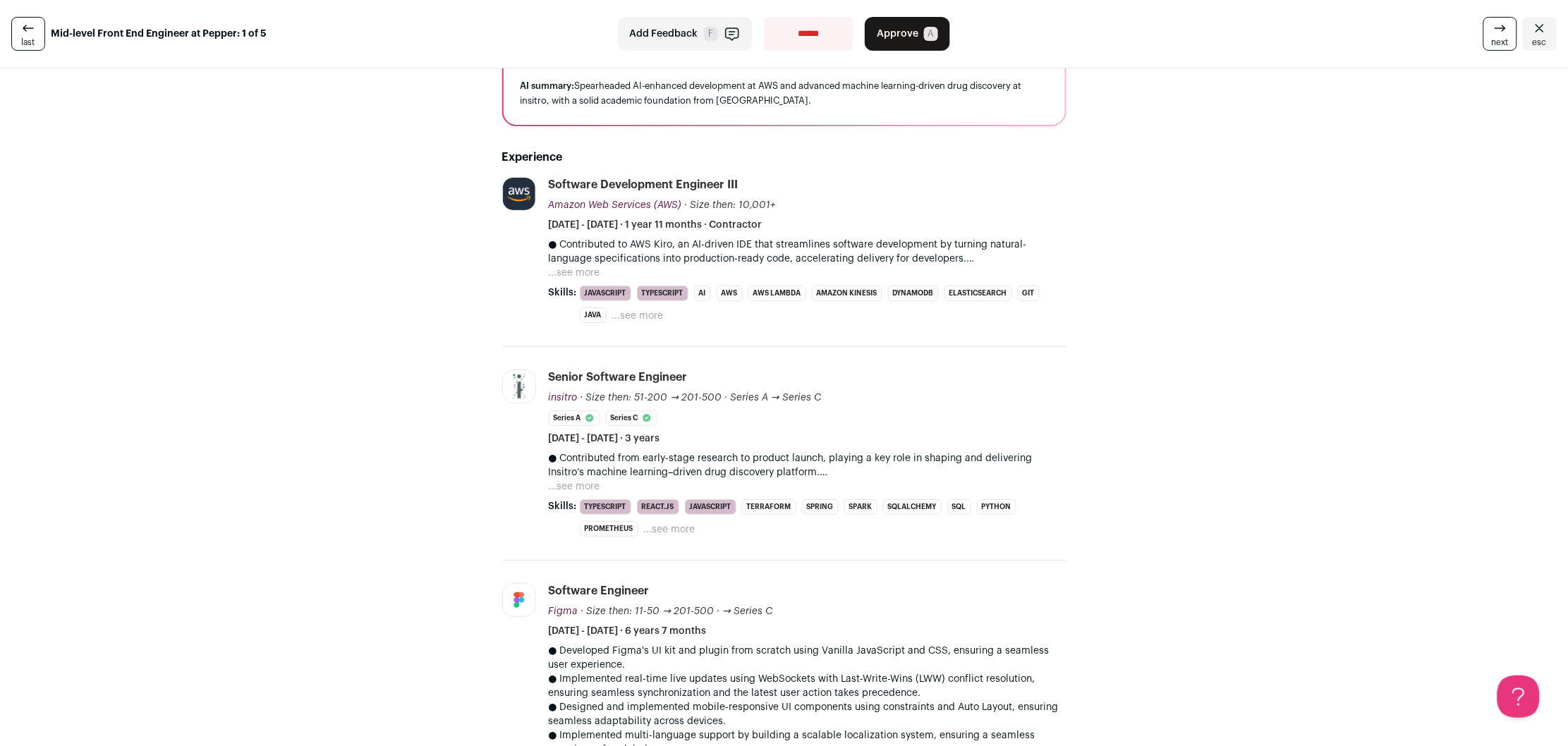
scroll to position [110, 0]
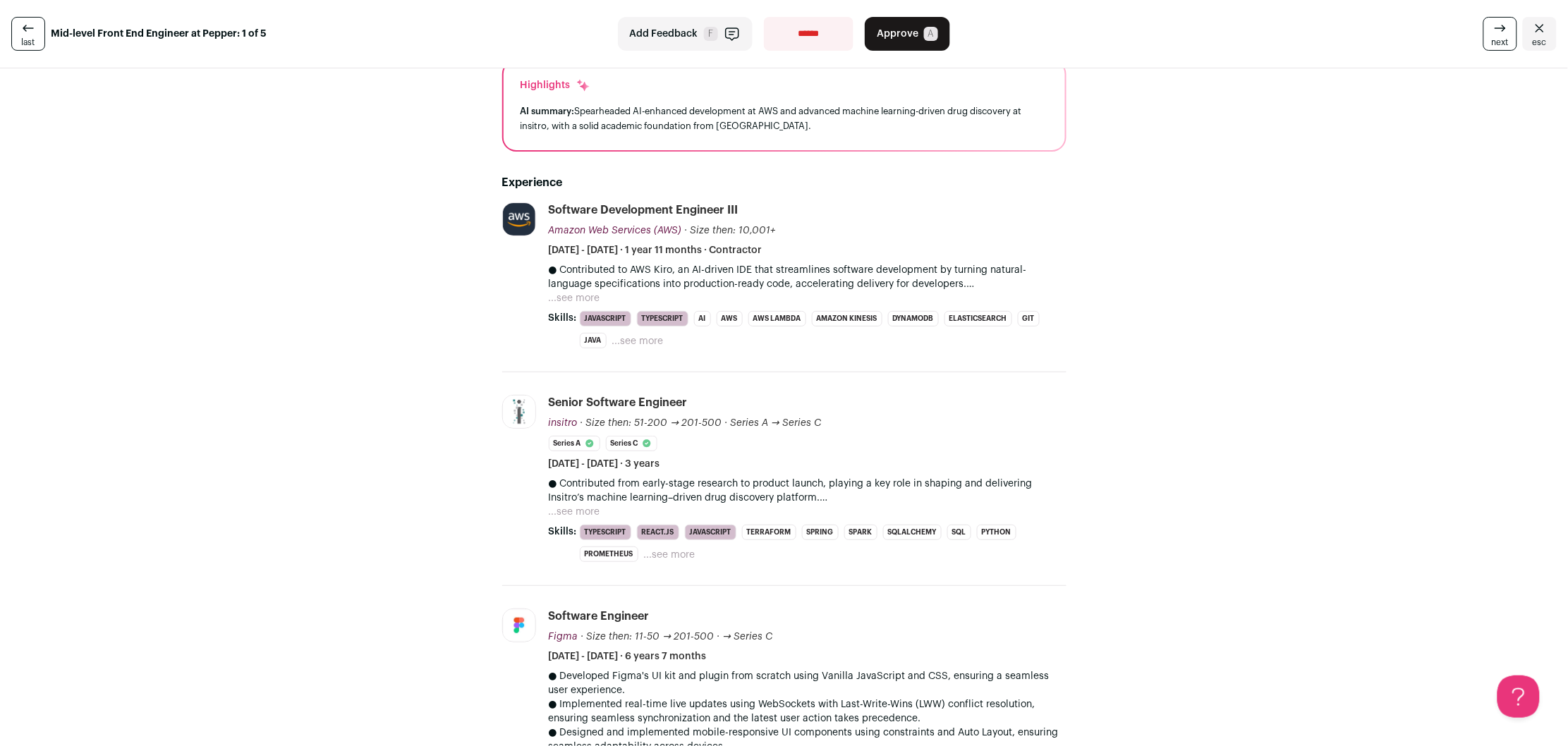
click at [568, 296] on button "...see more" at bounding box center [574, 298] width 52 height 14
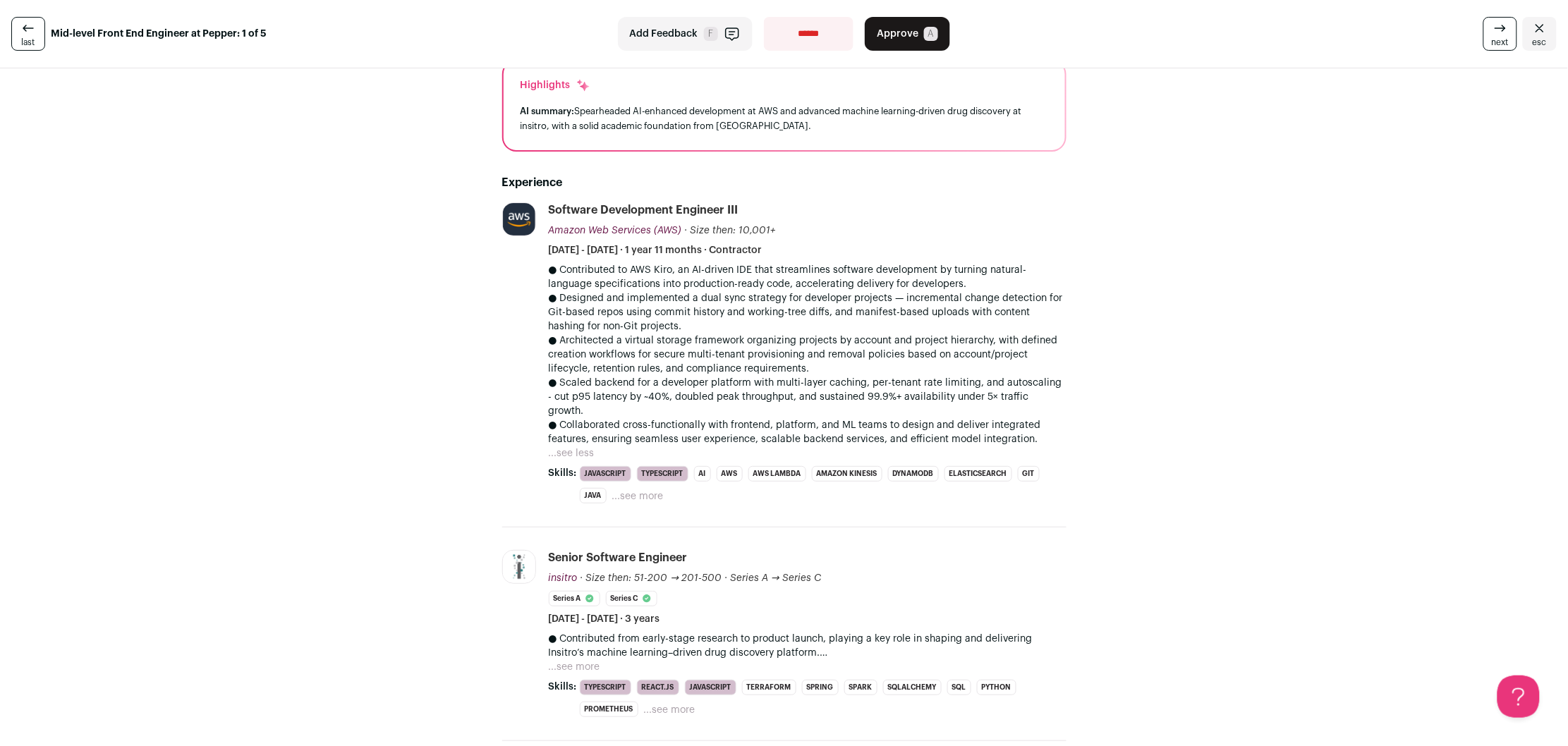
click at [1493, 27] on link "next" at bounding box center [1500, 34] width 34 height 34
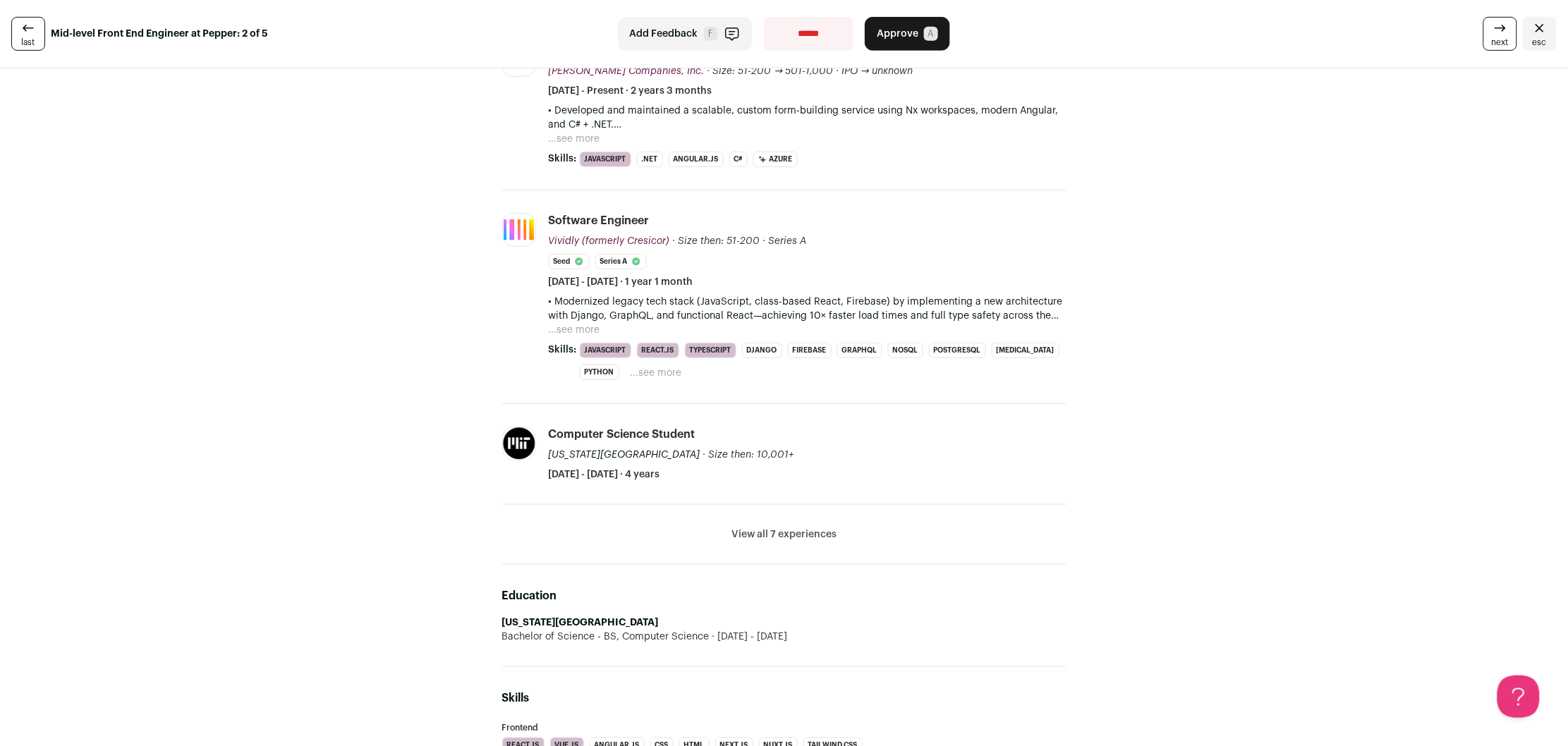
scroll to position [275, 0]
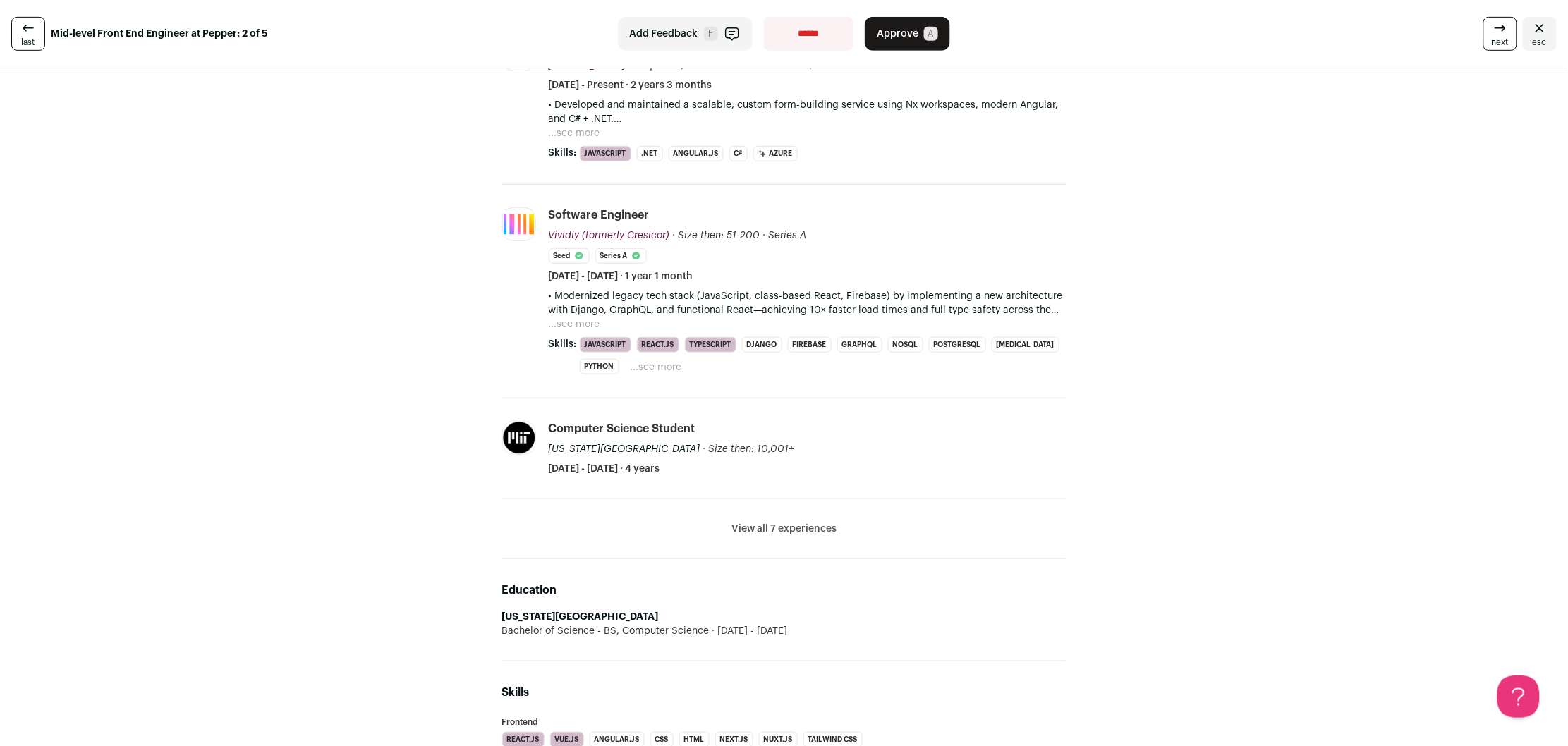
click at [775, 512] on li "View all 7 experiences View less" at bounding box center [784, 529] width 564 height 60
click at [776, 520] on li "View all 7 experiences View less" at bounding box center [784, 529] width 564 height 60
click at [776, 530] on button "View all 7 experiences" at bounding box center [784, 529] width 105 height 14
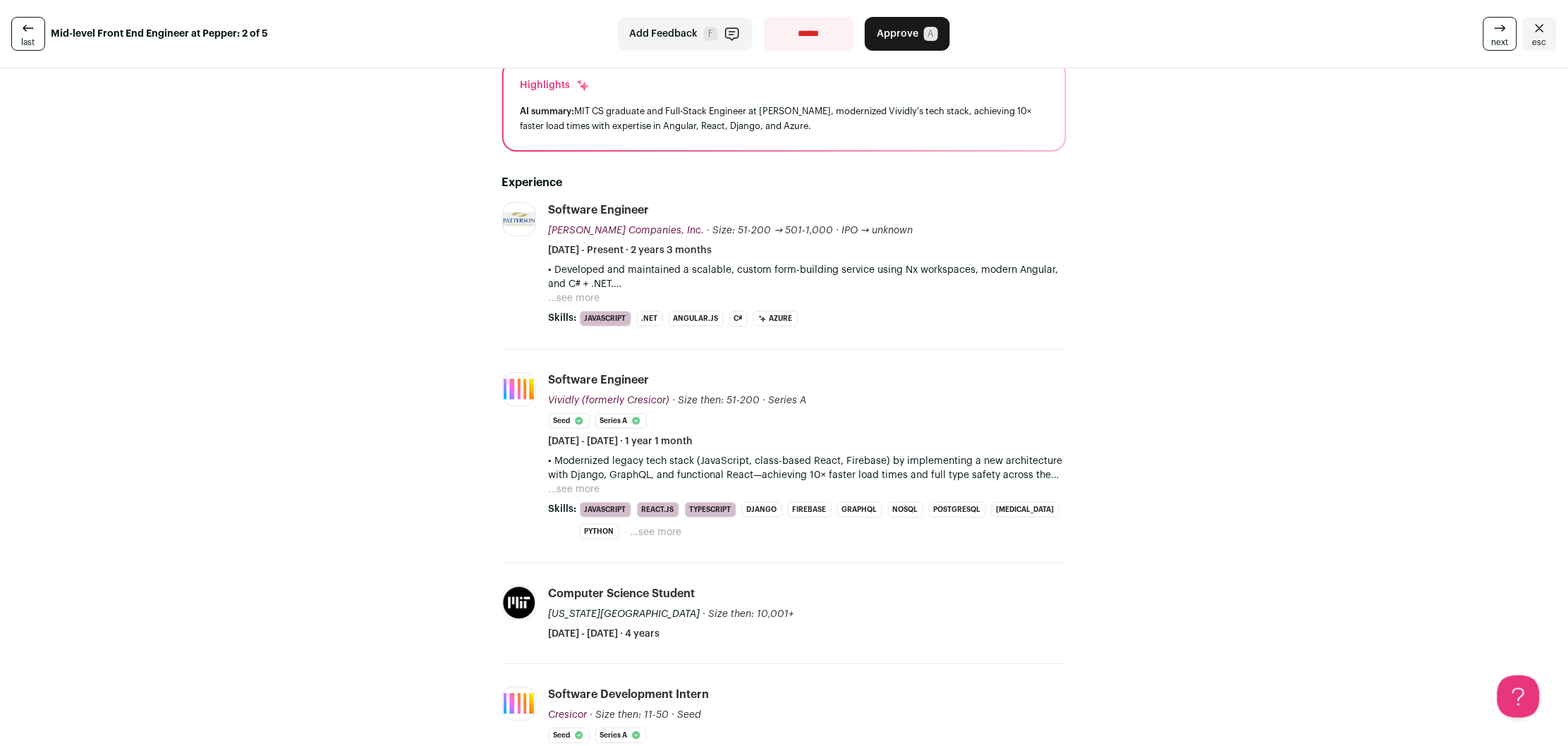
scroll to position [85, 0]
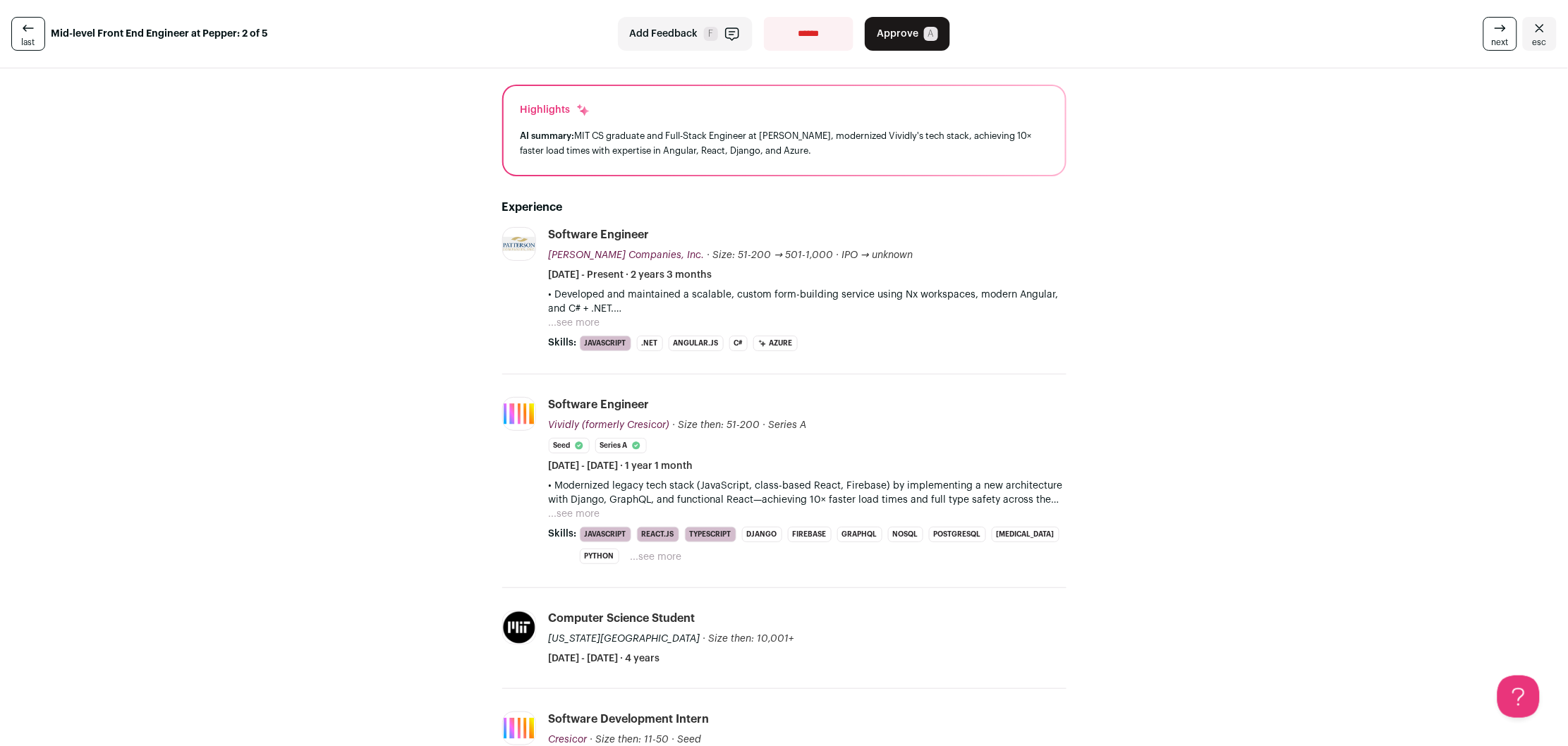
click at [574, 323] on button "...see more" at bounding box center [574, 323] width 52 height 14
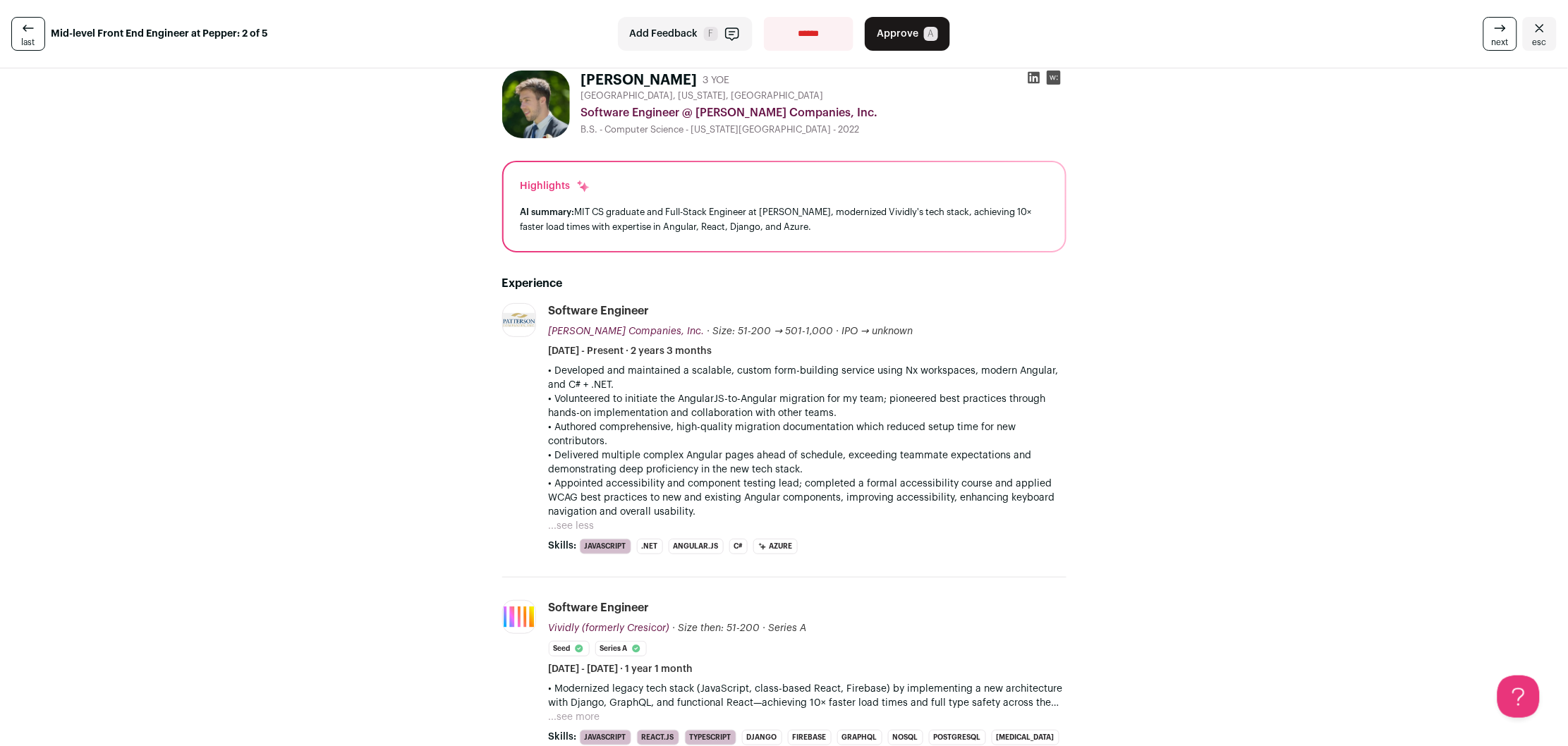
scroll to position [0, 0]
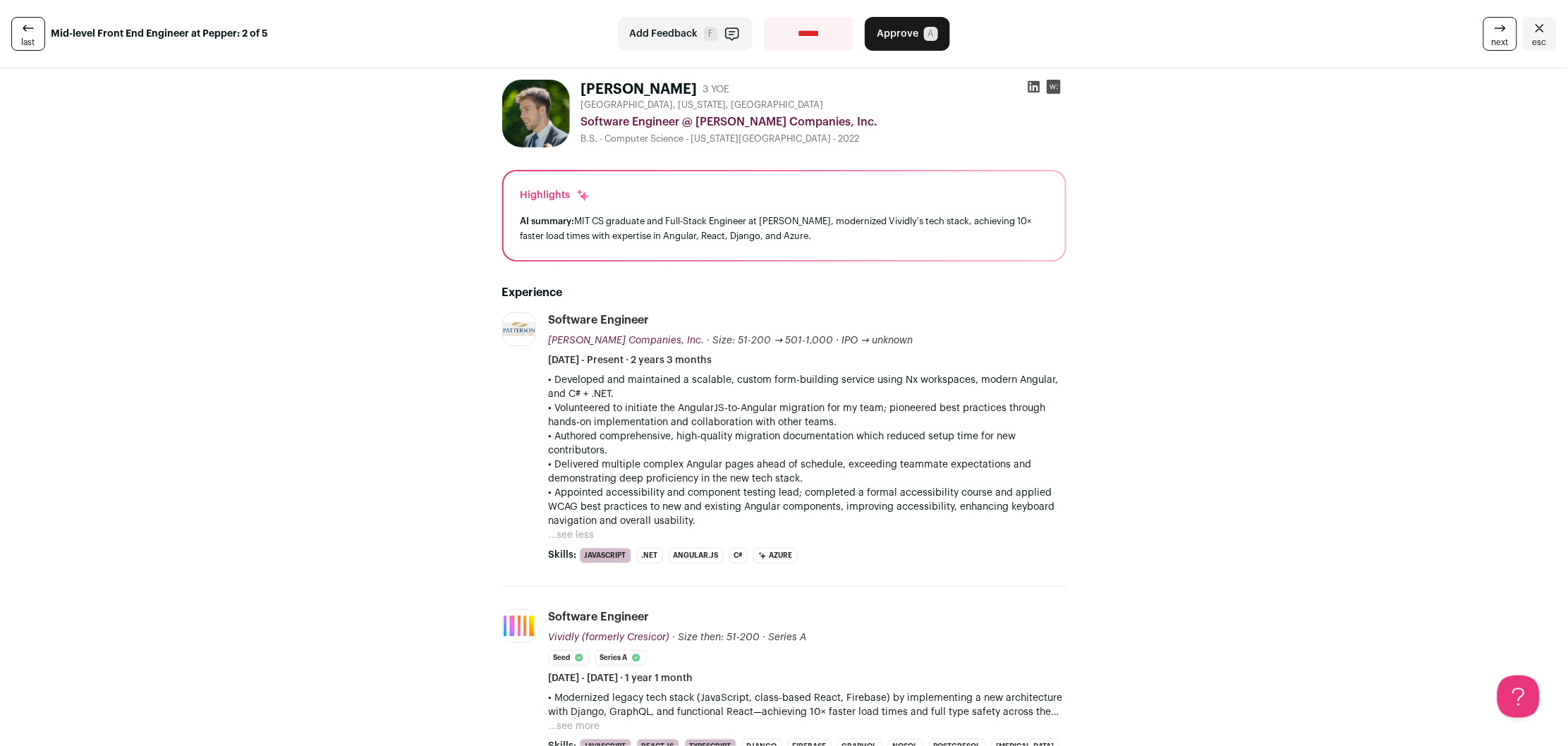
click at [1501, 36] on icon at bounding box center [1500, 29] width 17 height 17
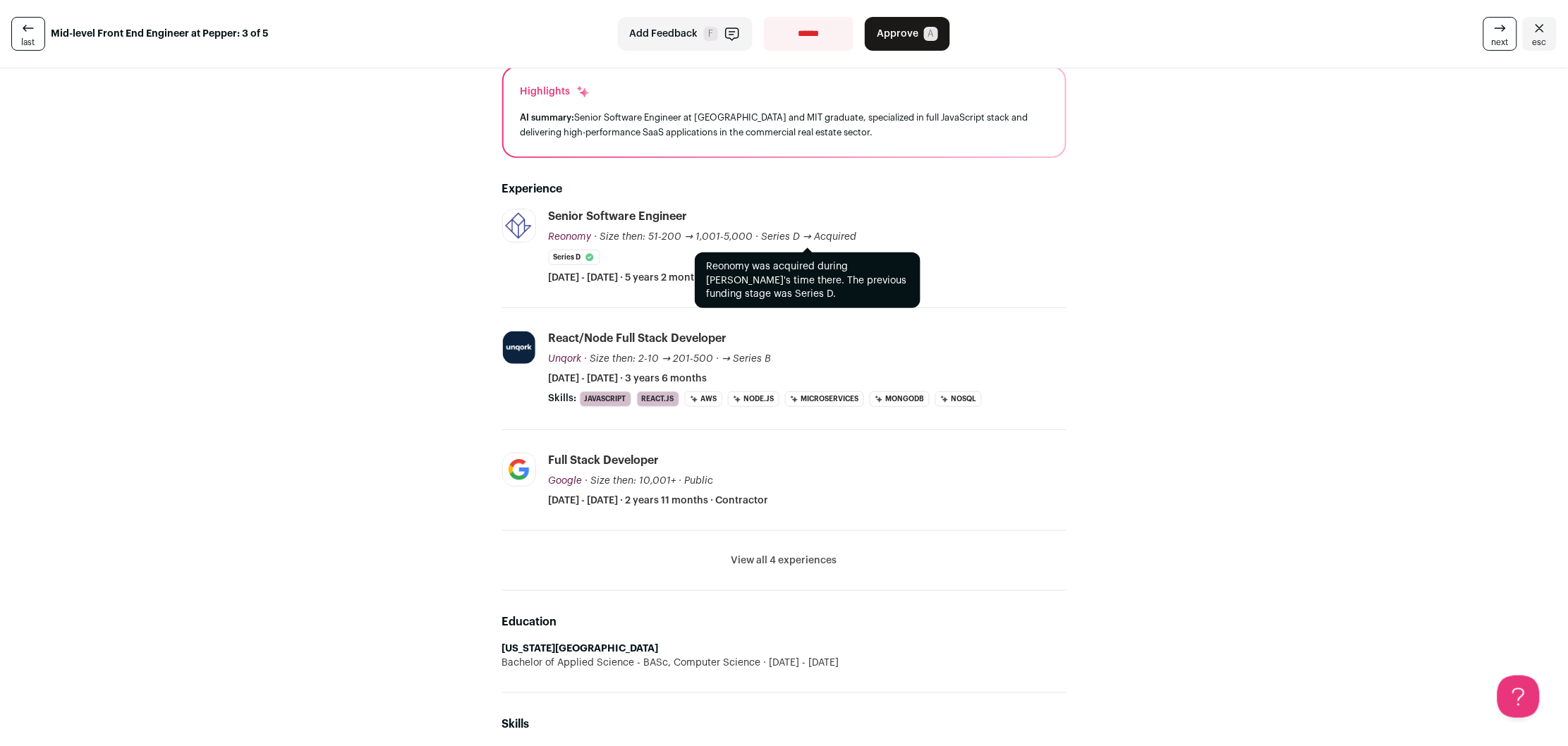
scroll to position [138, 0]
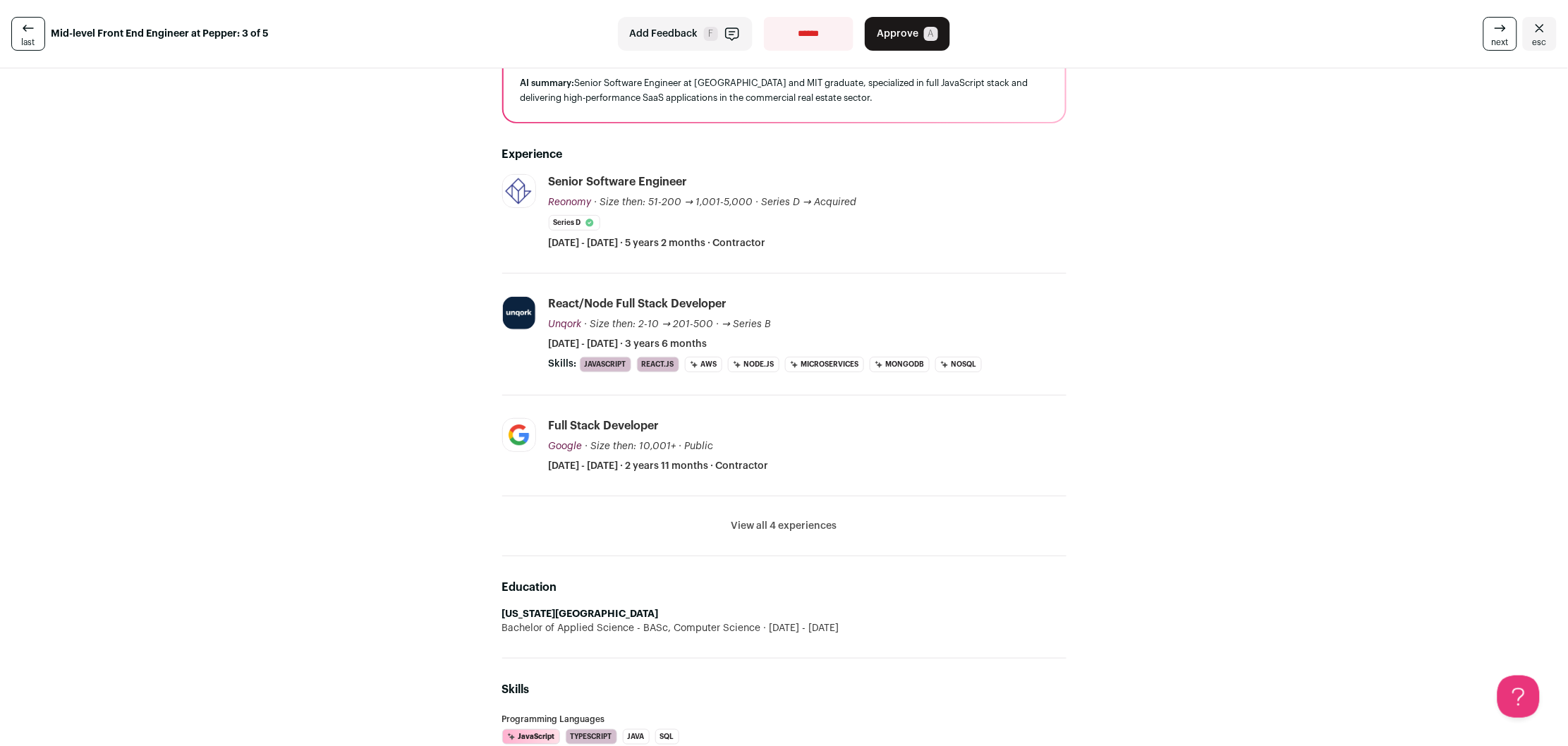
click at [759, 526] on button "View all 4 experiences" at bounding box center [784, 526] width 106 height 14
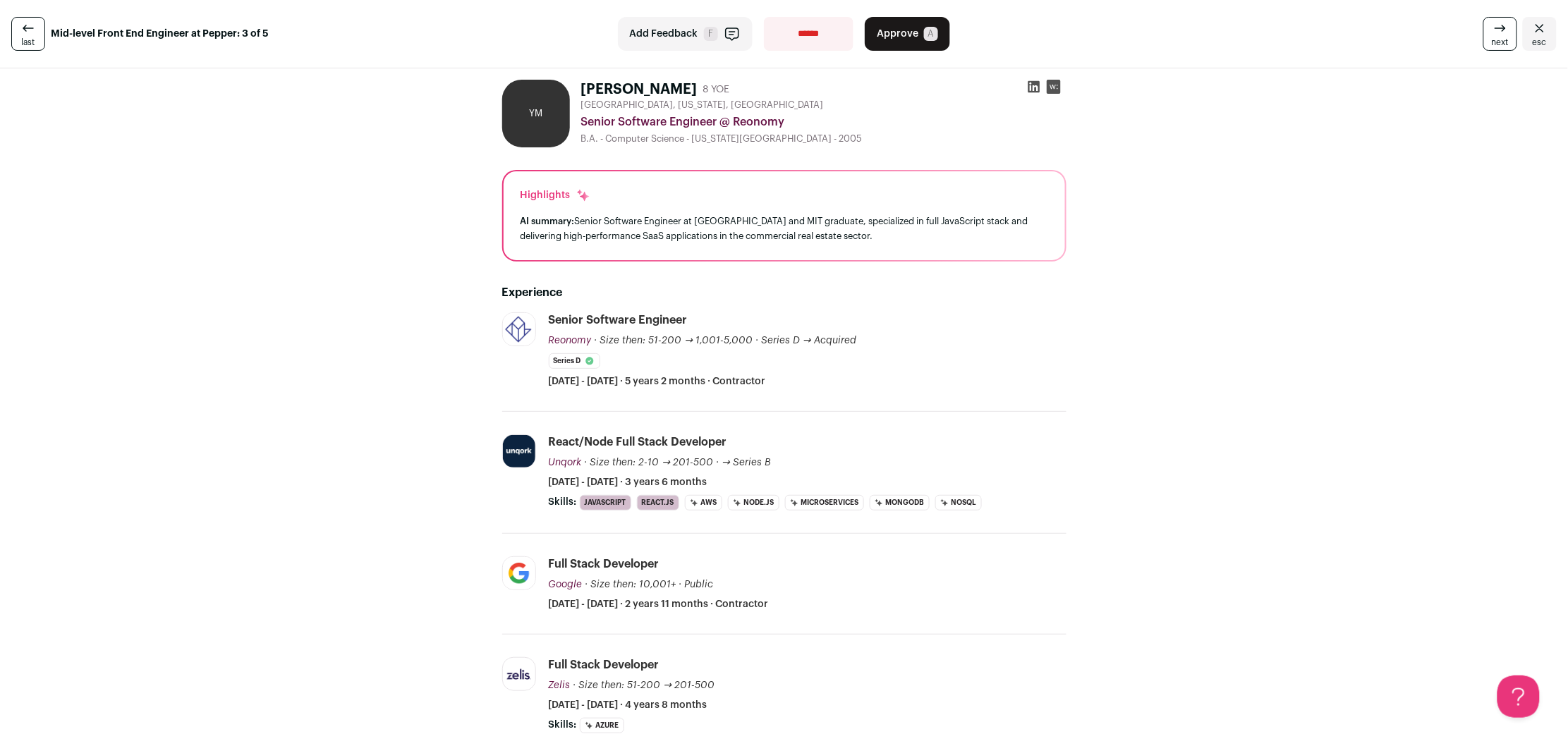
scroll to position [0, 0]
click at [1499, 38] on span "next" at bounding box center [1500, 42] width 17 height 12
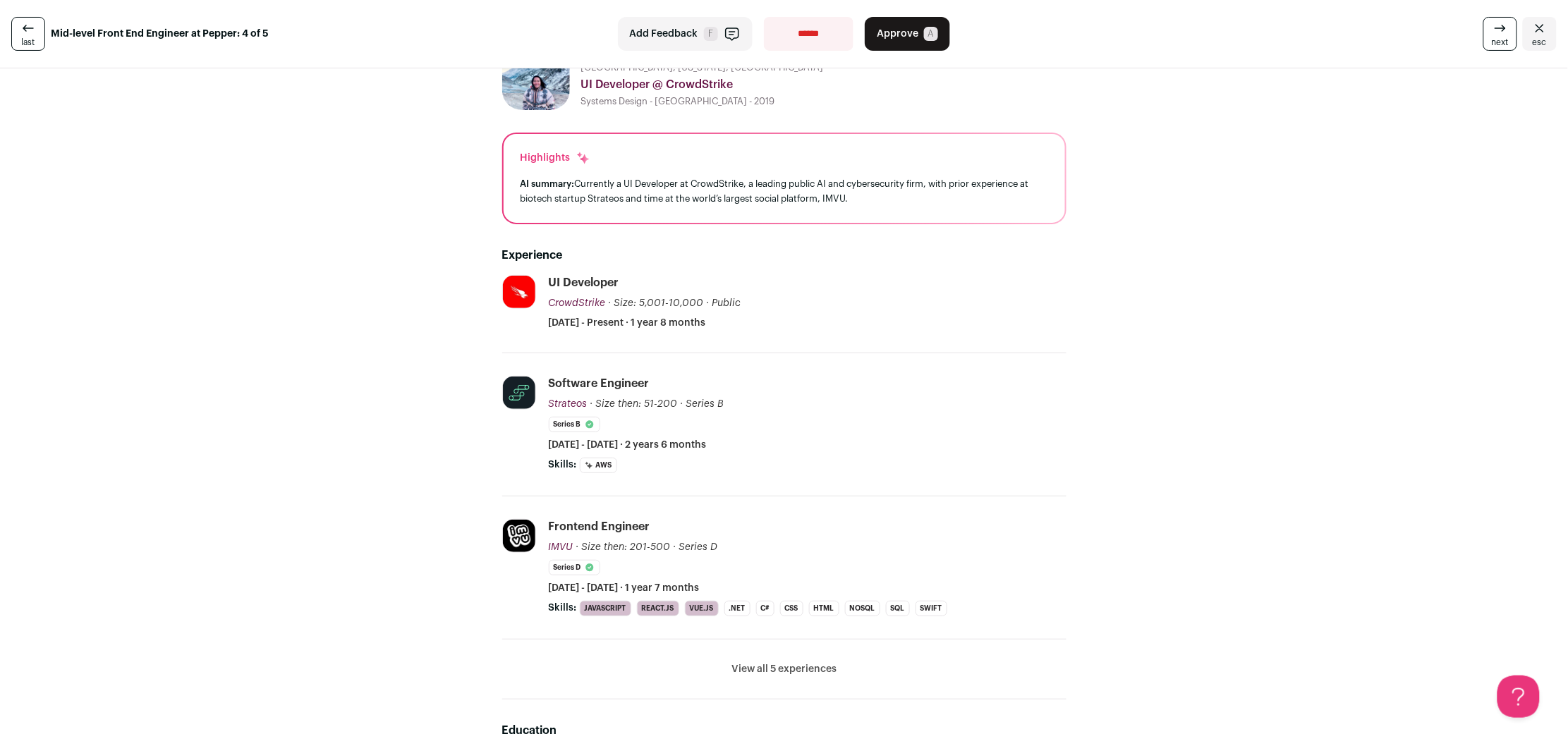
scroll to position [36, 0]
click at [768, 669] on button "View all 5 experiences" at bounding box center [784, 670] width 105 height 14
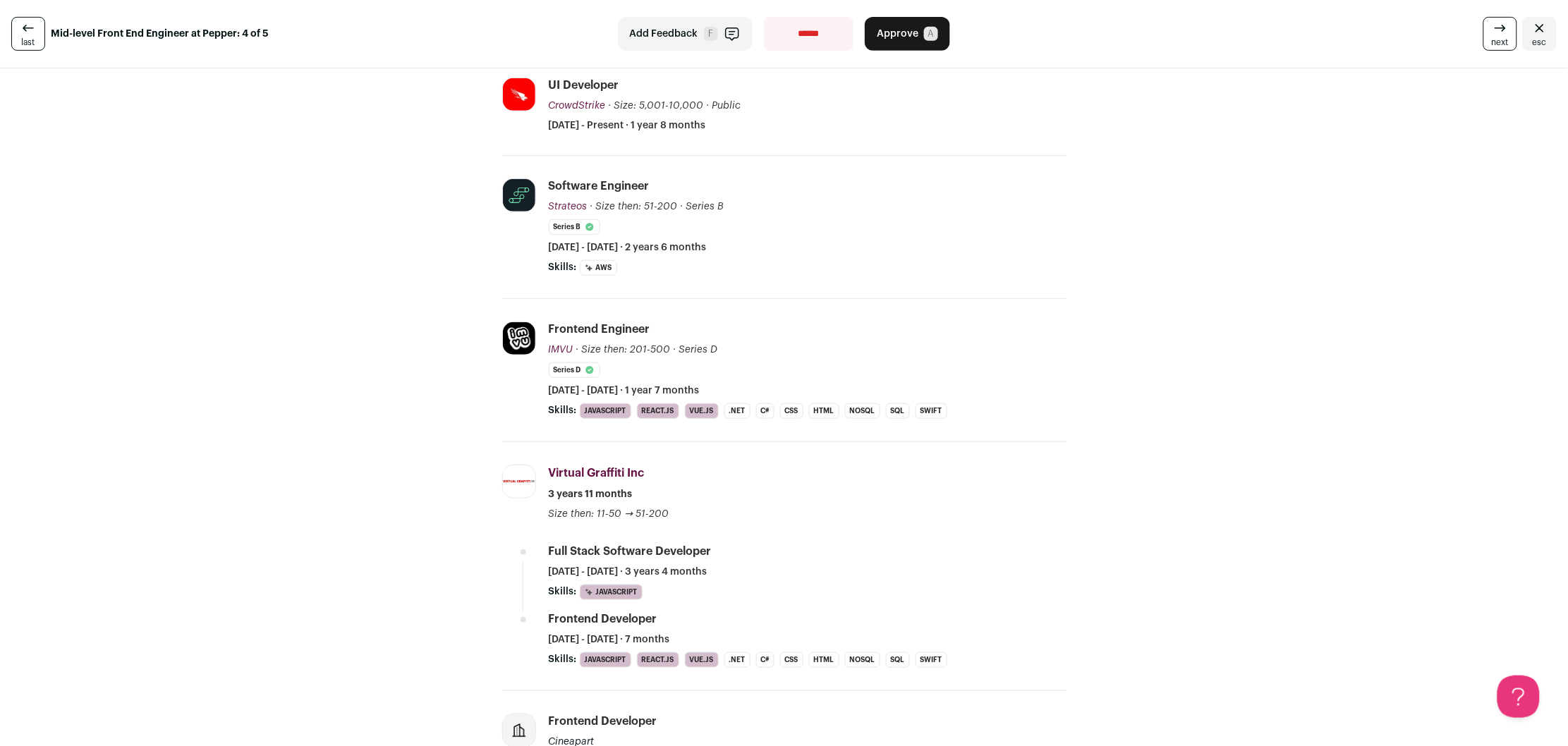
scroll to position [0, 0]
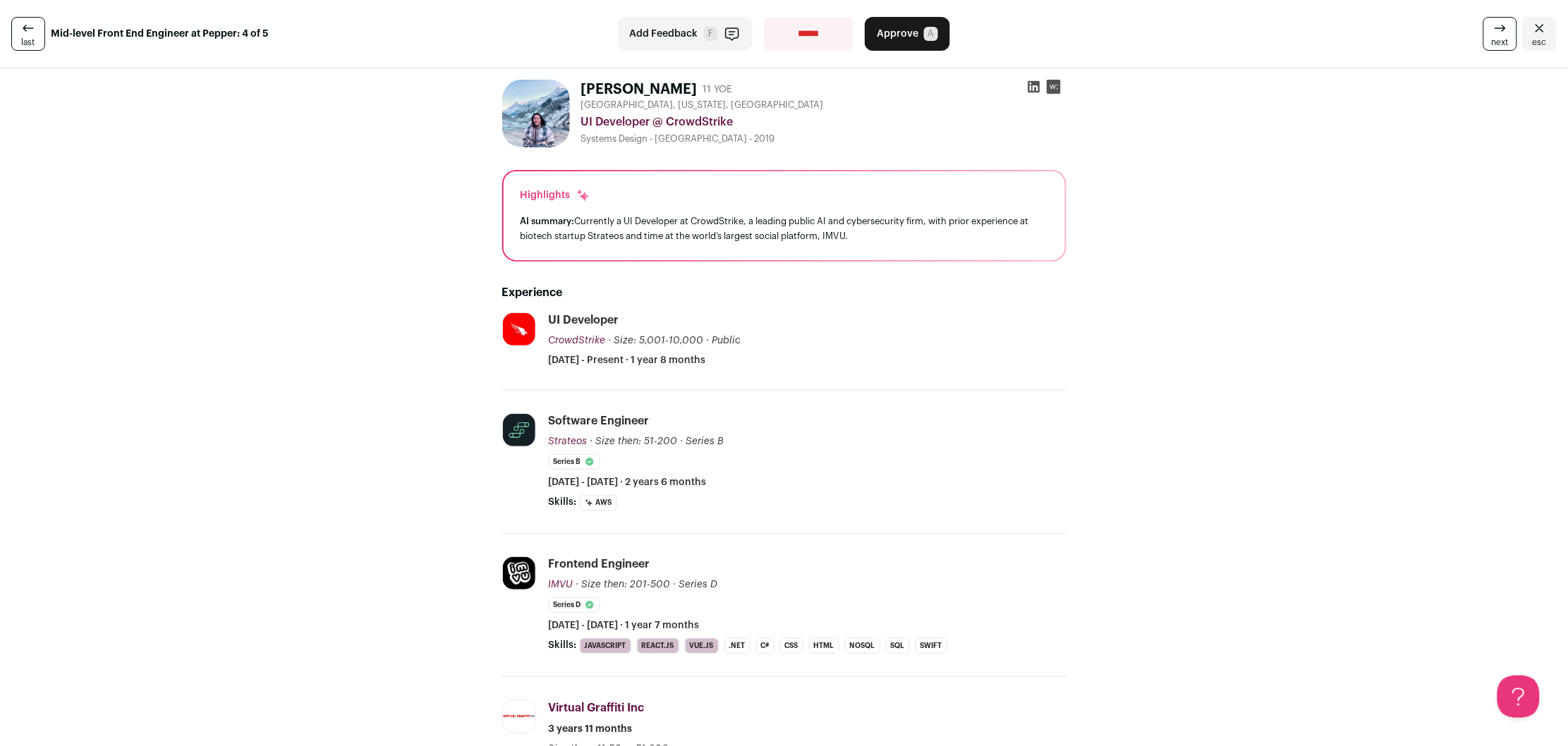
click at [1502, 32] on icon at bounding box center [1500, 29] width 17 height 17
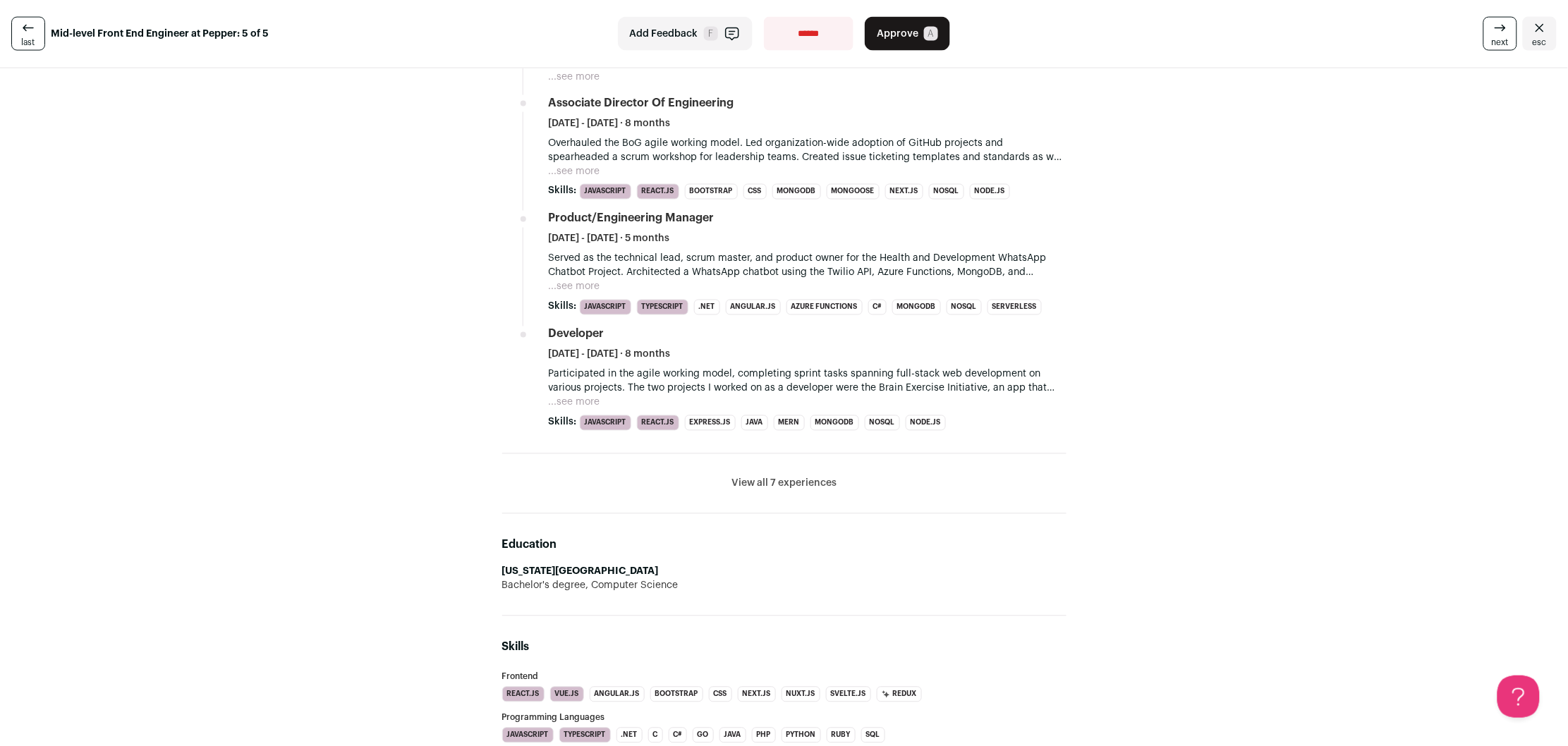
scroll to position [875, 0]
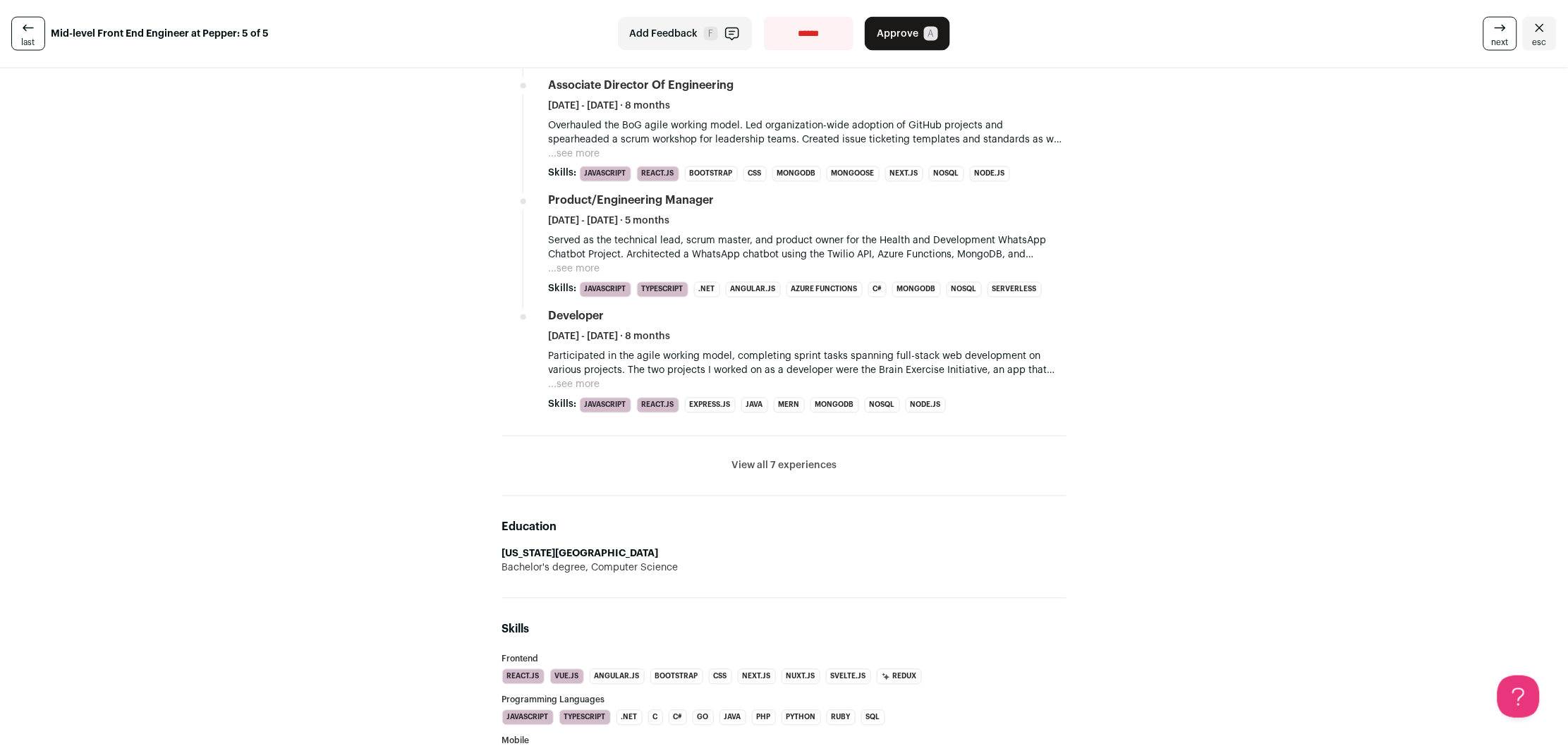
click at [788, 466] on button "View all 7 experiences" at bounding box center [784, 466] width 105 height 14
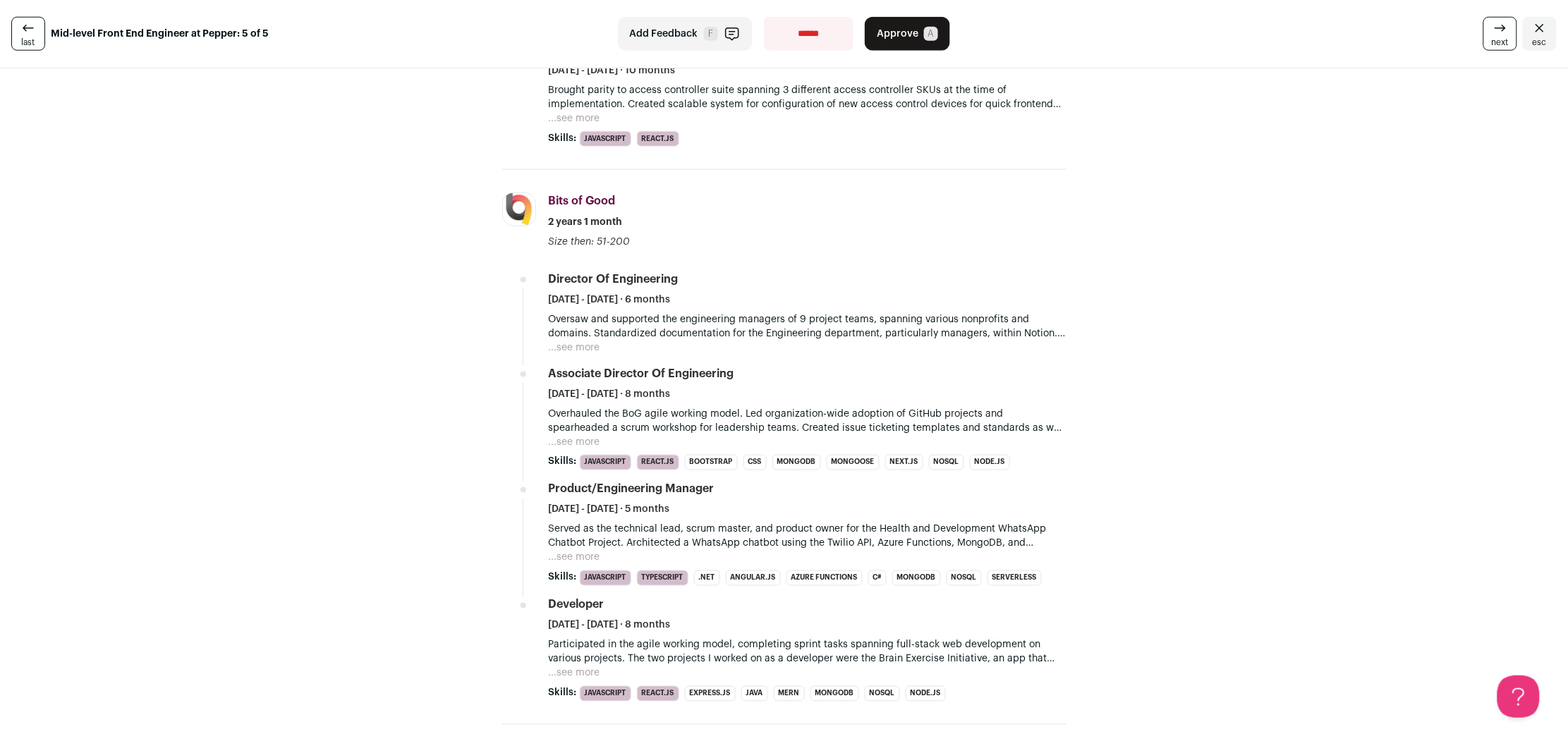
scroll to position [590, 0]
click at [587, 344] on button "...see more" at bounding box center [574, 344] width 52 height 14
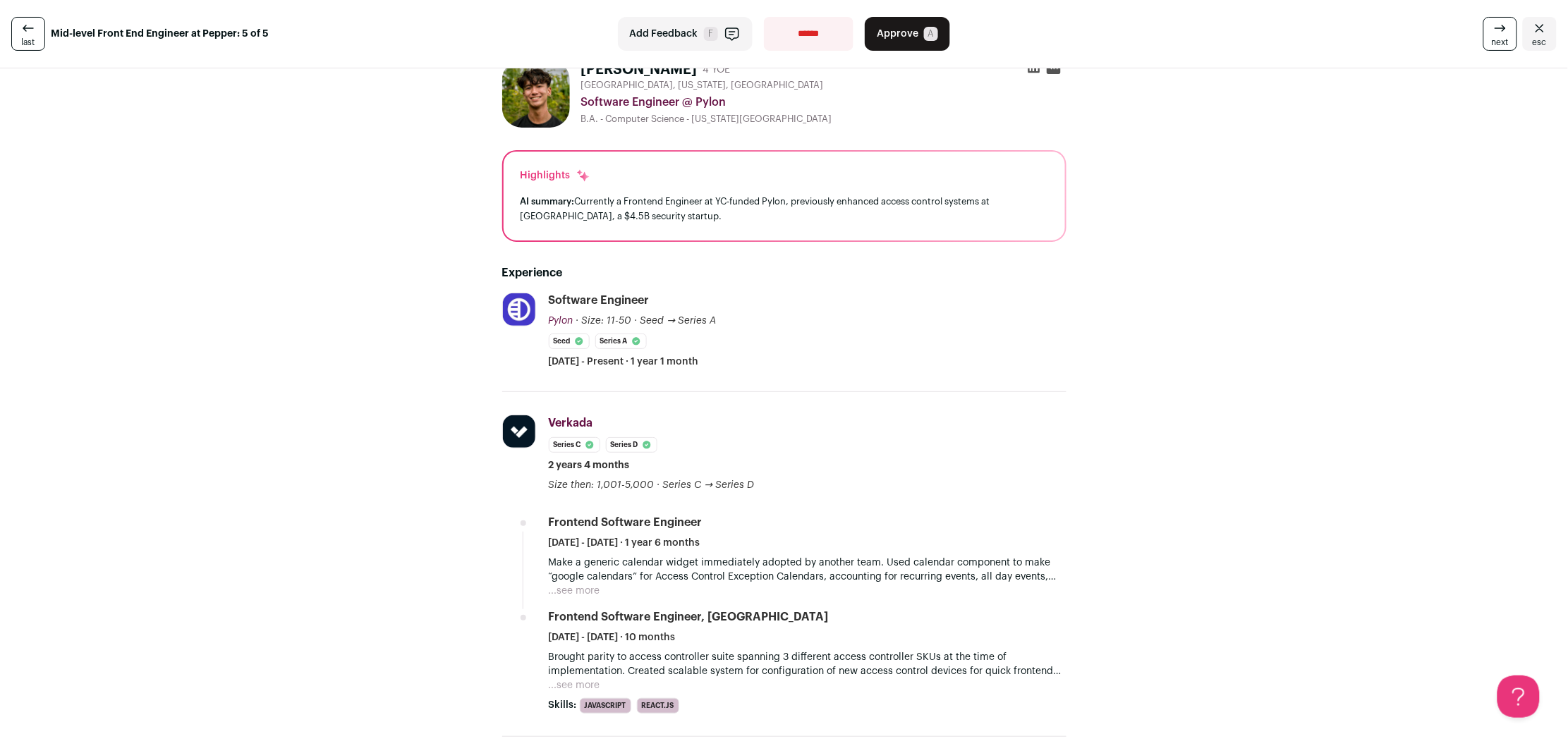
scroll to position [0, 0]
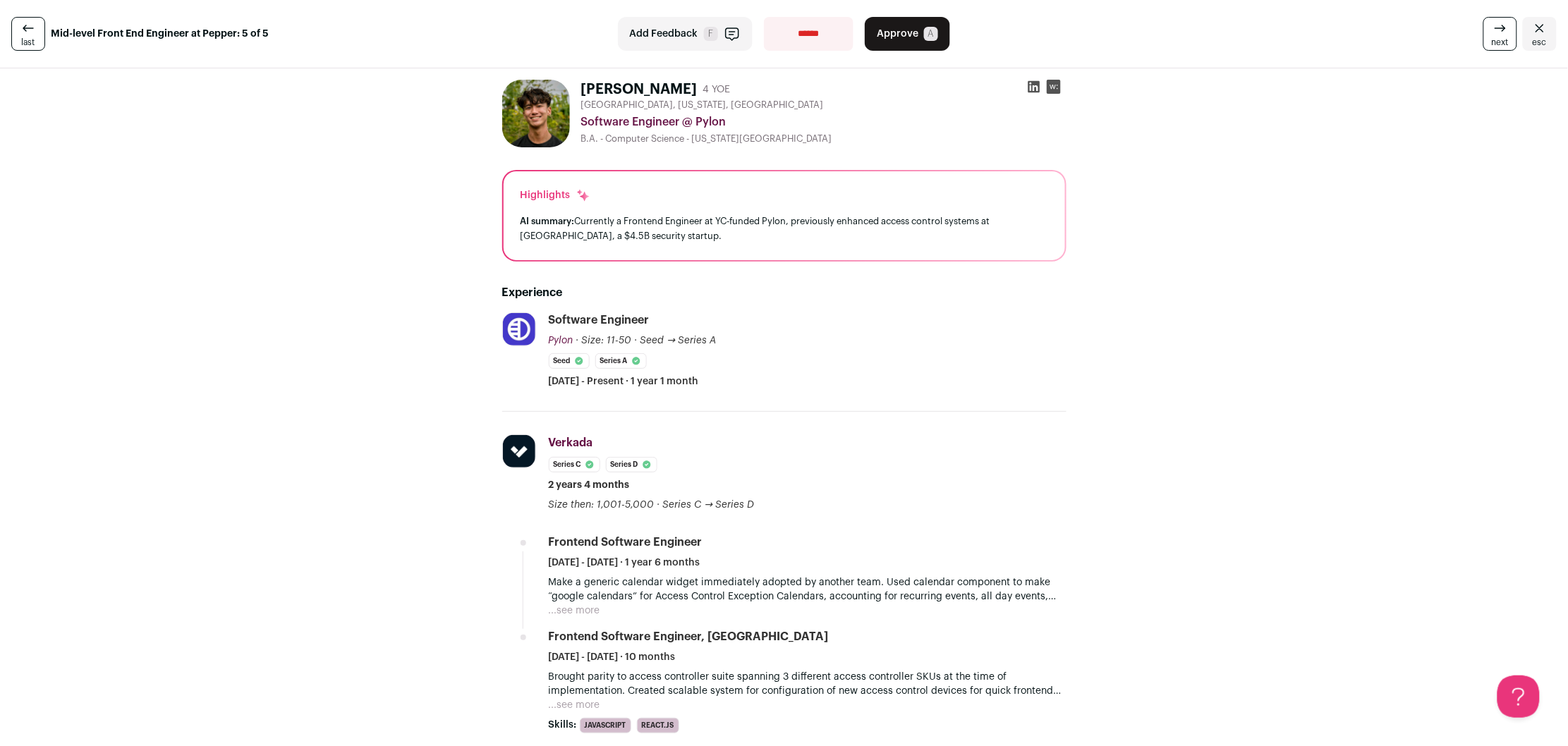
click at [1536, 36] on span "esc" at bounding box center [1539, 42] width 14 height 12
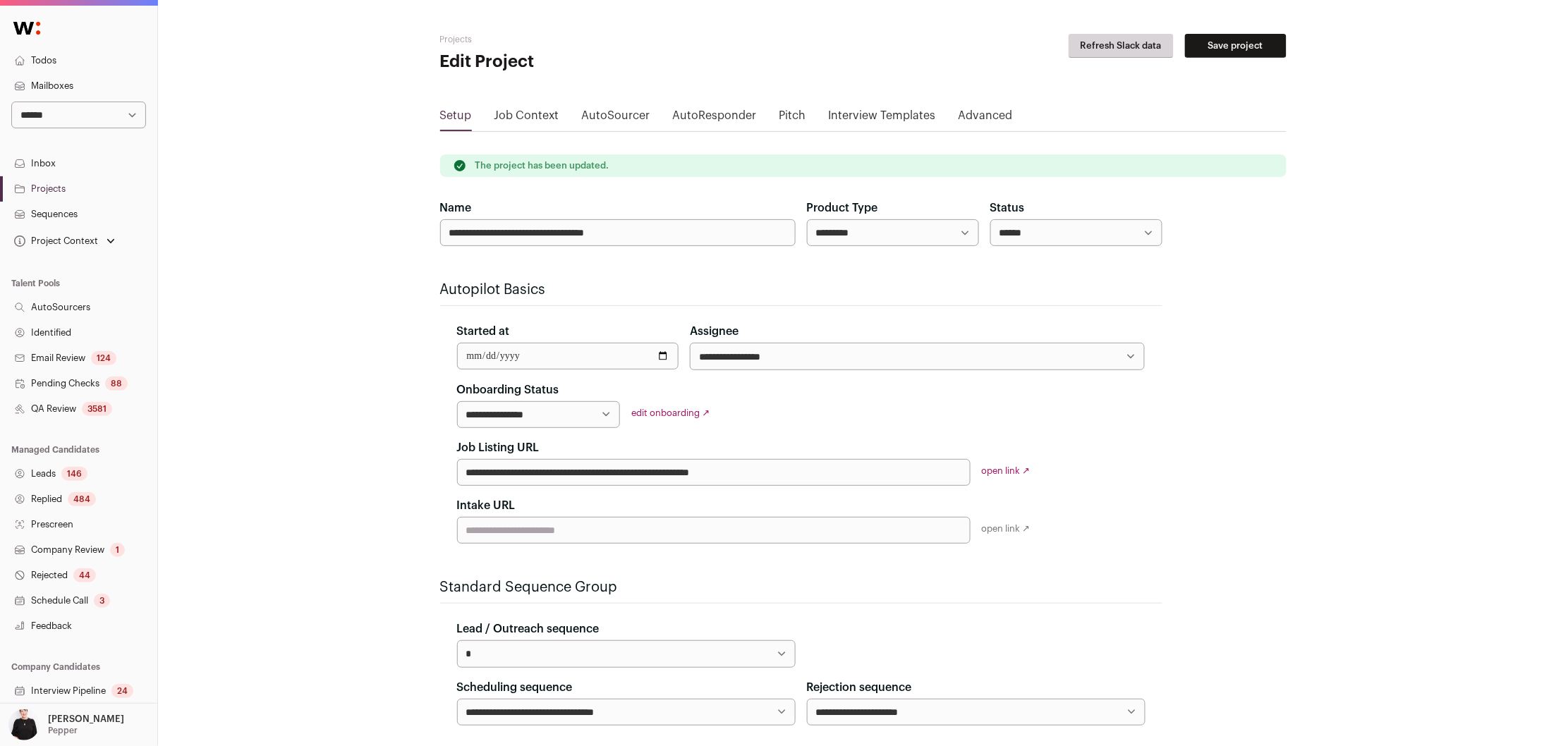
click at [997, 468] on link "open link ↗" at bounding box center [1006, 471] width 49 height 9
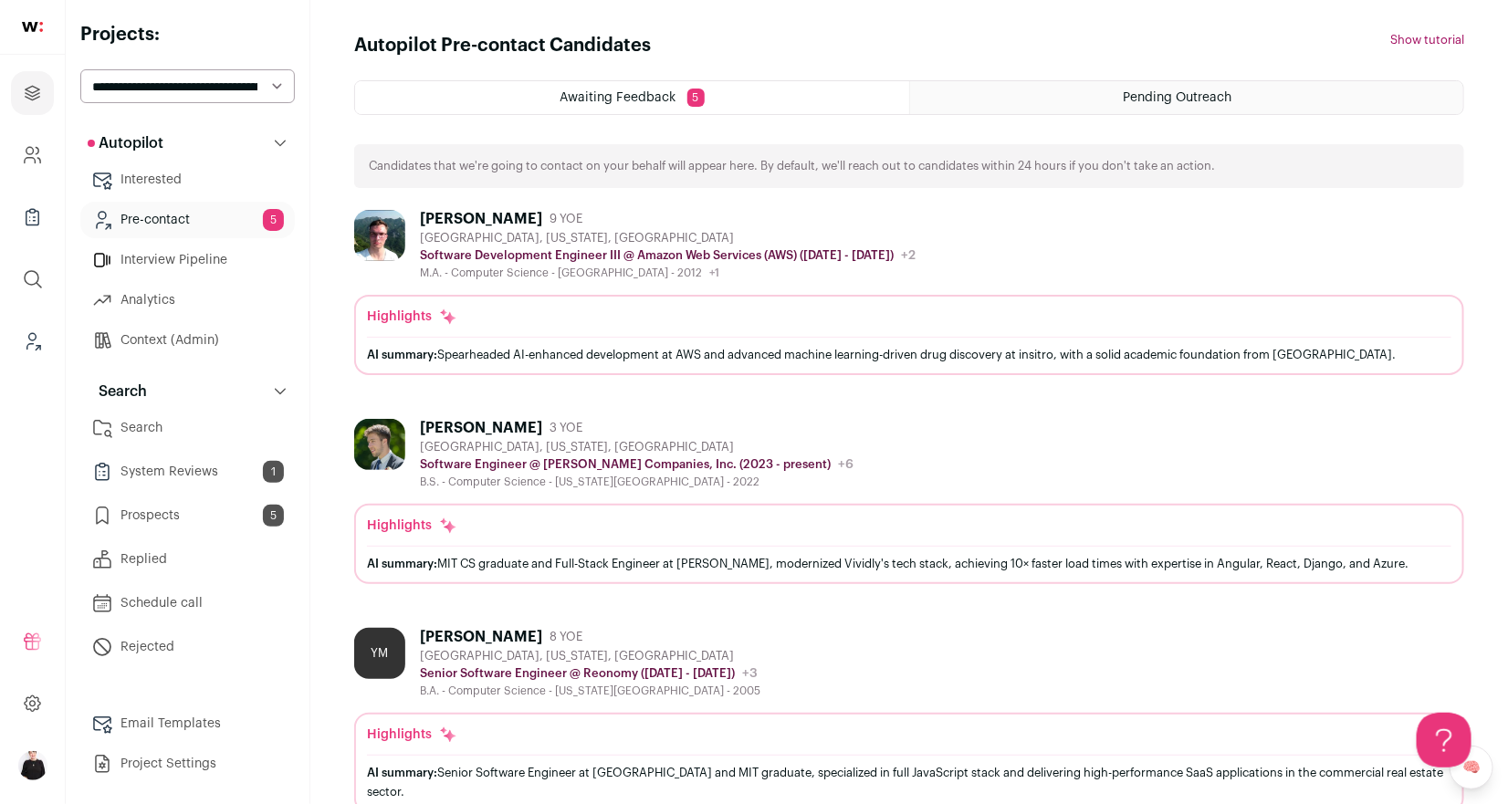
click at [160, 715] on link "Email Templates" at bounding box center [187, 724] width 215 height 37
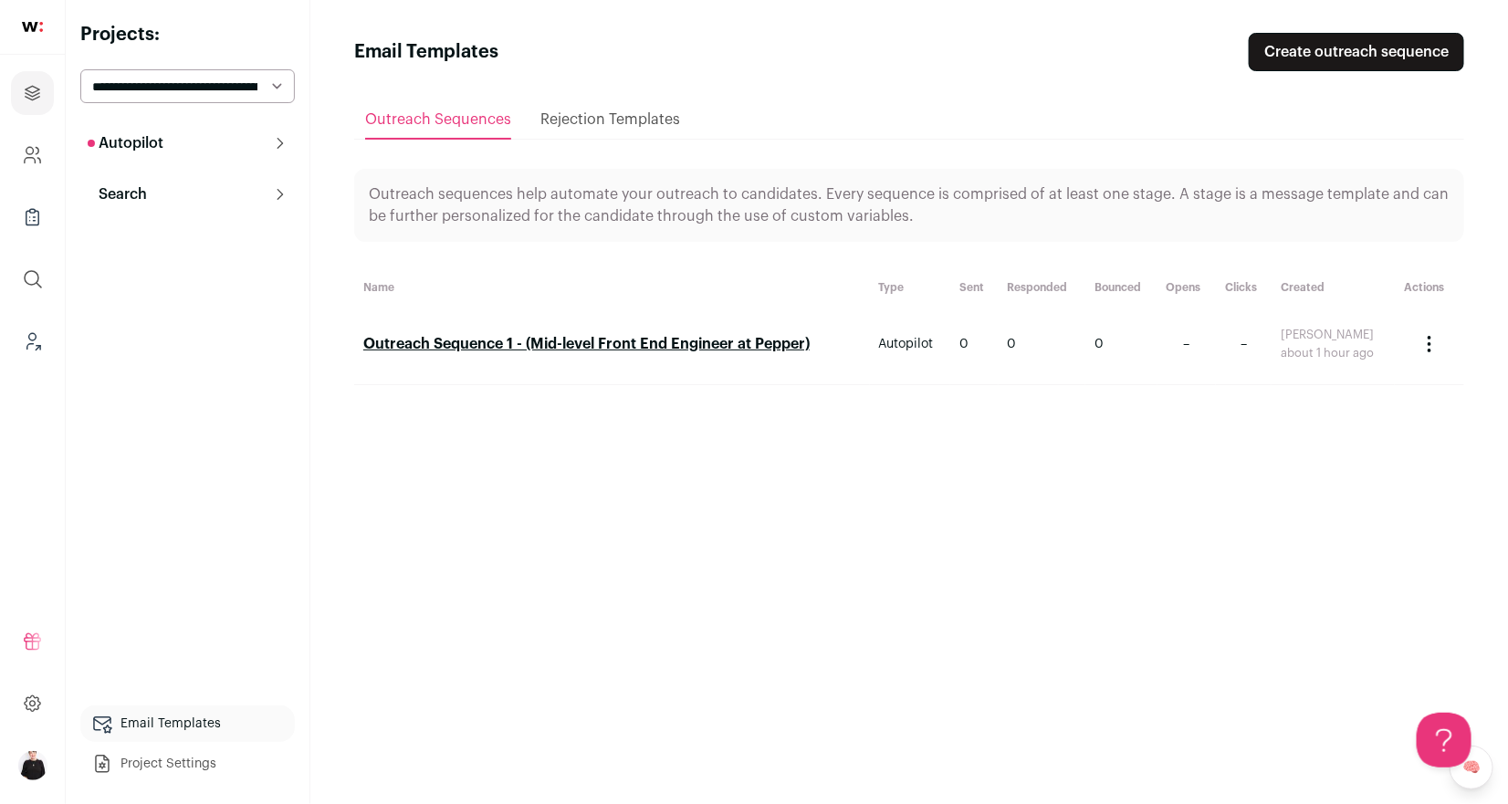
click at [599, 341] on link "Outreach Sequence 1 - (Mid-level Front End Engineer at Pepper)" at bounding box center [586, 344] width 447 height 15
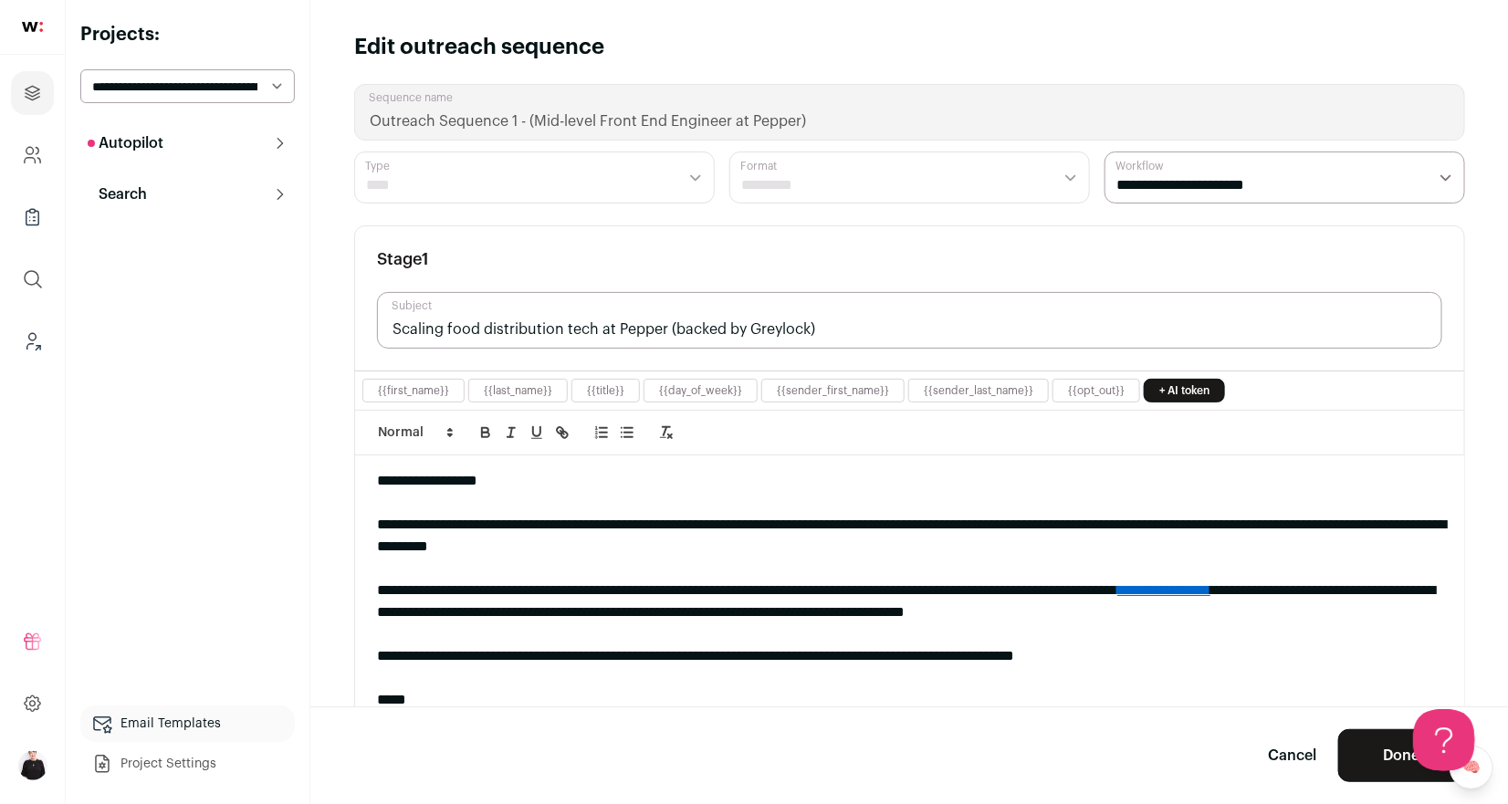
click at [1424, 743] on button "Open Beacon popover" at bounding box center [1440, 736] width 55 height 55
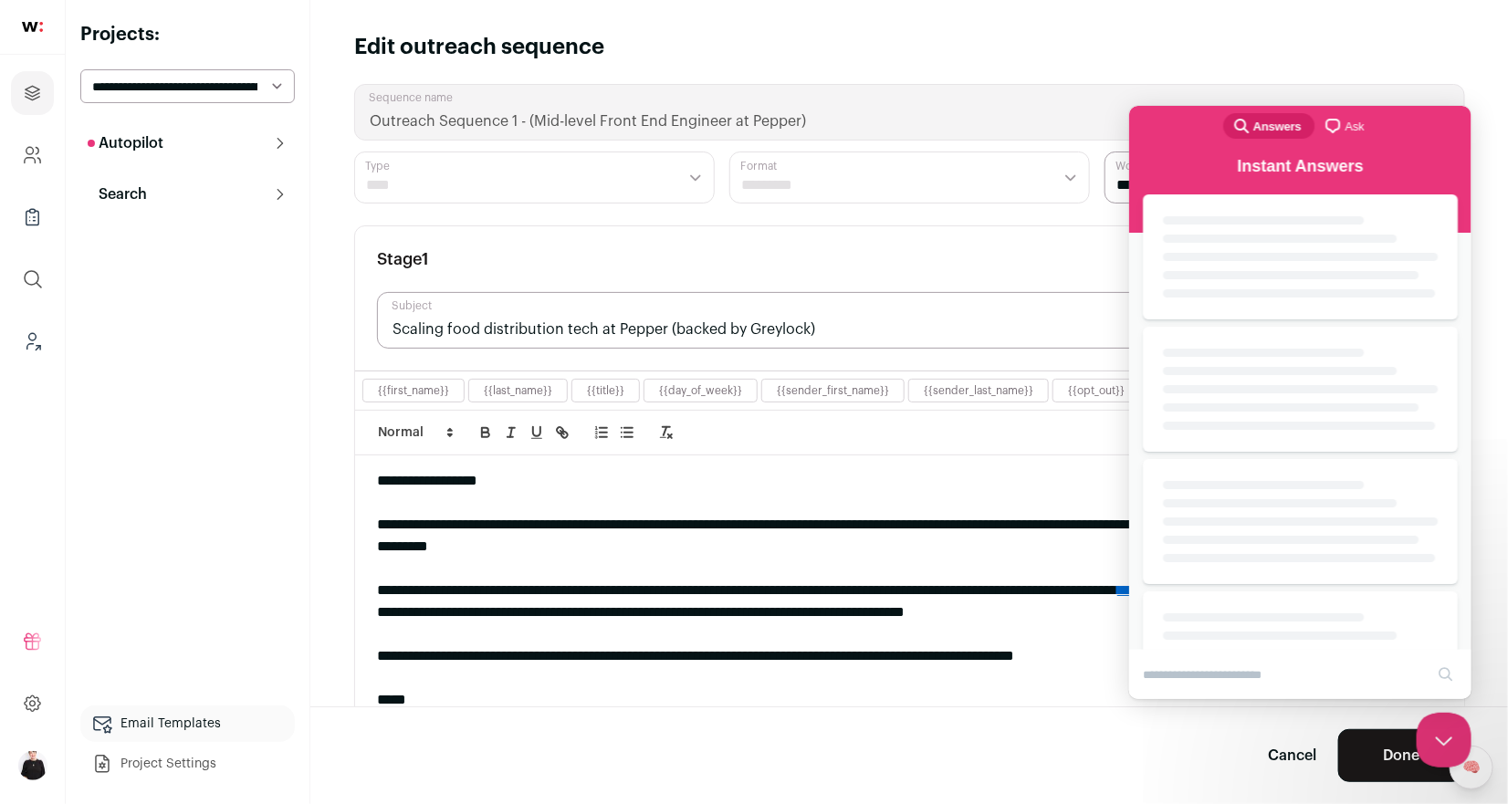
click at [1382, 759] on button "Done" at bounding box center [1402, 756] width 126 height 53
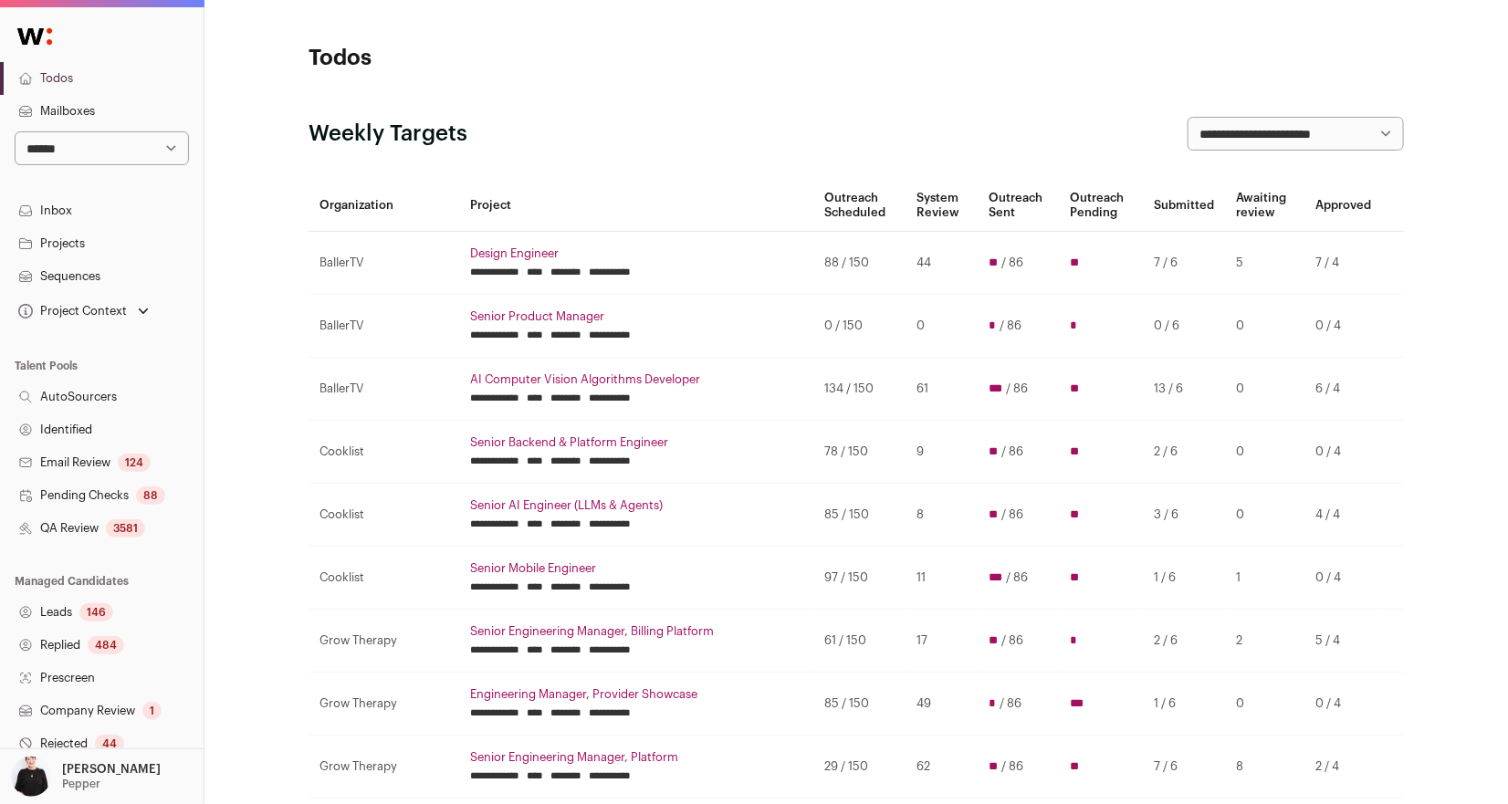
click at [173, 145] on select "**********" at bounding box center [102, 148] width 174 height 34
select select "***"
click at [15, 131] on select "**********" at bounding box center [102, 148] width 174 height 34
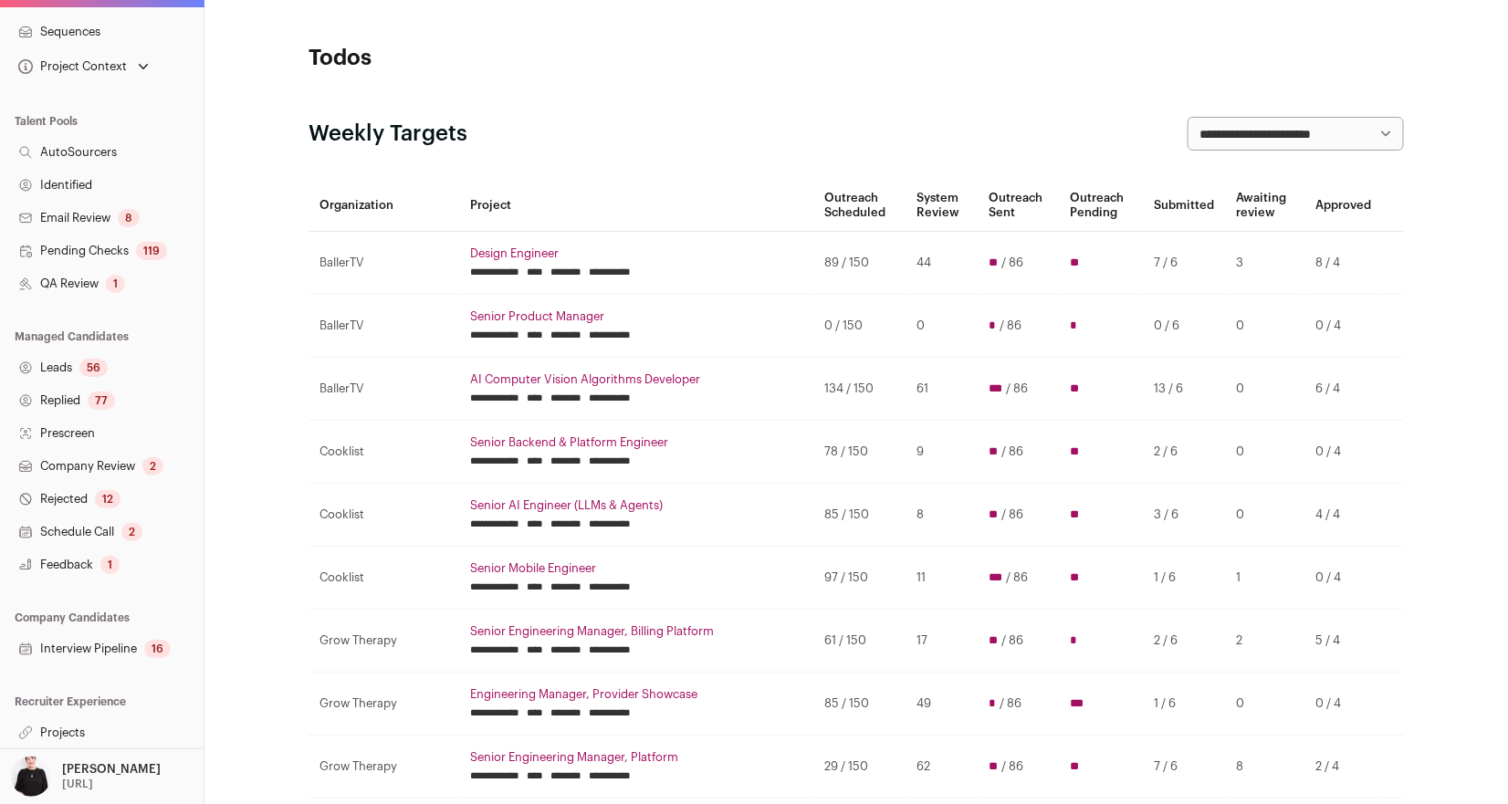
click at [56, 734] on link "Projects" at bounding box center [102, 733] width 204 height 33
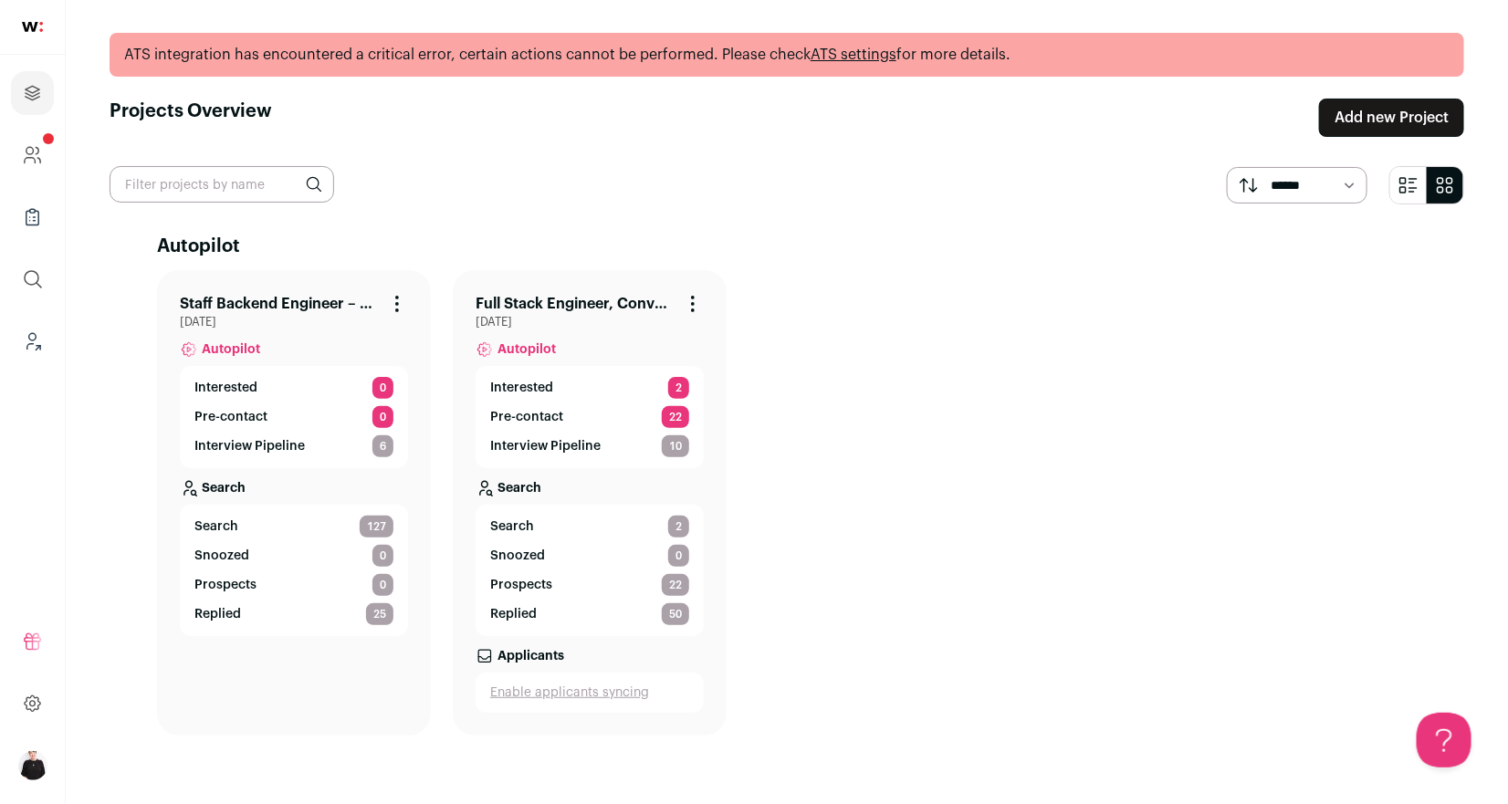
click at [318, 293] on link "Staff Backend Engineer – Core AI Platform" at bounding box center [279, 304] width 199 height 22
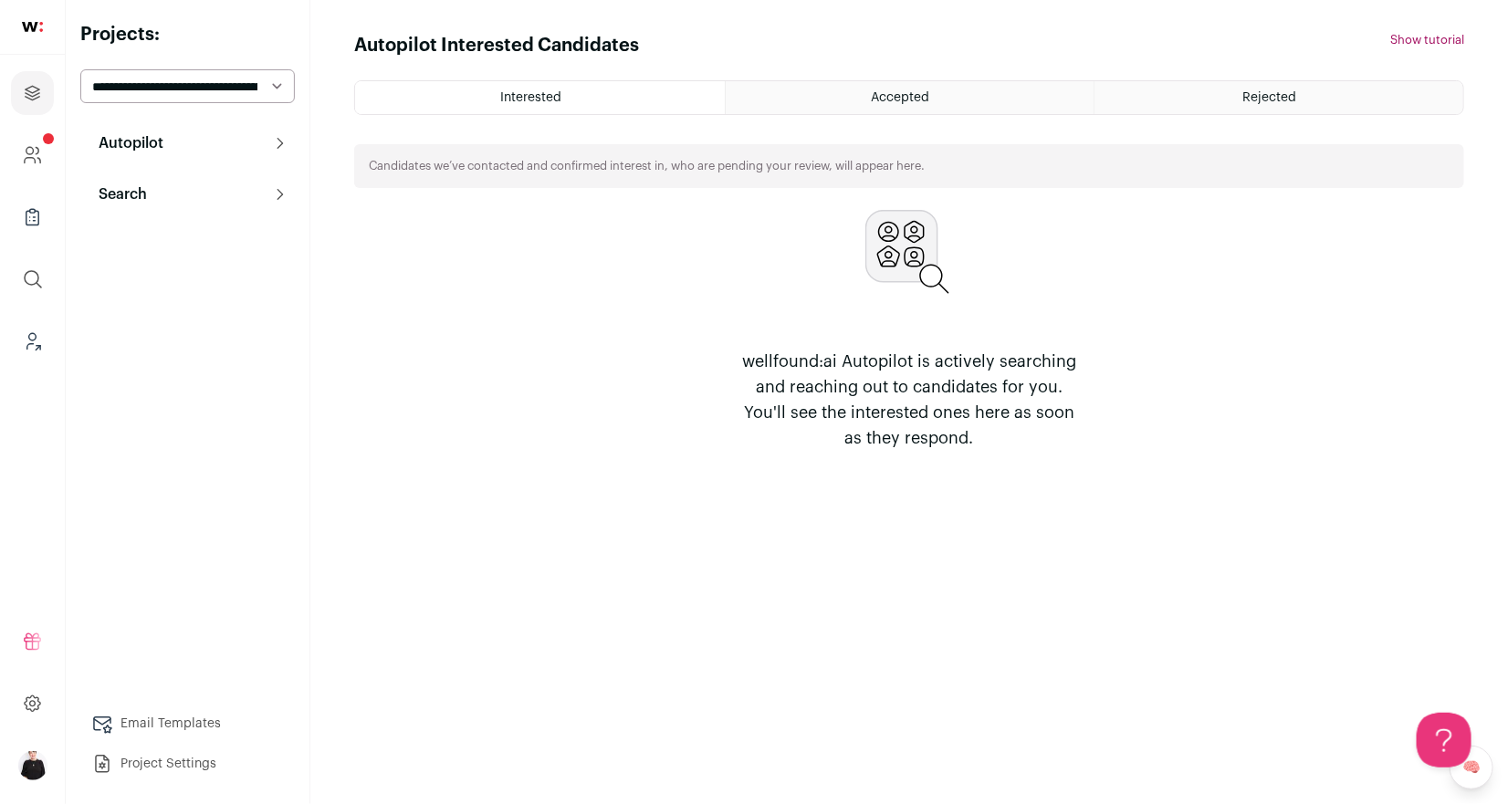
click at [135, 202] on p "Search" at bounding box center [117, 195] width 59 height 22
click at [142, 231] on link "Search" at bounding box center [187, 231] width 215 height 37
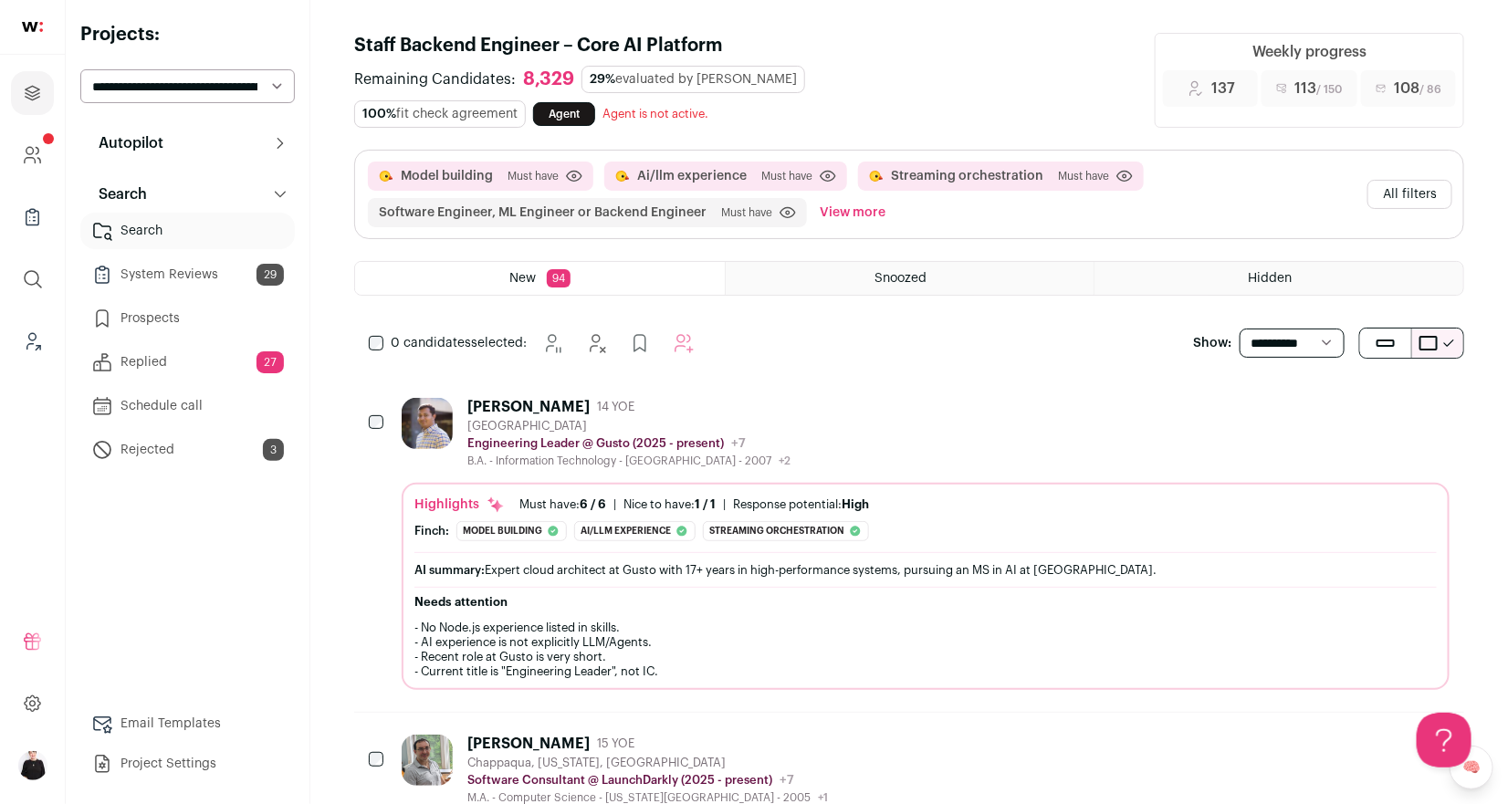
click at [1411, 195] on button "All filters" at bounding box center [1410, 194] width 85 height 29
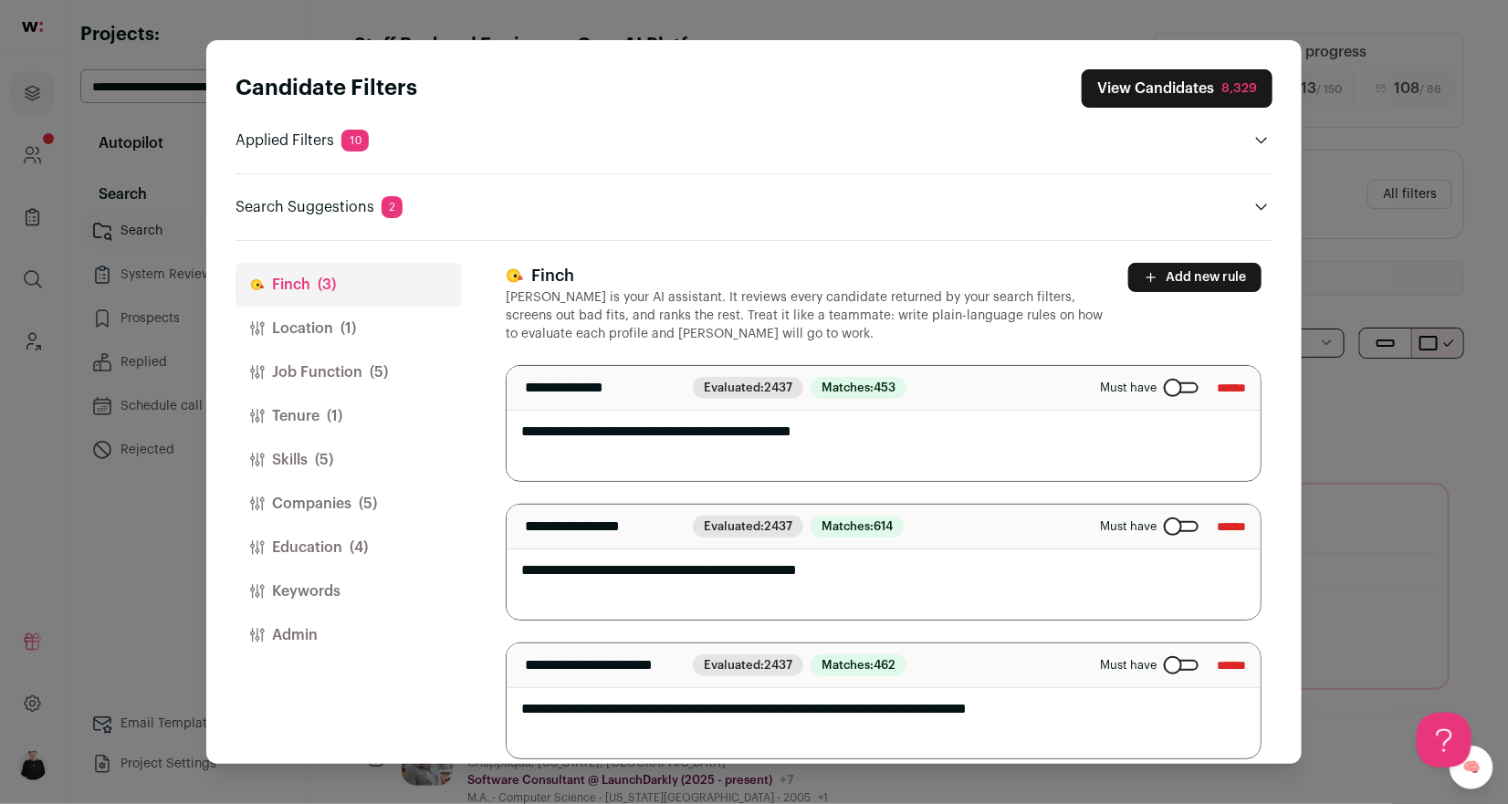
click at [299, 459] on button "Skills (5)" at bounding box center [349, 460] width 226 height 44
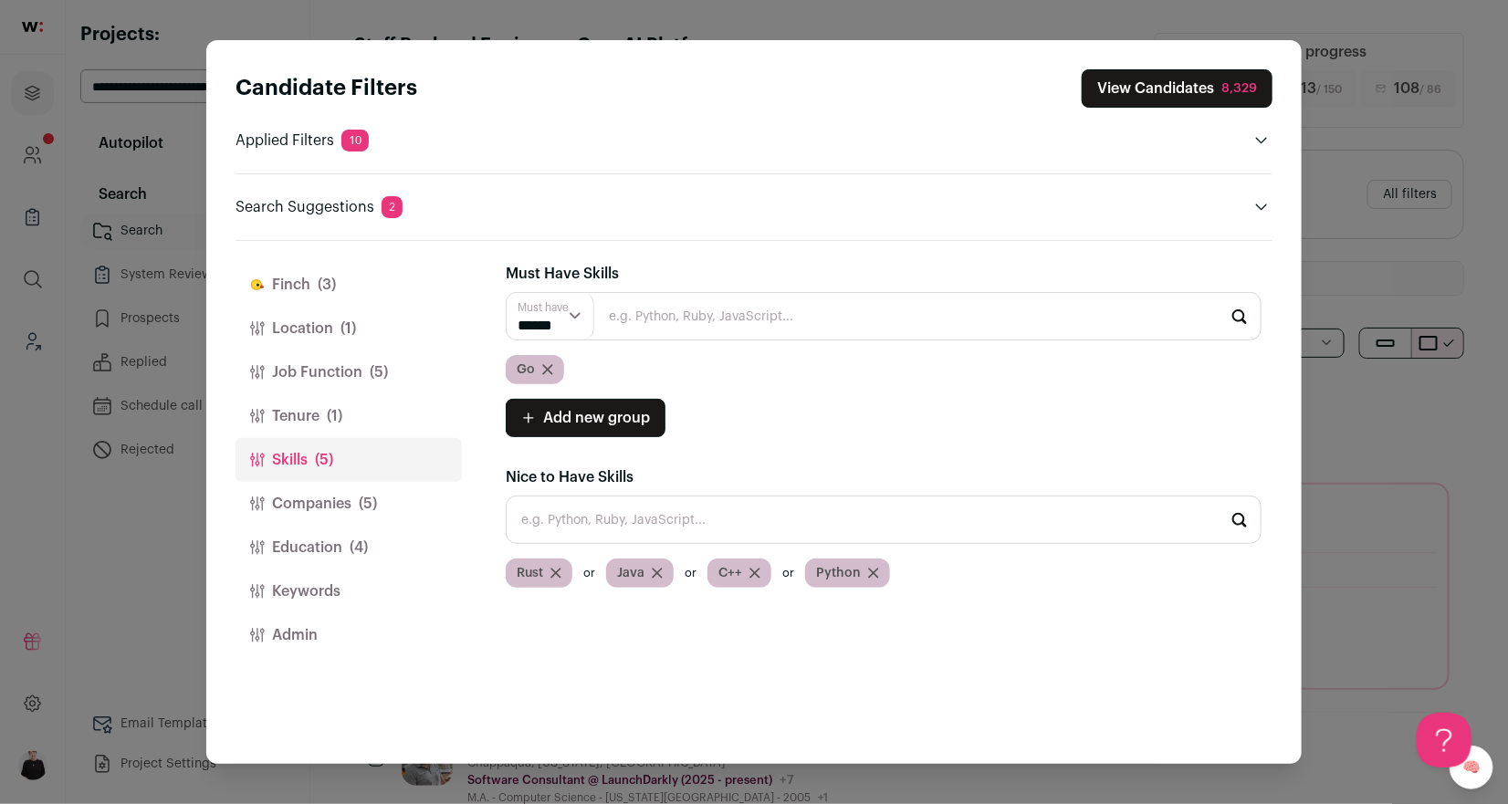
click at [294, 587] on button "Keywords" at bounding box center [349, 592] width 226 height 44
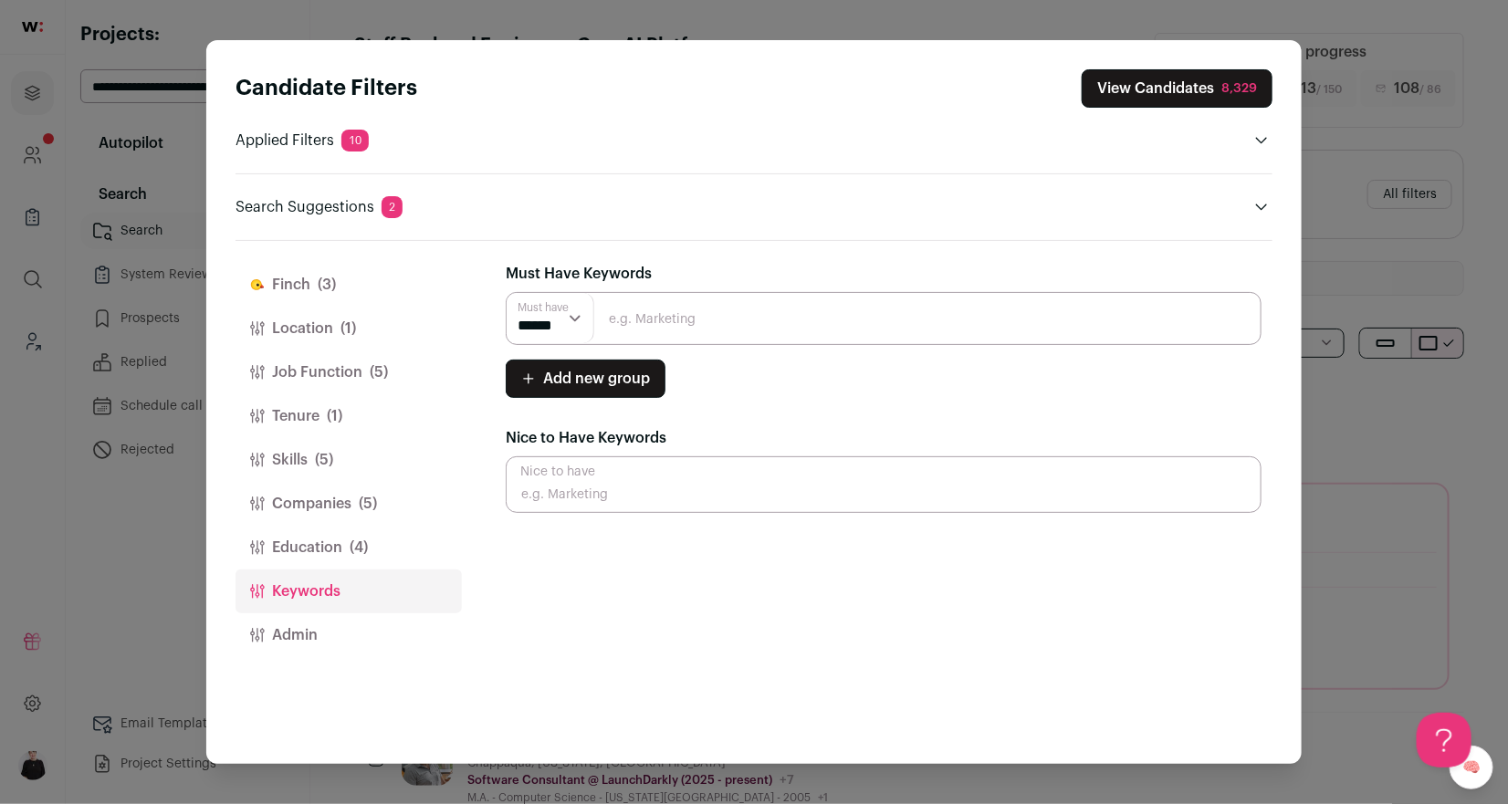
click at [672, 314] on input "Close modal via background" at bounding box center [884, 318] width 756 height 53
click at [615, 317] on input "langChain" at bounding box center [884, 318] width 756 height 53
click at [741, 327] on input "LangChain" at bounding box center [884, 318] width 756 height 53
type input "LangChain"
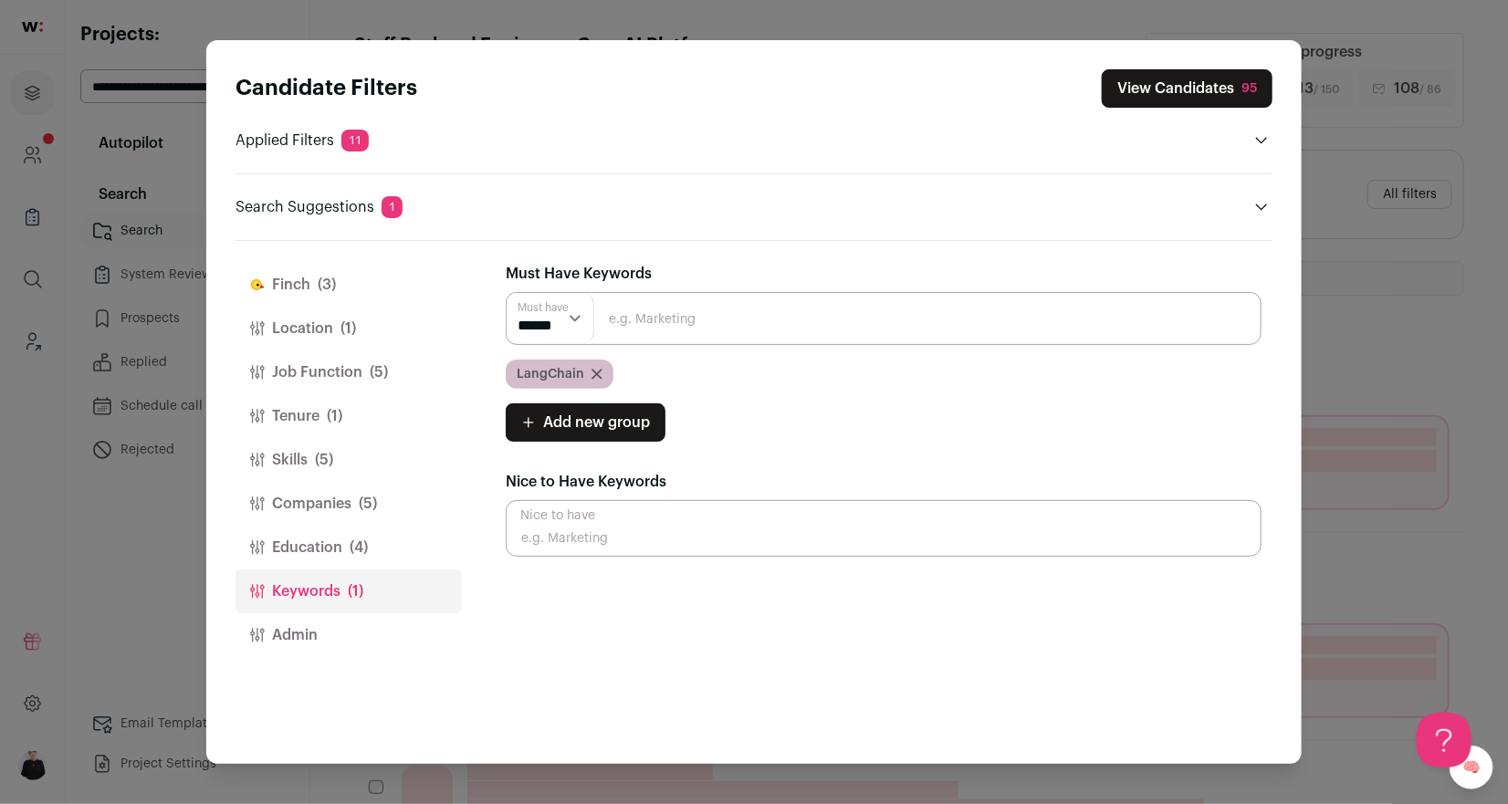
click at [1131, 89] on button "View Candidates 95" at bounding box center [1187, 88] width 171 height 38
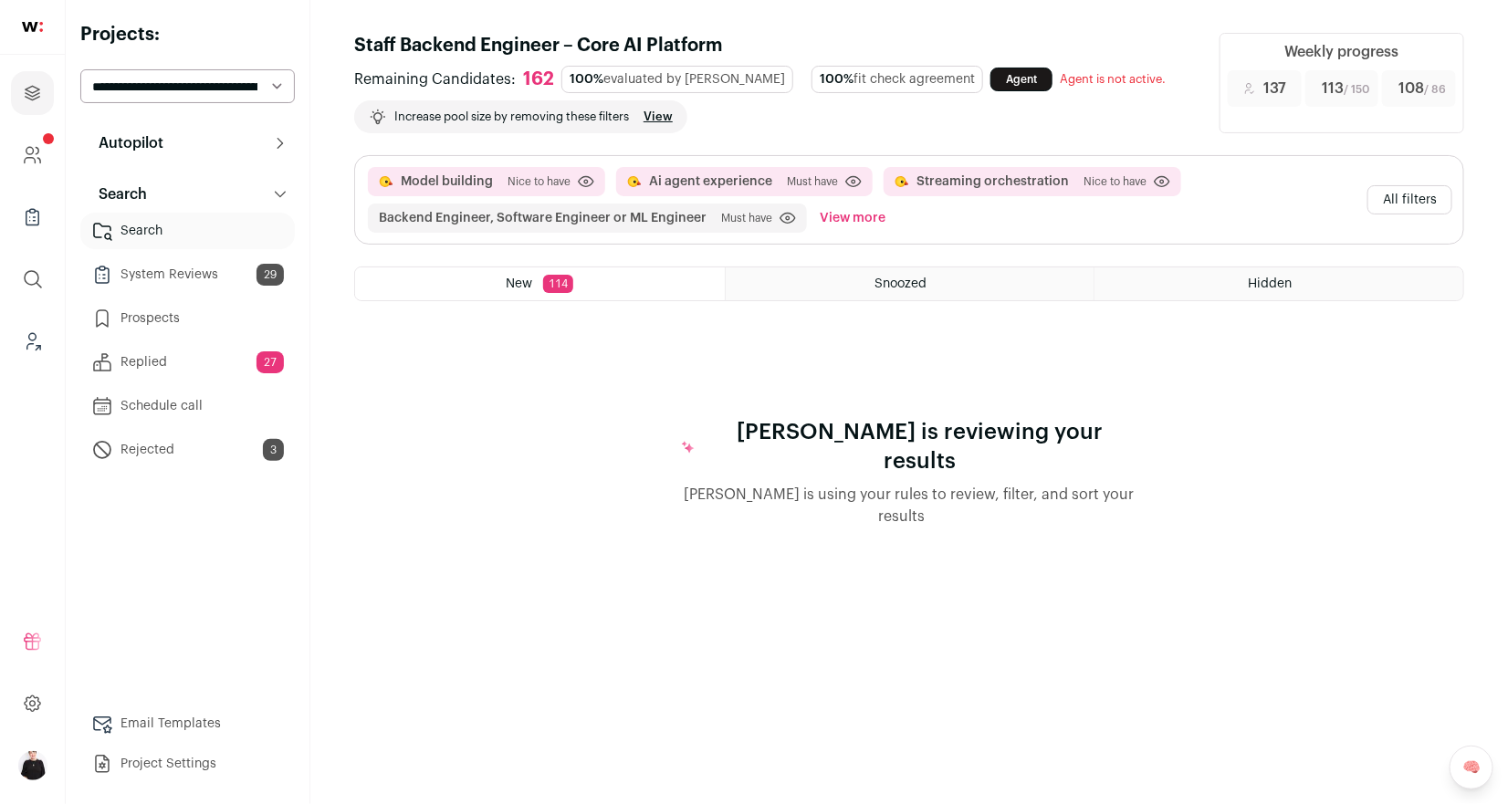
select select "**"
